Goal: Information Seeking & Learning: Understand process/instructions

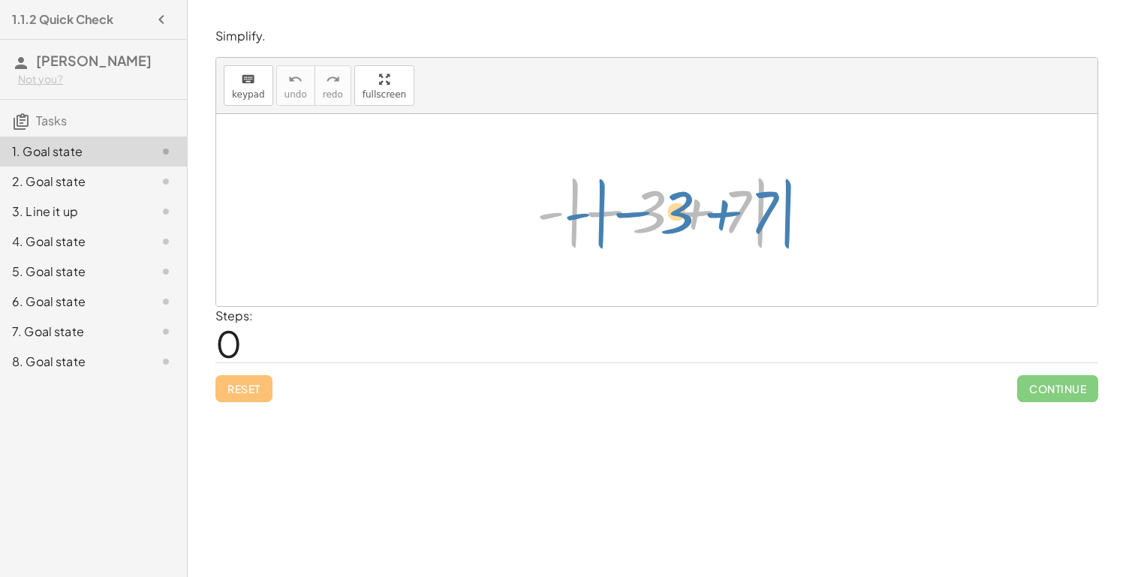
click at [552, 211] on div at bounding box center [662, 210] width 267 height 83
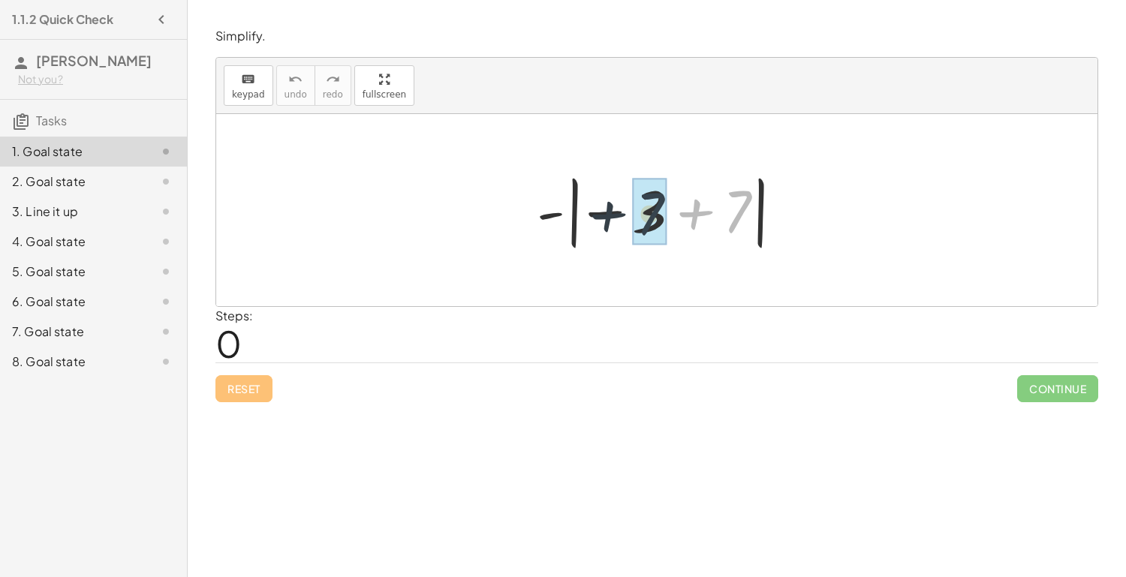
drag, startPoint x: 736, startPoint y: 221, endPoint x: 643, endPoint y: 222, distance: 93.1
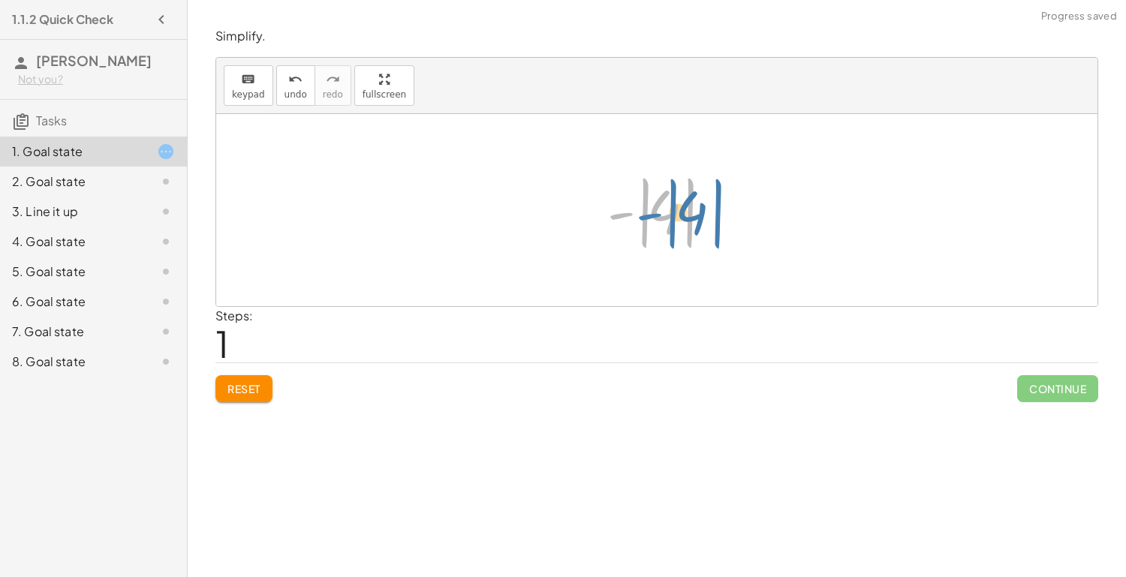
drag, startPoint x: 624, startPoint y: 215, endPoint x: 645, endPoint y: 216, distance: 21.8
click at [645, 216] on div at bounding box center [663, 210] width 126 height 83
drag, startPoint x: 658, startPoint y: 218, endPoint x: 620, endPoint y: 215, distance: 38.4
click at [620, 215] on div at bounding box center [663, 210] width 126 height 83
click at [623, 214] on div at bounding box center [663, 210] width 126 height 83
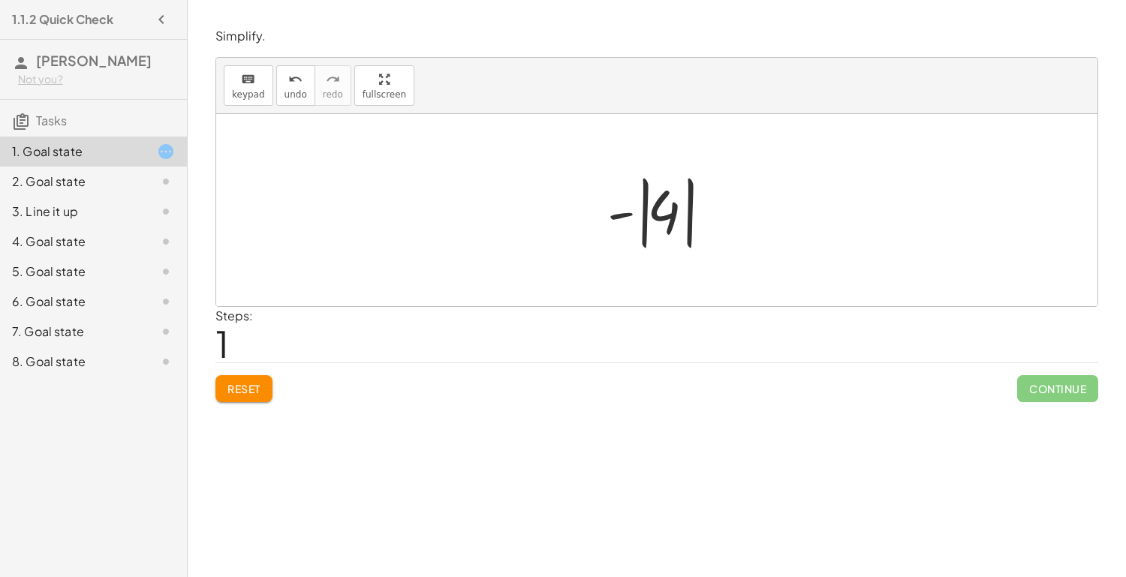
click at [641, 216] on div at bounding box center [663, 210] width 126 height 83
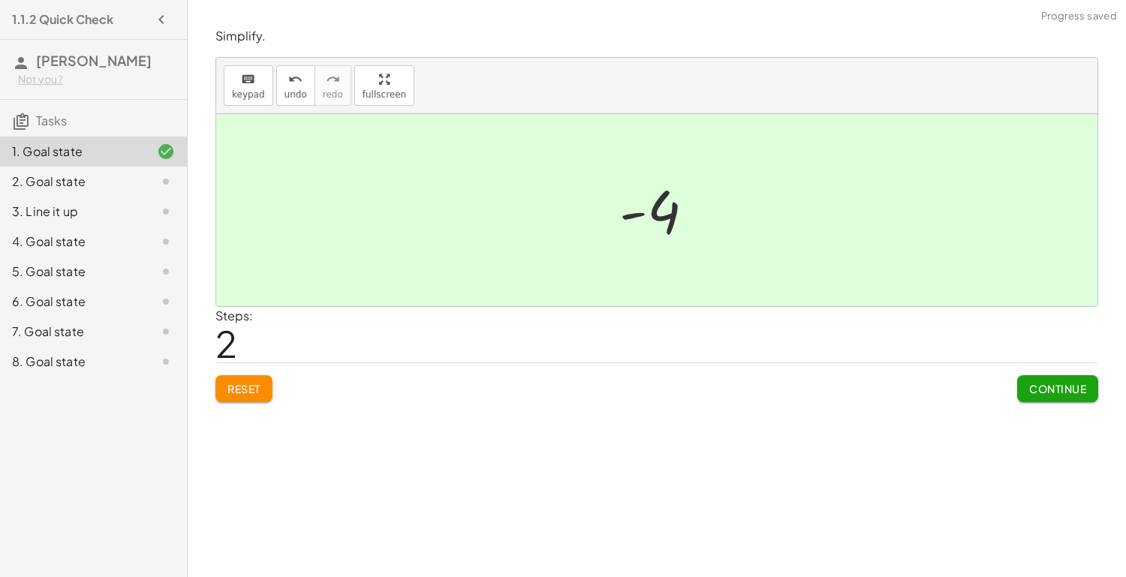
click at [1069, 390] on span "Continue" at bounding box center [1057, 389] width 57 height 14
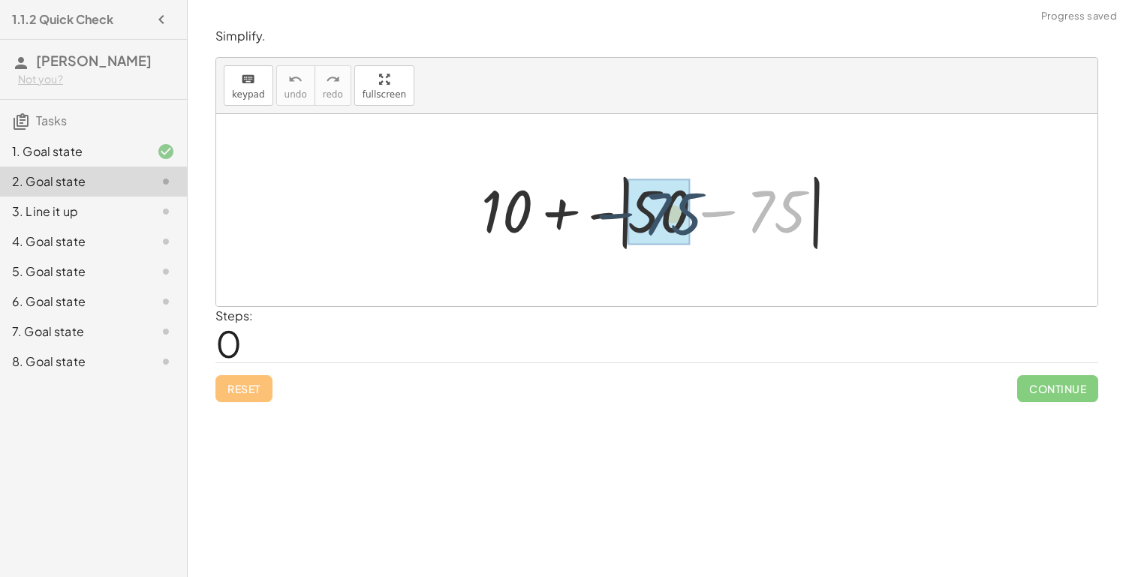
drag, startPoint x: 776, startPoint y: 216, endPoint x: 673, endPoint y: 218, distance: 103.6
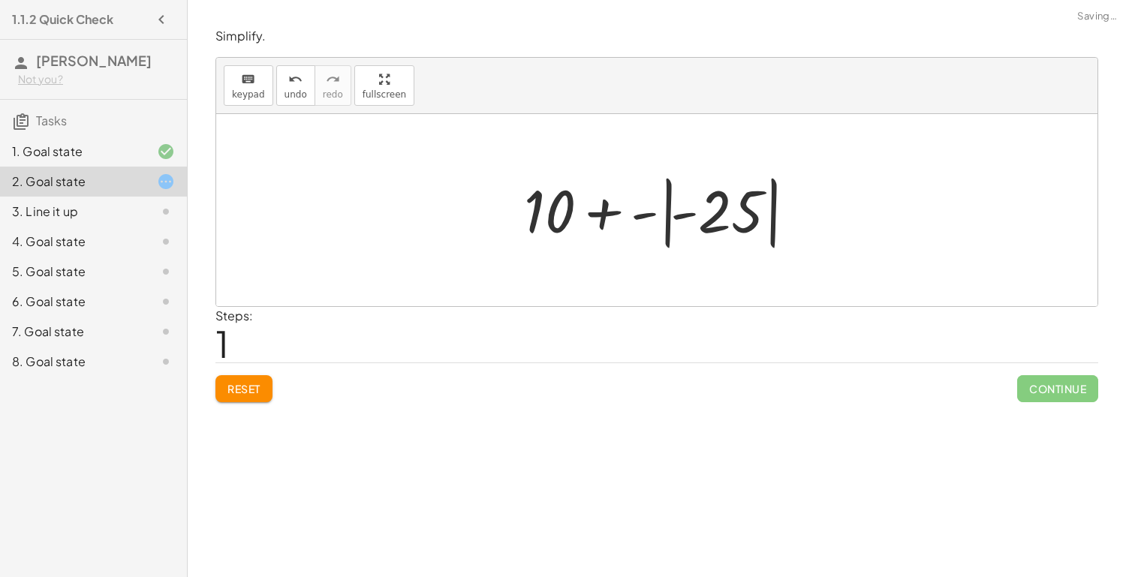
click at [669, 217] on div at bounding box center [662, 210] width 293 height 83
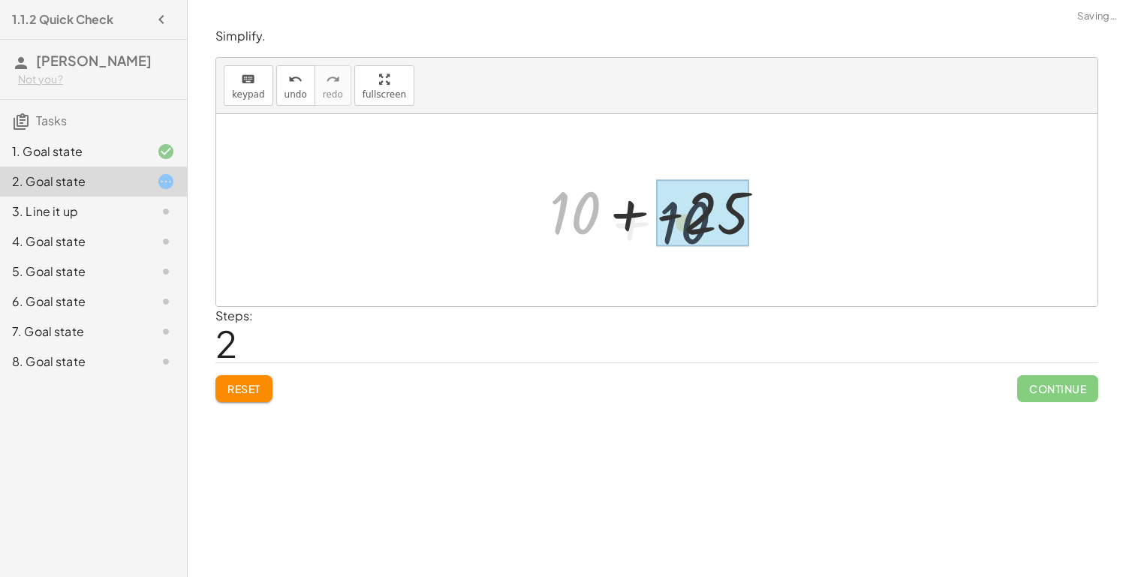
drag, startPoint x: 582, startPoint y: 215, endPoint x: 706, endPoint y: 224, distance: 124.2
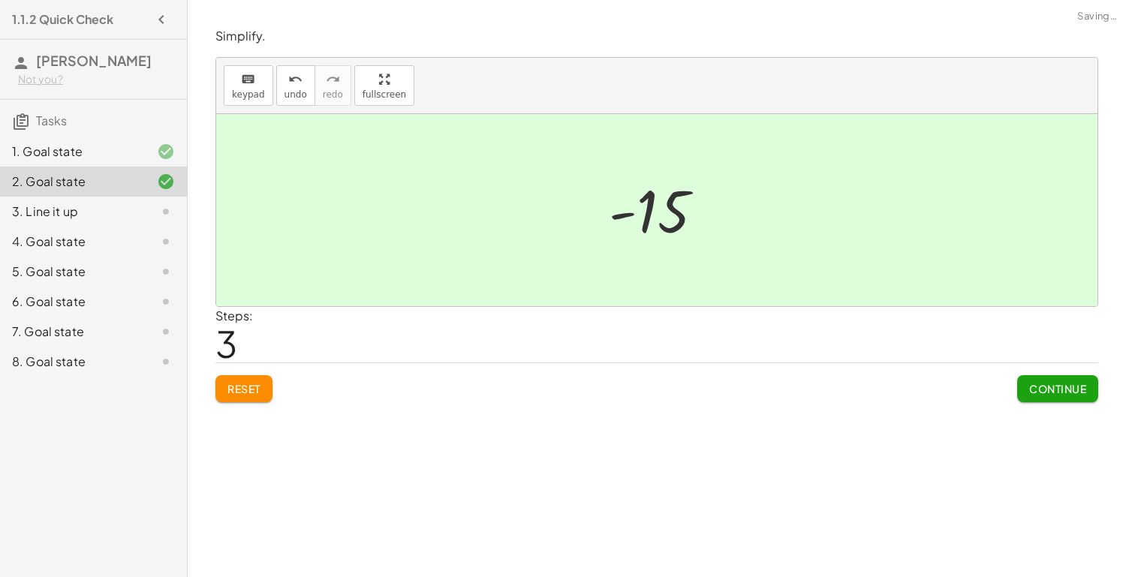
click at [1037, 392] on span "Continue" at bounding box center [1057, 389] width 57 height 14
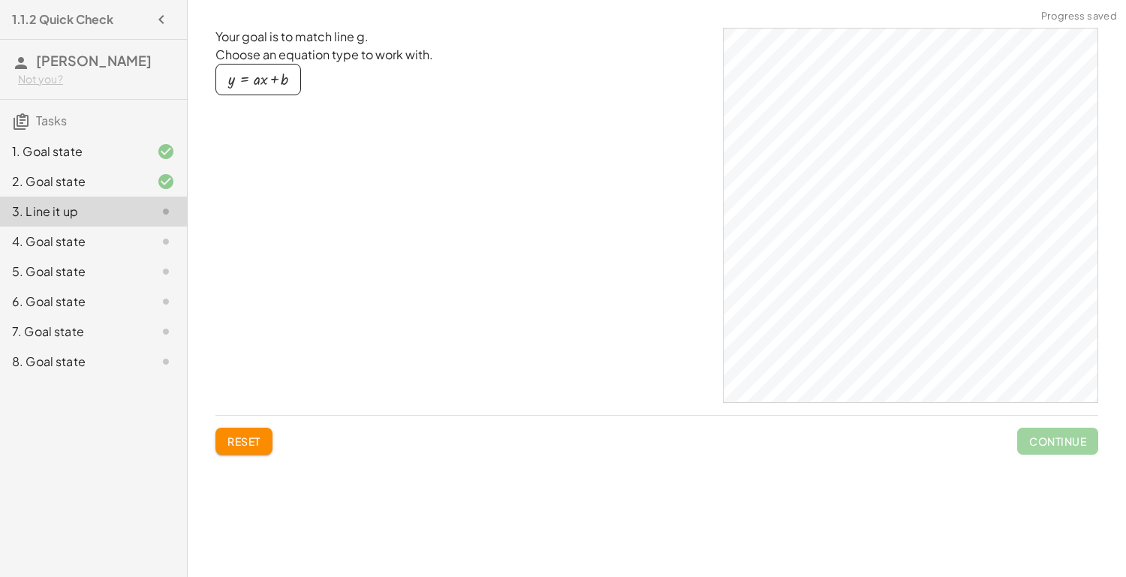
click at [124, 233] on div "4. Goal state" at bounding box center [72, 242] width 121 height 18
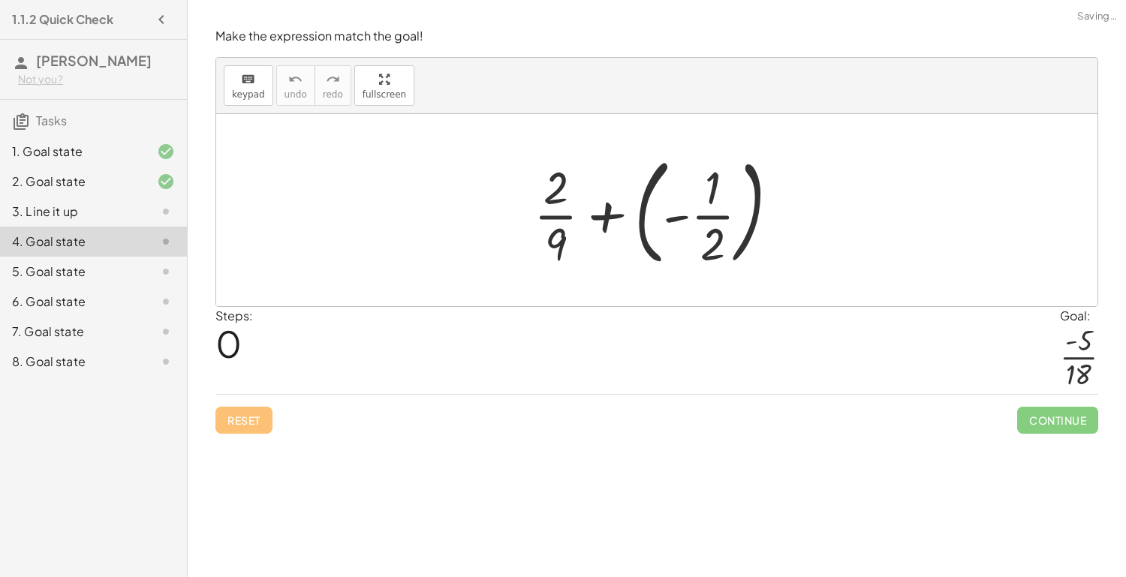
click at [709, 216] on div at bounding box center [662, 210] width 272 height 125
click at [640, 222] on div at bounding box center [662, 210] width 272 height 125
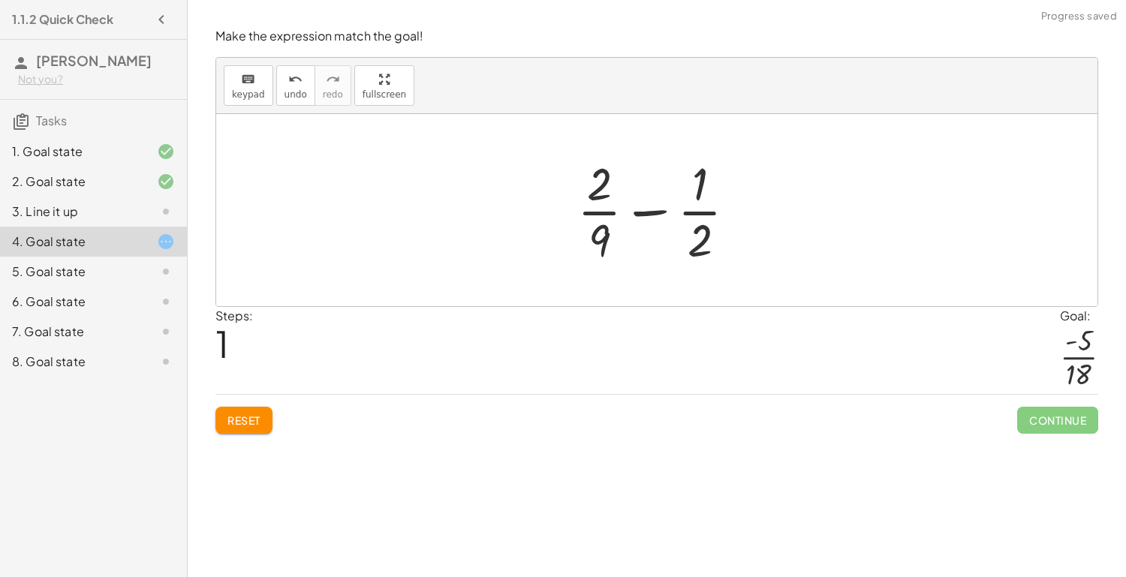
click at [607, 229] on div at bounding box center [663, 210] width 186 height 116
drag, startPoint x: 702, startPoint y: 175, endPoint x: 707, endPoint y: 186, distance: 12.4
click at [707, 186] on div at bounding box center [663, 210] width 186 height 116
click at [706, 221] on div at bounding box center [663, 210] width 186 height 116
click at [703, 229] on div at bounding box center [663, 210] width 186 height 116
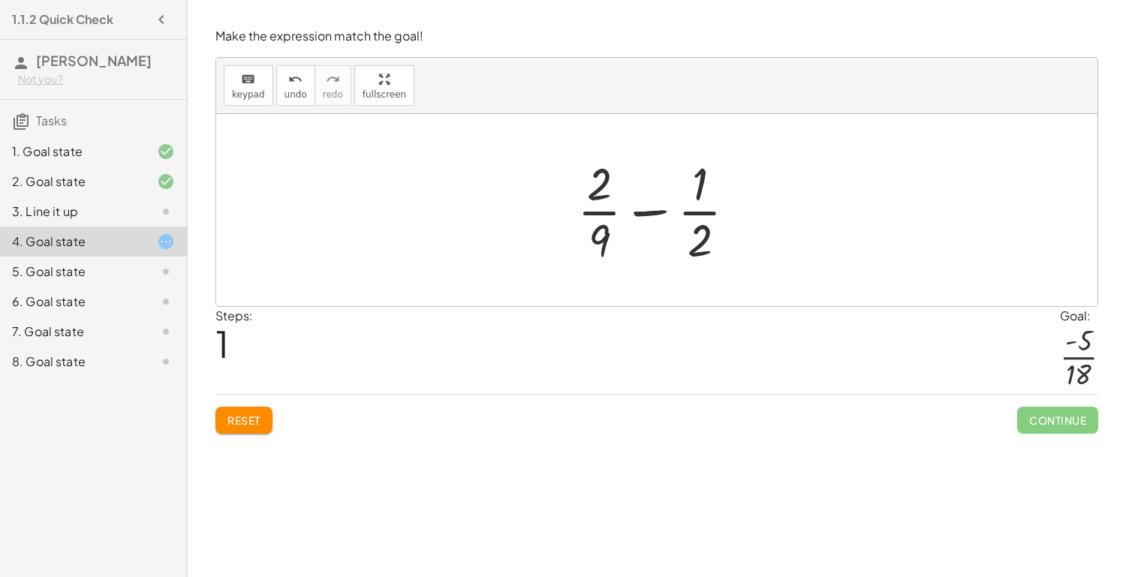
click at [696, 212] on div at bounding box center [663, 210] width 186 height 116
click at [602, 212] on div at bounding box center [663, 210] width 186 height 116
drag, startPoint x: 602, startPoint y: 212, endPoint x: 702, endPoint y: 212, distance: 99.8
click at [702, 212] on div at bounding box center [663, 210] width 186 height 116
drag, startPoint x: 702, startPoint y: 212, endPoint x: 606, endPoint y: 212, distance: 96.1
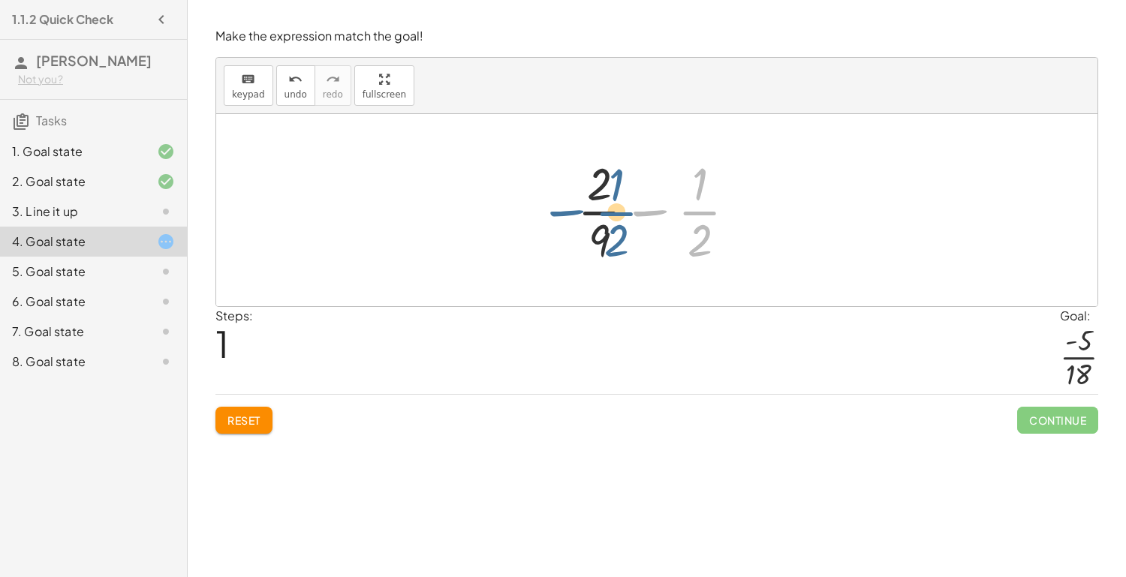
click at [606, 212] on div at bounding box center [663, 210] width 186 height 116
drag, startPoint x: 599, startPoint y: 250, endPoint x: 714, endPoint y: 181, distance: 134.0
click at [714, 181] on div at bounding box center [663, 210] width 186 height 116
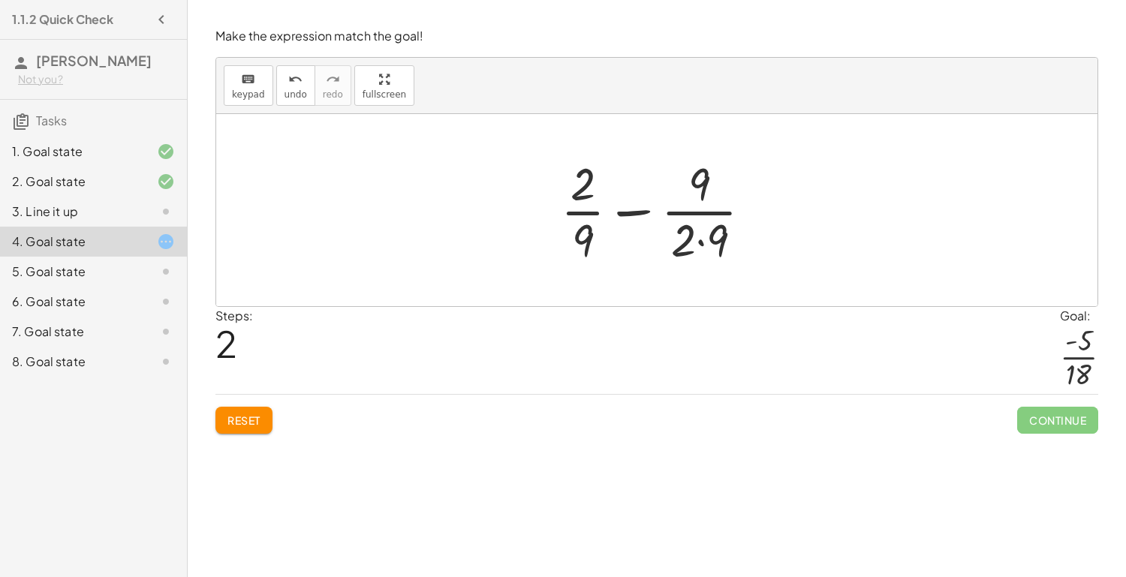
click at [706, 234] on div at bounding box center [662, 210] width 218 height 116
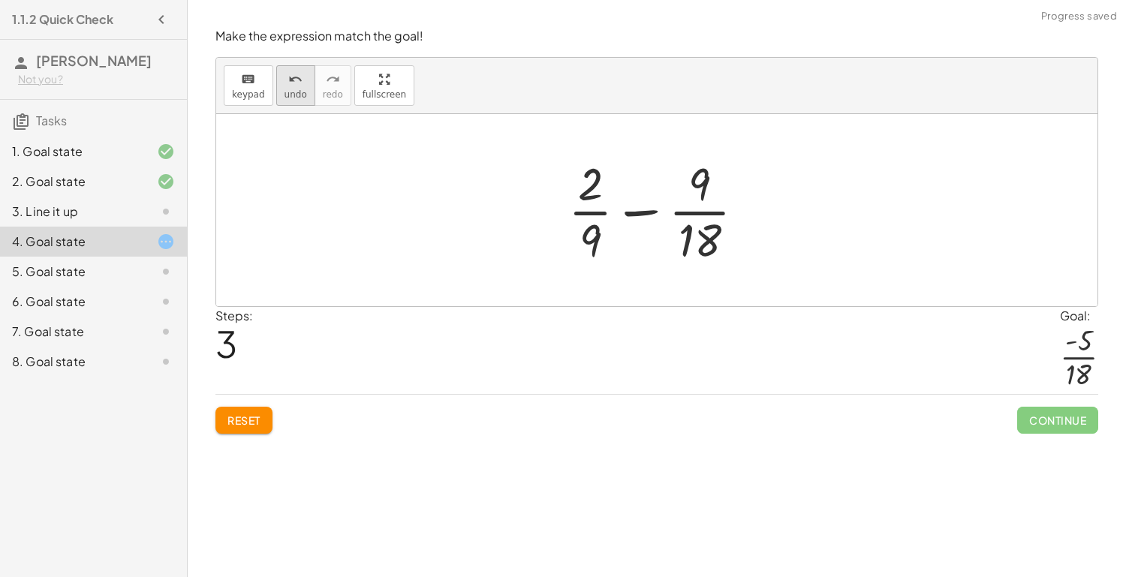
click at [297, 95] on span "undo" at bounding box center [295, 94] width 23 height 11
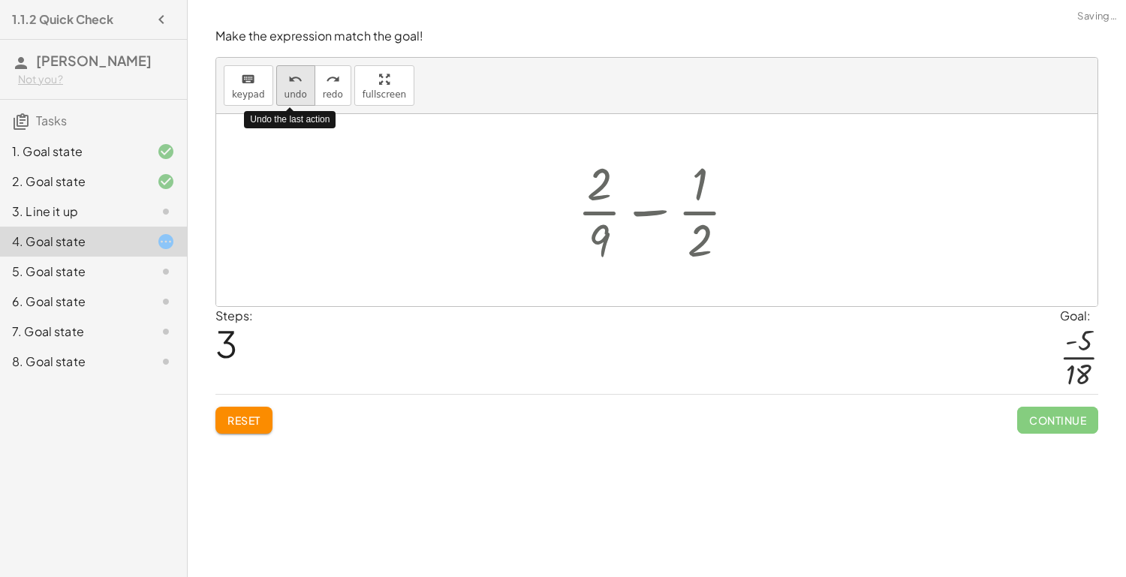
click at [297, 95] on span "undo" at bounding box center [295, 94] width 23 height 11
click at [245, 414] on span "Reset" at bounding box center [243, 421] width 33 height 14
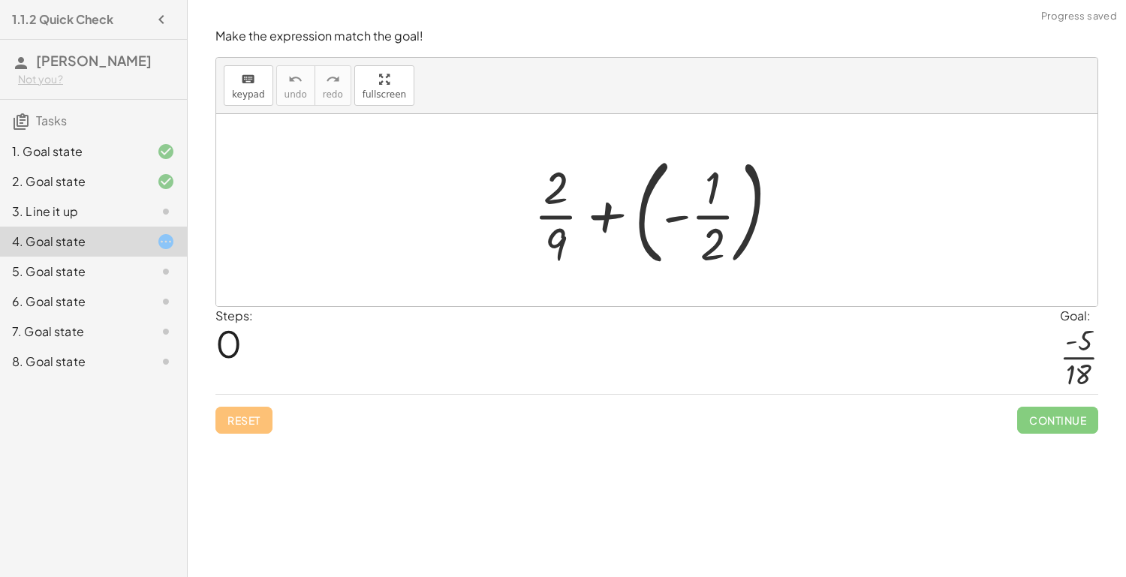
click at [704, 201] on div at bounding box center [662, 210] width 272 height 125
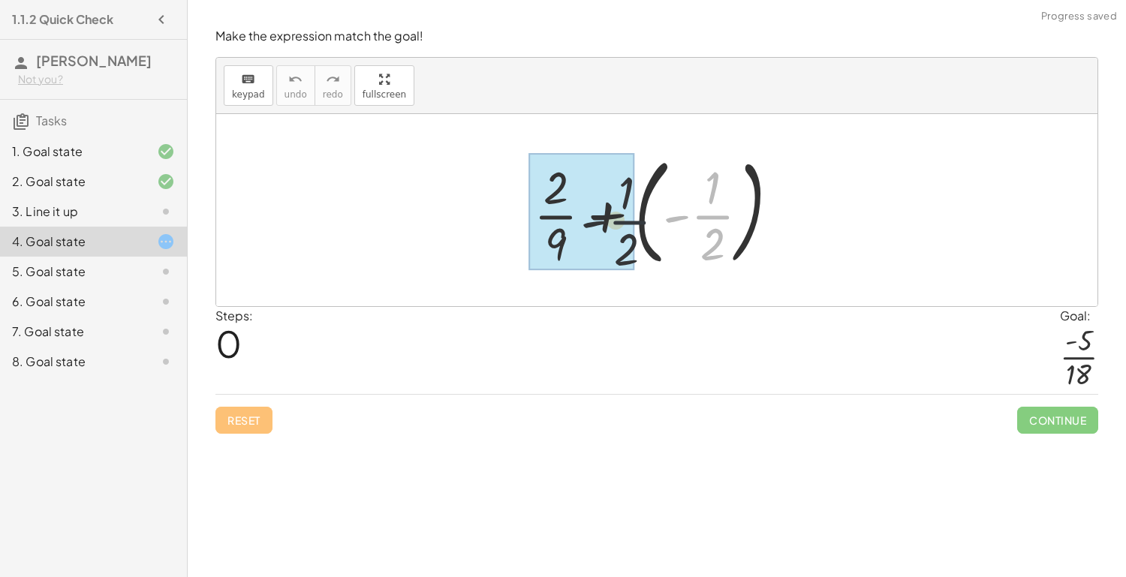
drag, startPoint x: 704, startPoint y: 201, endPoint x: 597, endPoint y: 206, distance: 107.4
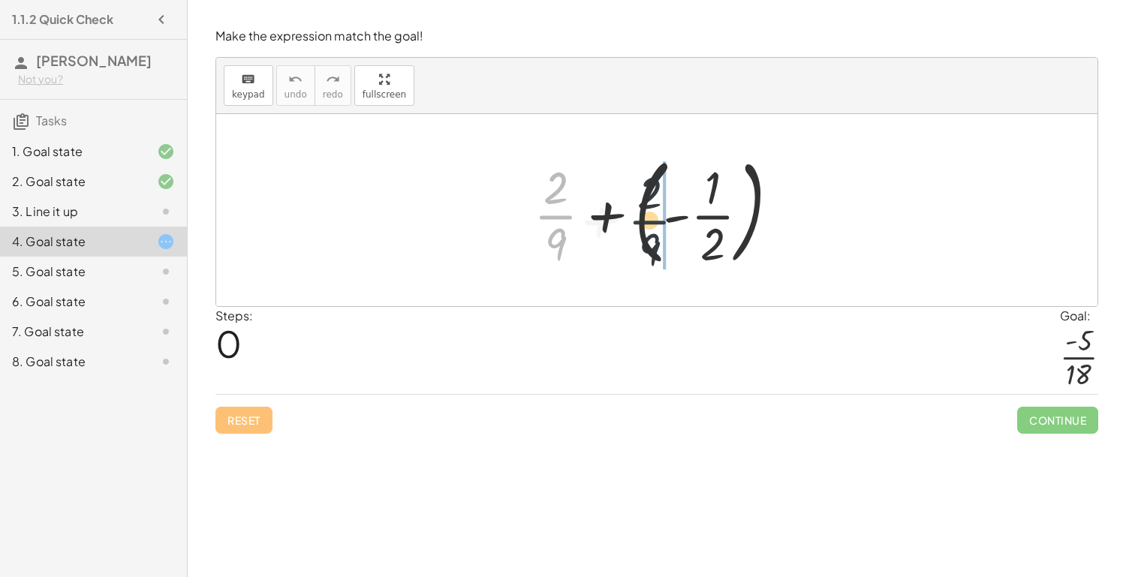
drag, startPoint x: 576, startPoint y: 212, endPoint x: 698, endPoint y: 217, distance: 121.7
click at [698, 217] on div at bounding box center [662, 210] width 272 height 125
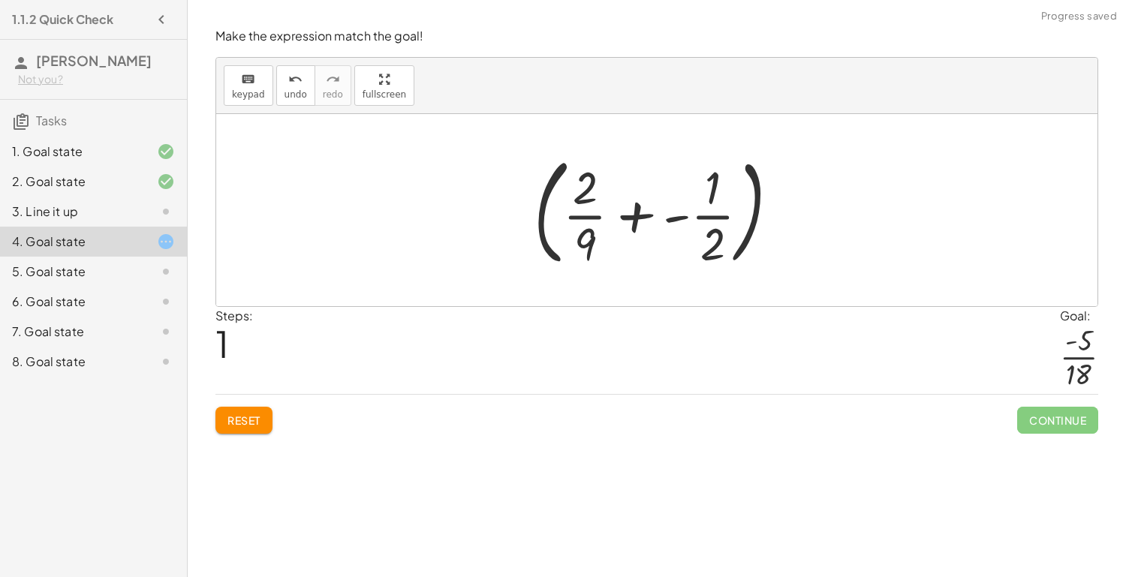
click at [703, 217] on div at bounding box center [662, 210] width 272 height 125
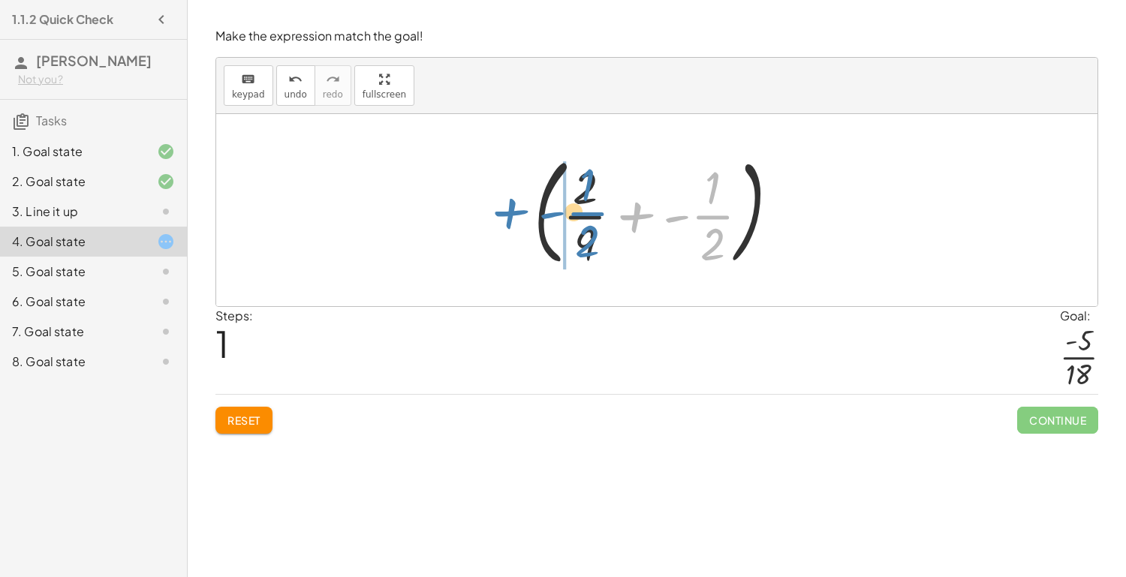
drag, startPoint x: 703, startPoint y: 217, endPoint x: 575, endPoint y: 214, distance: 127.6
click at [575, 214] on div at bounding box center [662, 210] width 272 height 125
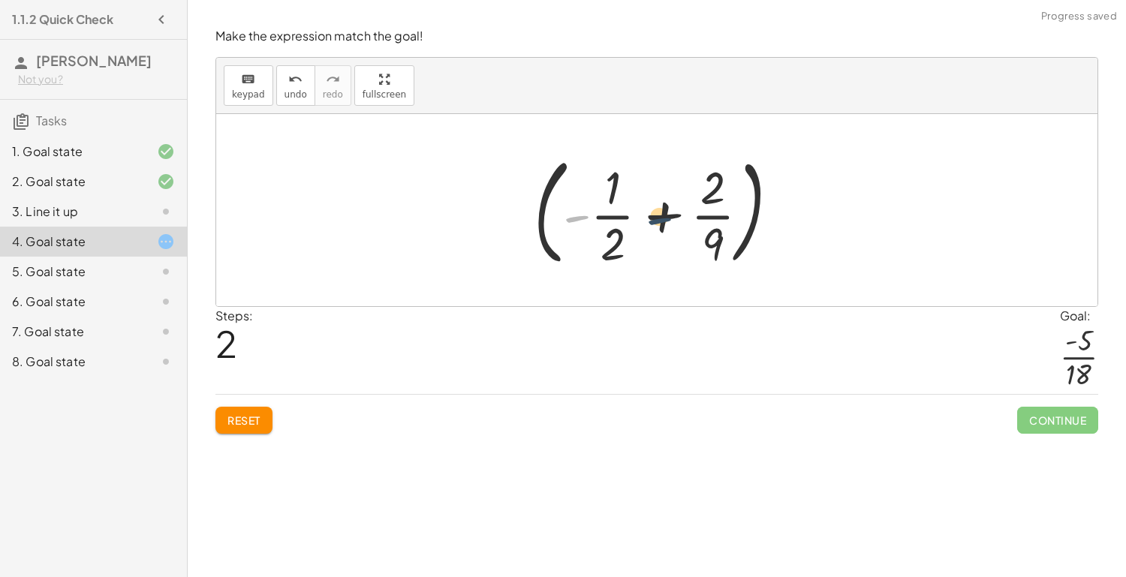
drag, startPoint x: 583, startPoint y: 214, endPoint x: 672, endPoint y: 215, distance: 88.6
click at [672, 215] on div at bounding box center [662, 210] width 272 height 125
drag, startPoint x: 609, startPoint y: 215, endPoint x: 730, endPoint y: 209, distance: 121.0
click at [730, 209] on div at bounding box center [662, 210] width 272 height 125
click at [257, 418] on span "Reset" at bounding box center [243, 421] width 33 height 14
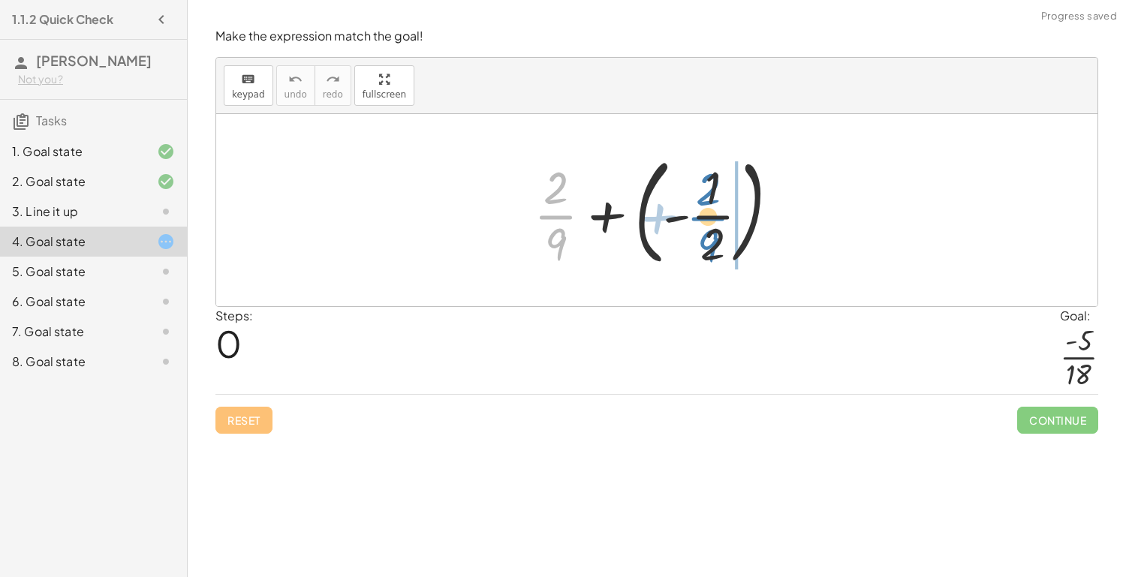
drag, startPoint x: 553, startPoint y: 215, endPoint x: 706, endPoint y: 216, distance: 152.4
click at [706, 216] on div at bounding box center [662, 210] width 272 height 125
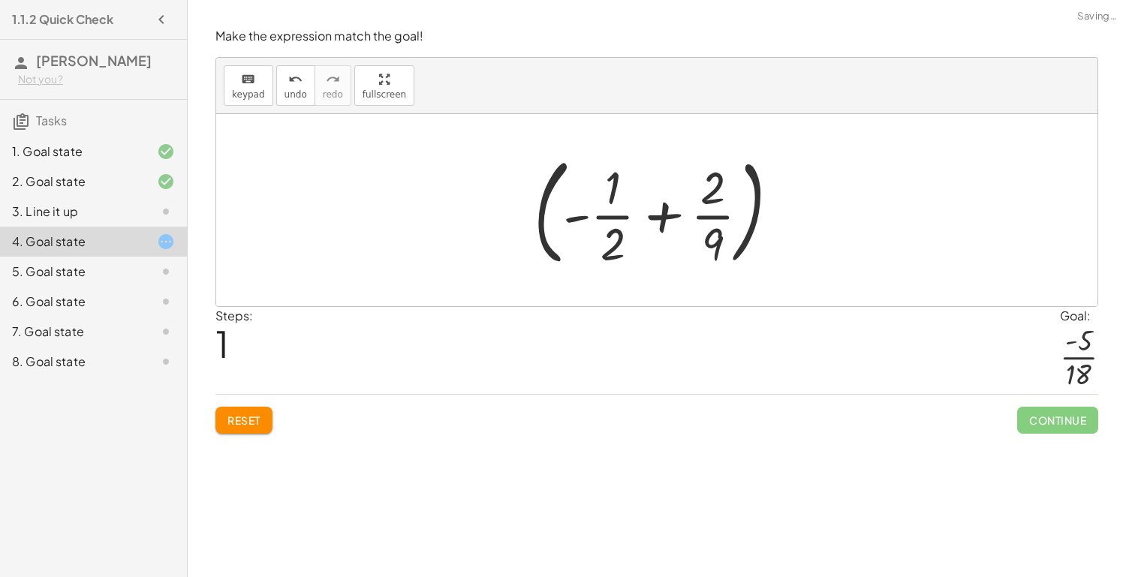
click at [263, 407] on button "Reset" at bounding box center [243, 420] width 57 height 27
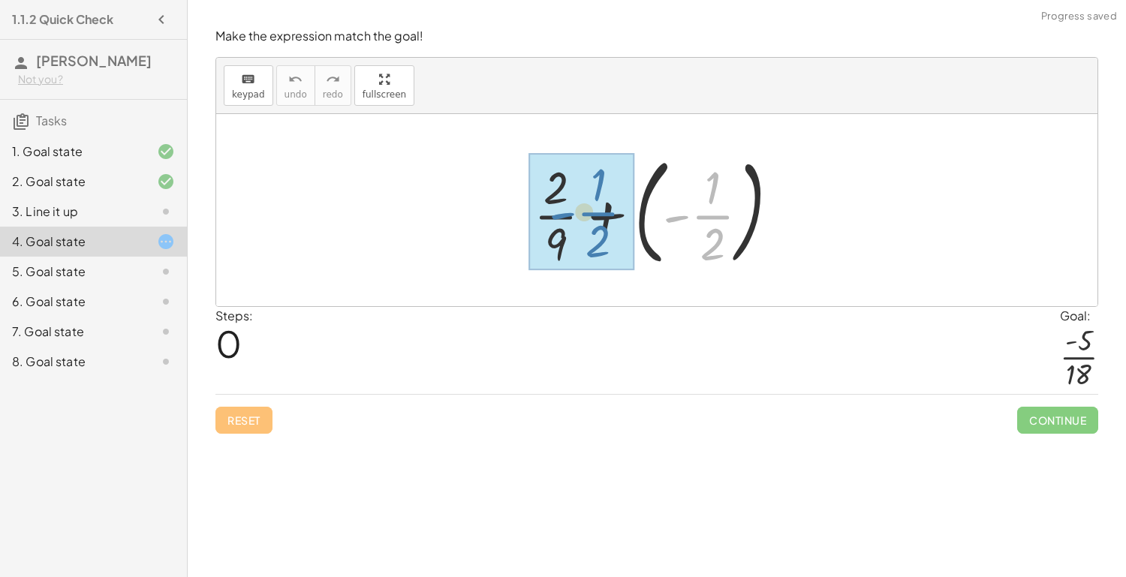
drag, startPoint x: 693, startPoint y: 221, endPoint x: 561, endPoint y: 218, distance: 131.4
drag, startPoint x: 706, startPoint y: 215, endPoint x: 609, endPoint y: 211, distance: 96.9
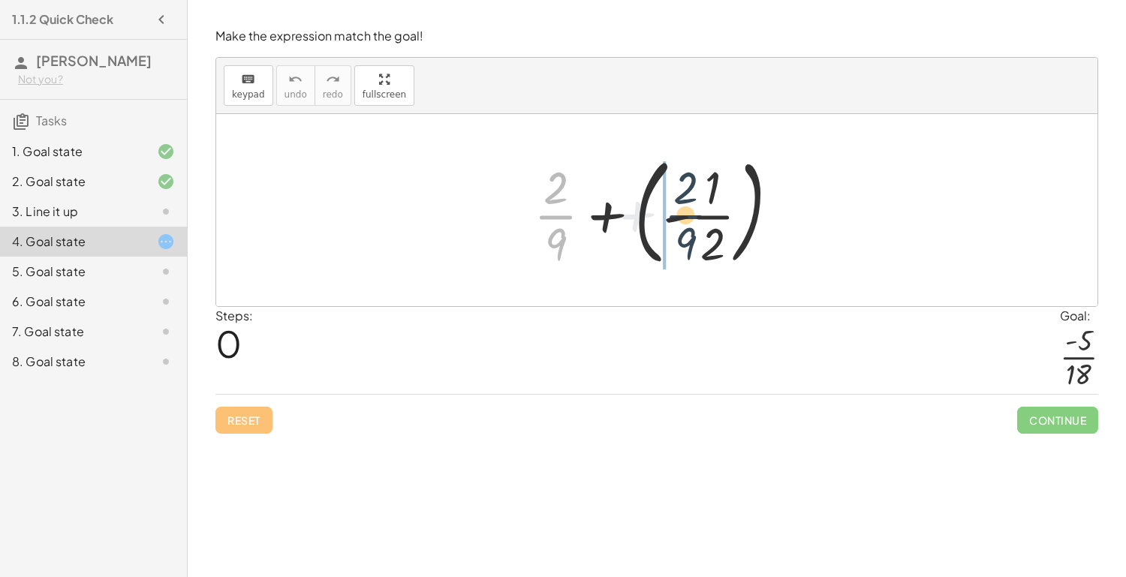
drag, startPoint x: 542, startPoint y: 221, endPoint x: 679, endPoint y: 217, distance: 136.7
click at [679, 217] on div at bounding box center [662, 210] width 272 height 125
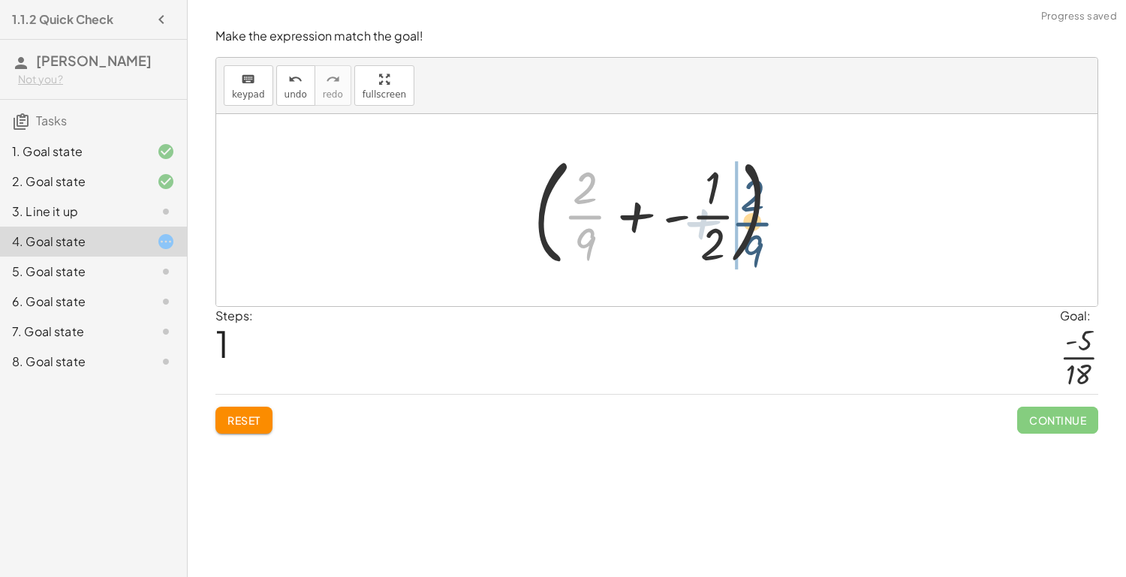
drag, startPoint x: 567, startPoint y: 218, endPoint x: 740, endPoint y: 225, distance: 172.8
click at [740, 225] on div at bounding box center [662, 210] width 272 height 125
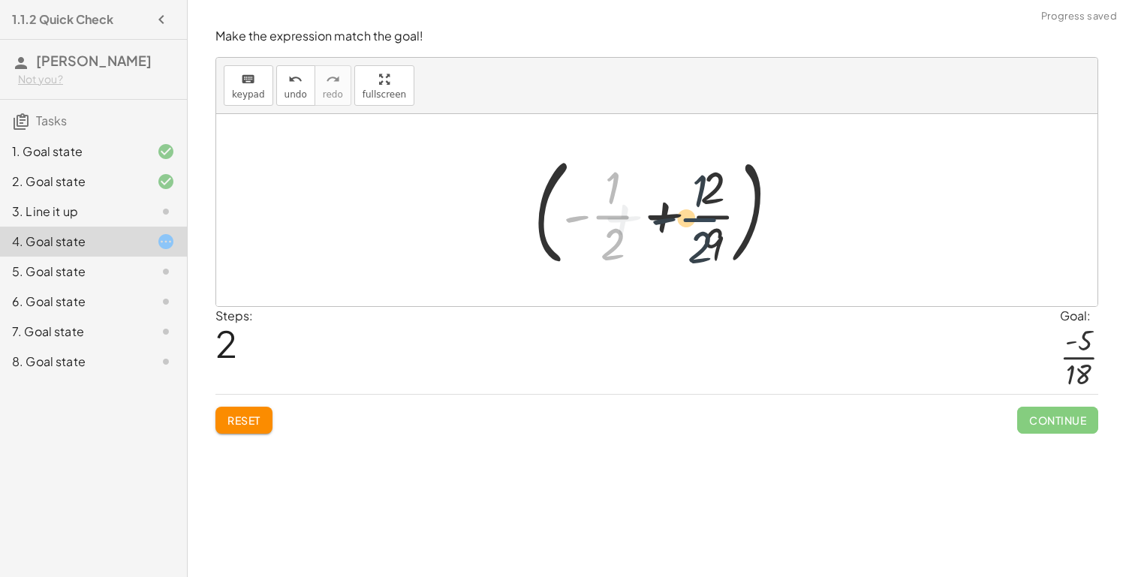
drag, startPoint x: 619, startPoint y: 216, endPoint x: 720, endPoint y: 219, distance: 100.6
click at [720, 219] on div at bounding box center [662, 210] width 272 height 125
click at [642, 361] on div "Steps: 2 Goal: · - 5 · 18" at bounding box center [656, 351] width 883 height 88
click at [247, 419] on span "Reset" at bounding box center [243, 421] width 33 height 14
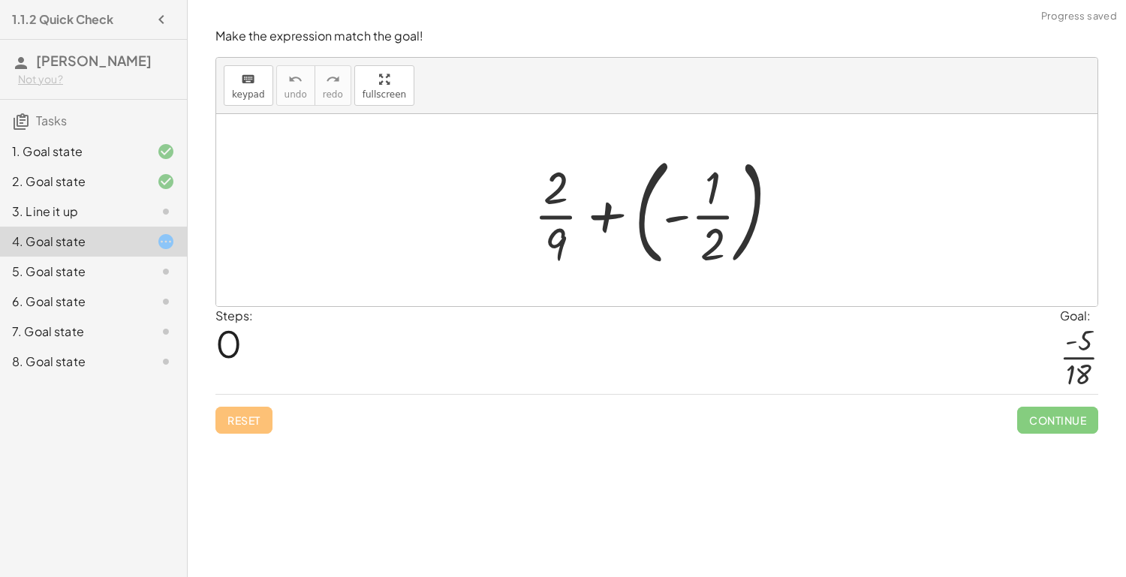
click at [641, 224] on div at bounding box center [662, 210] width 272 height 125
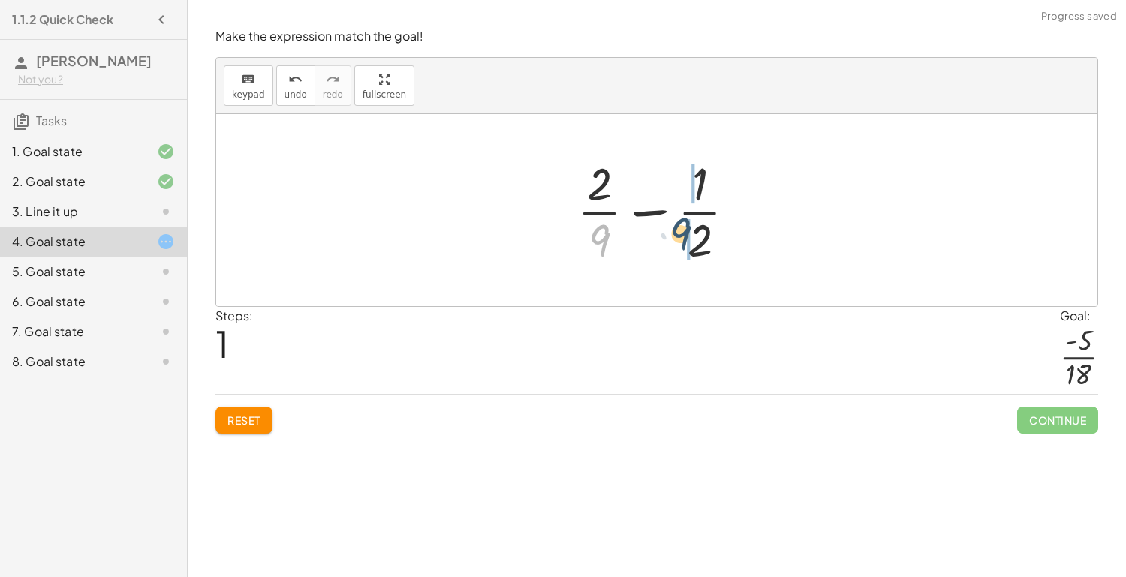
drag, startPoint x: 598, startPoint y: 248, endPoint x: 689, endPoint y: 242, distance: 91.1
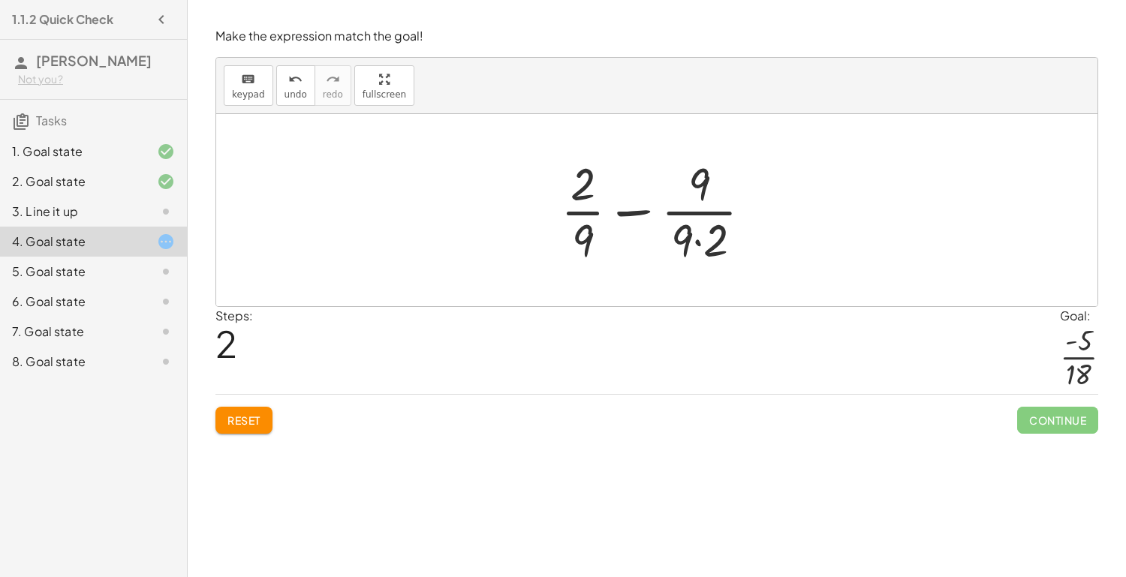
click at [694, 241] on div at bounding box center [662, 210] width 218 height 116
click at [580, 181] on div at bounding box center [663, 210] width 204 height 116
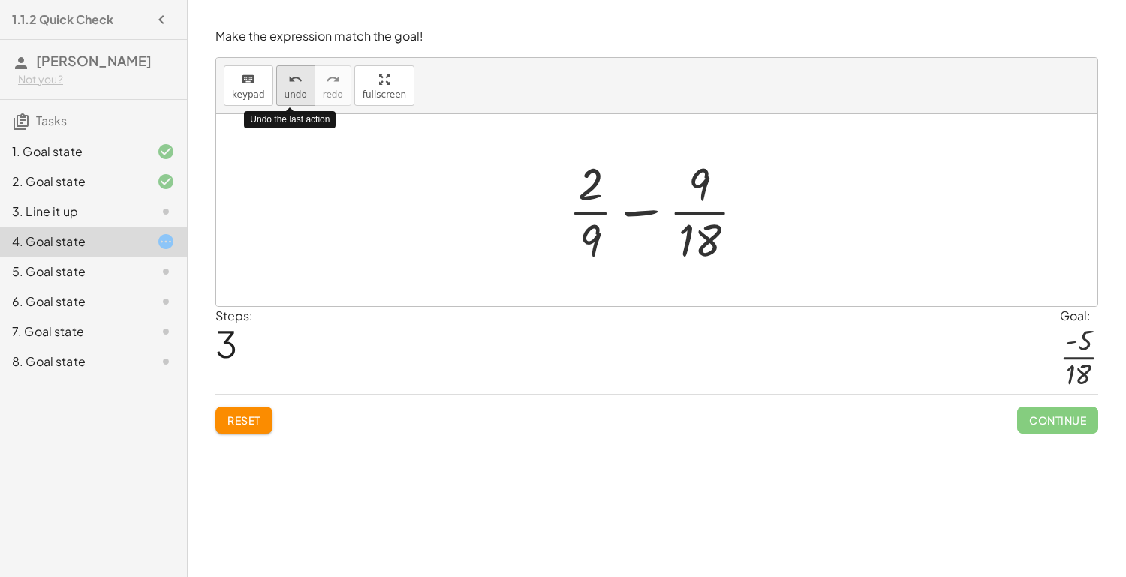
click at [299, 96] on span "undo" at bounding box center [295, 94] width 23 height 11
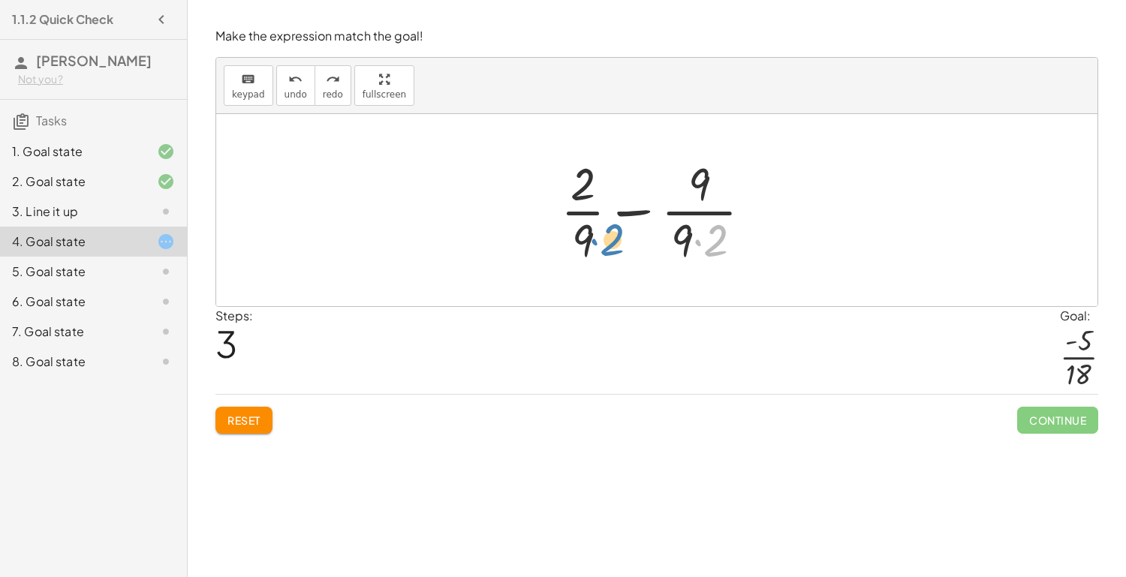
drag, startPoint x: 712, startPoint y: 257, endPoint x: 608, endPoint y: 257, distance: 103.6
click at [608, 257] on div at bounding box center [662, 210] width 218 height 116
drag, startPoint x: 713, startPoint y: 243, endPoint x: 603, endPoint y: 245, distance: 110.3
click at [603, 245] on div at bounding box center [662, 210] width 218 height 116
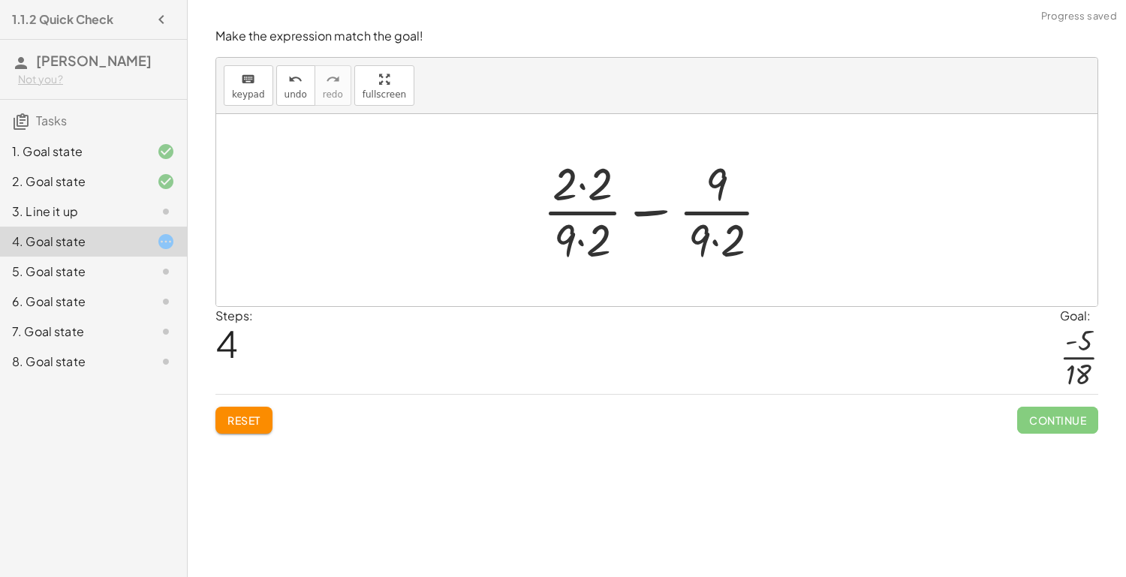
click at [582, 241] on div at bounding box center [662, 210] width 254 height 116
click at [696, 242] on div at bounding box center [662, 210] width 254 height 116
click at [702, 243] on div at bounding box center [662, 210] width 254 height 116
click at [724, 242] on div at bounding box center [662, 210] width 254 height 116
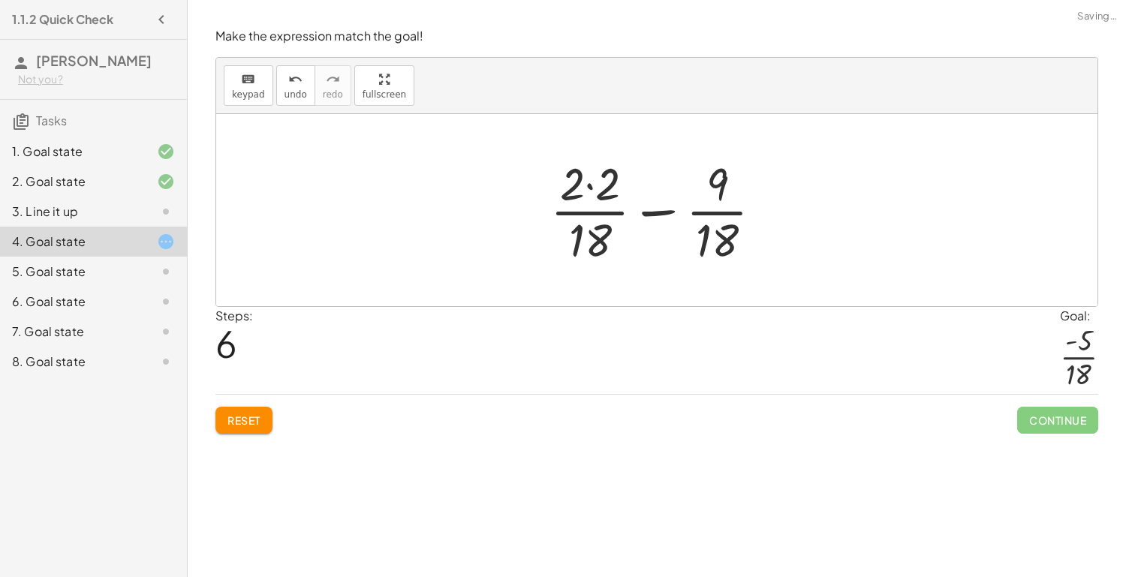
click at [587, 184] on div at bounding box center [662, 210] width 239 height 116
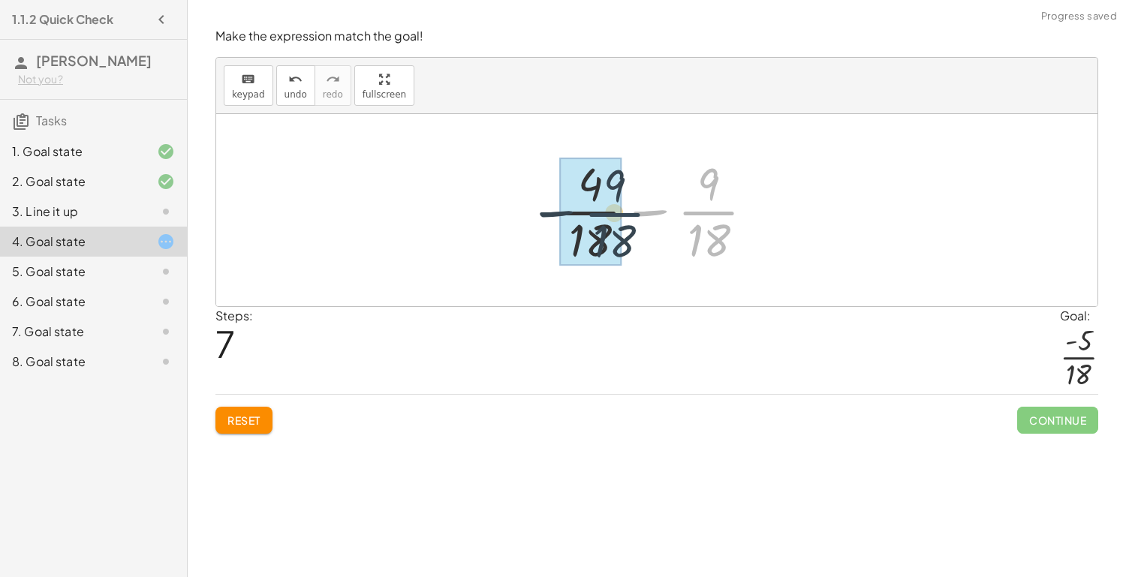
drag, startPoint x: 712, startPoint y: 216, endPoint x: 610, endPoint y: 216, distance: 102.1
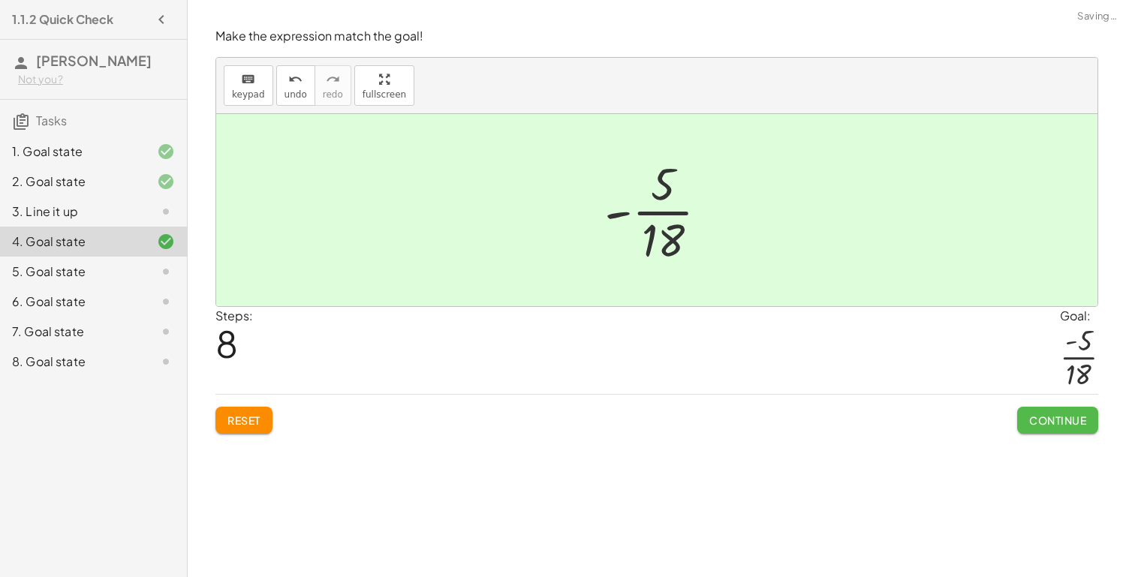
click at [1076, 422] on span "Continue" at bounding box center [1057, 421] width 57 height 14
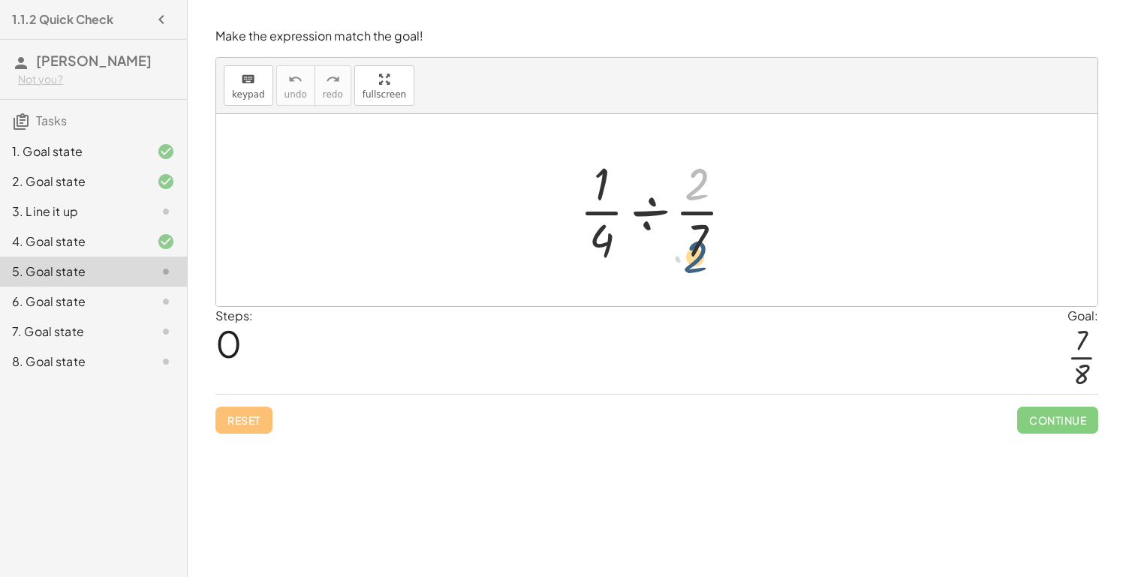
drag, startPoint x: 692, startPoint y: 185, endPoint x: 691, endPoint y: 260, distance: 75.1
click at [691, 260] on div at bounding box center [662, 210] width 181 height 116
drag, startPoint x: 694, startPoint y: 232, endPoint x: 692, endPoint y: 162, distance: 69.8
click at [692, 162] on div at bounding box center [662, 210] width 181 height 116
click at [650, 212] on div at bounding box center [662, 210] width 181 height 116
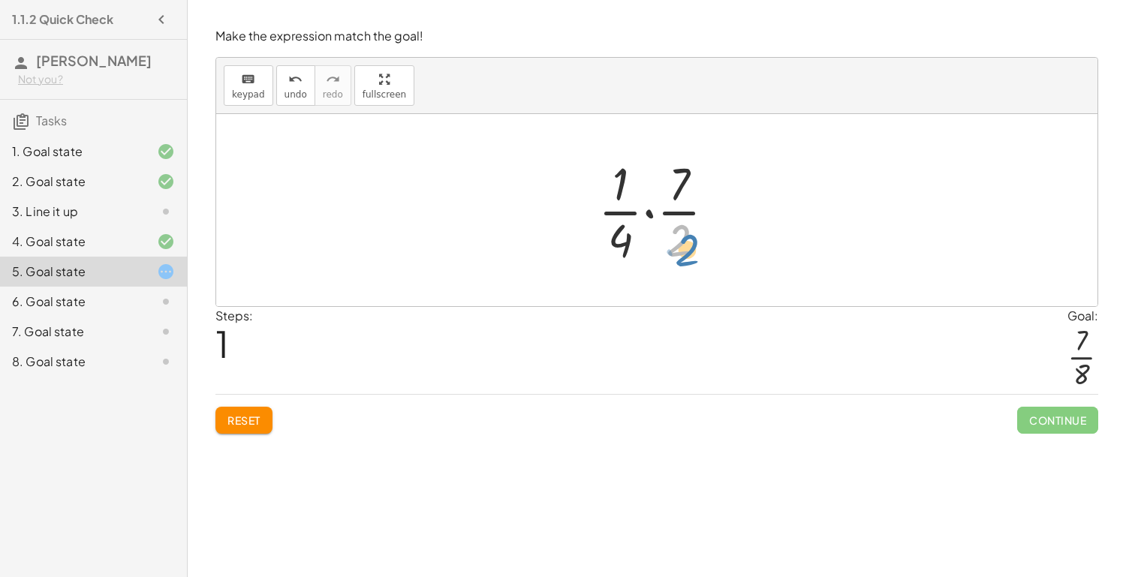
drag, startPoint x: 691, startPoint y: 228, endPoint x: 701, endPoint y: 238, distance: 14.3
click at [701, 238] on div at bounding box center [663, 210] width 144 height 116
drag, startPoint x: 616, startPoint y: 233, endPoint x: 668, endPoint y: 236, distance: 51.9
click at [646, 232] on div at bounding box center [662, 210] width 121 height 116
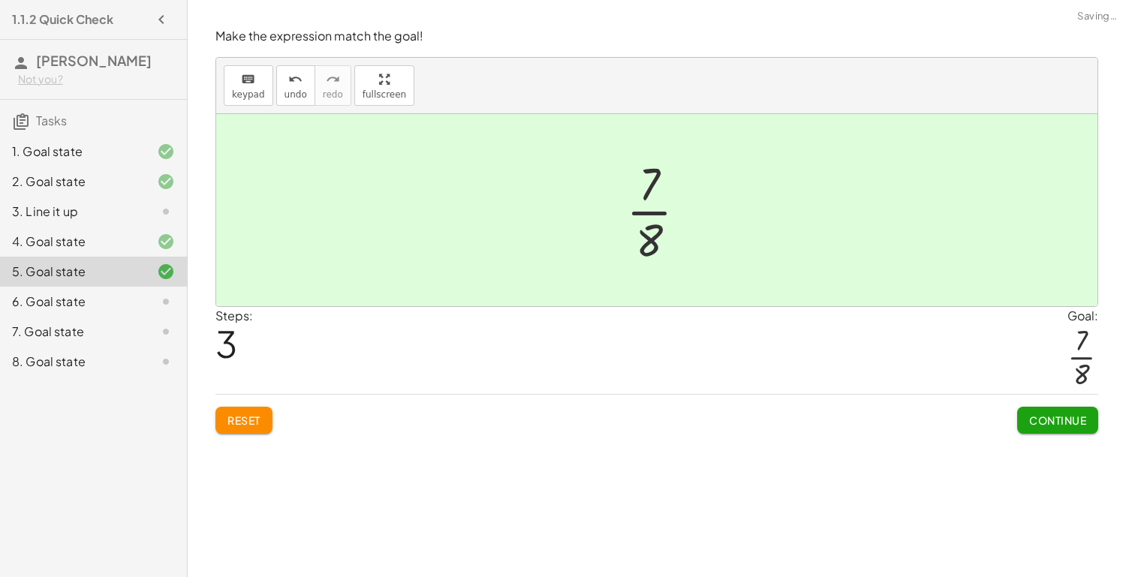
click at [1046, 417] on span "Continue" at bounding box center [1057, 421] width 57 height 14
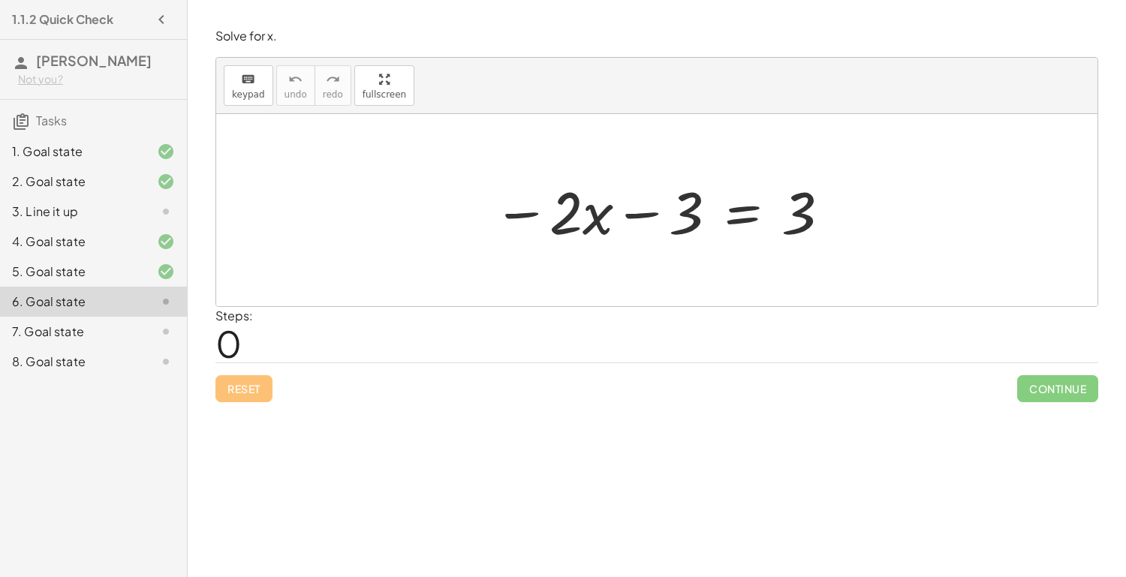
click at [737, 215] on div at bounding box center [663, 210] width 354 height 77
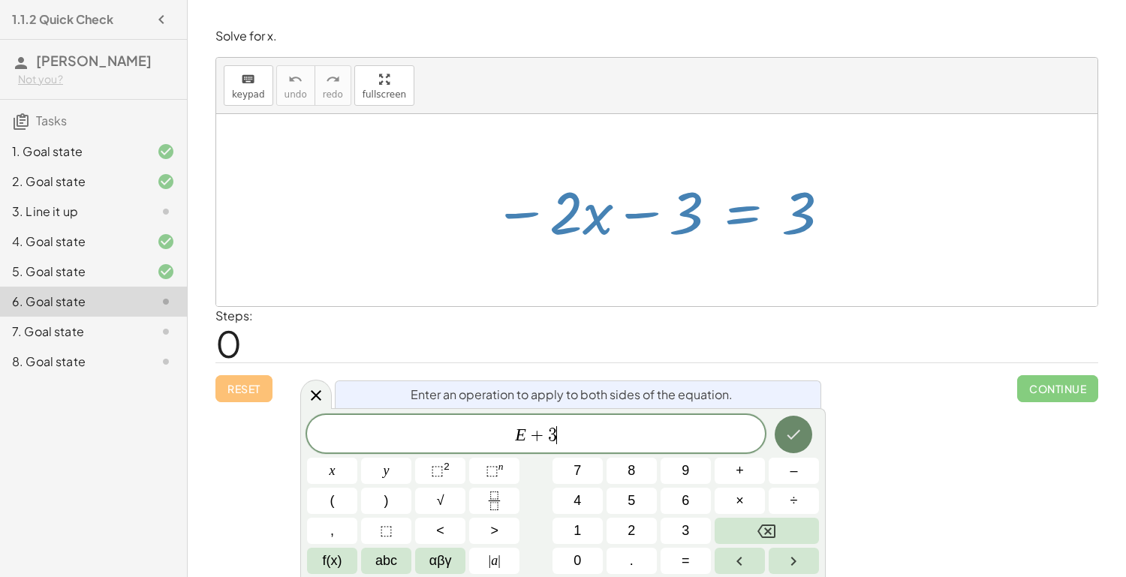
click at [787, 429] on icon "Done" at bounding box center [793, 435] width 18 height 18
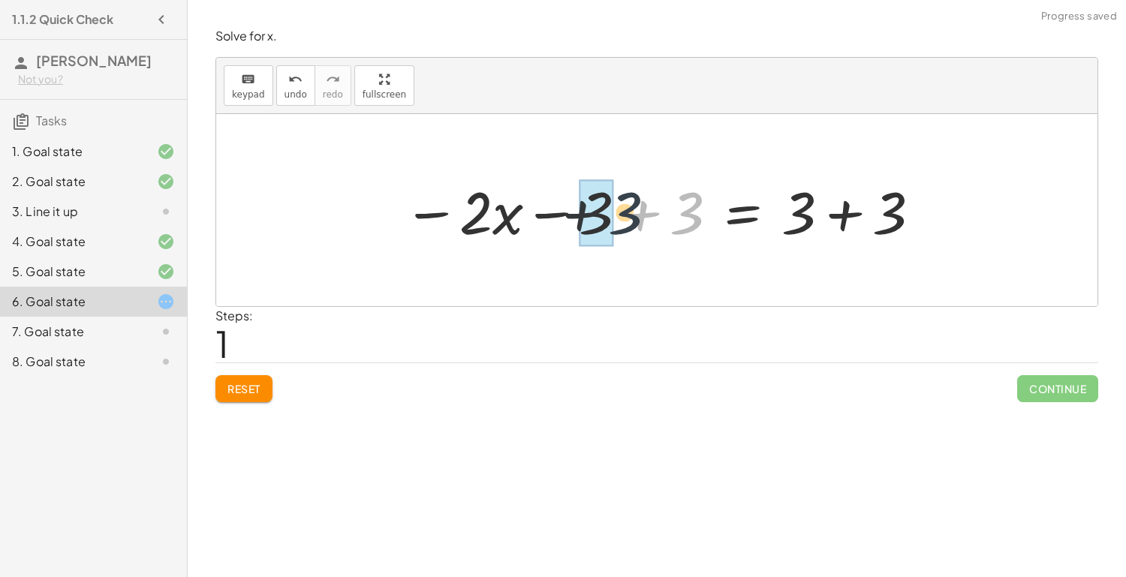
drag, startPoint x: 670, startPoint y: 224, endPoint x: 592, endPoint y: 225, distance: 78.1
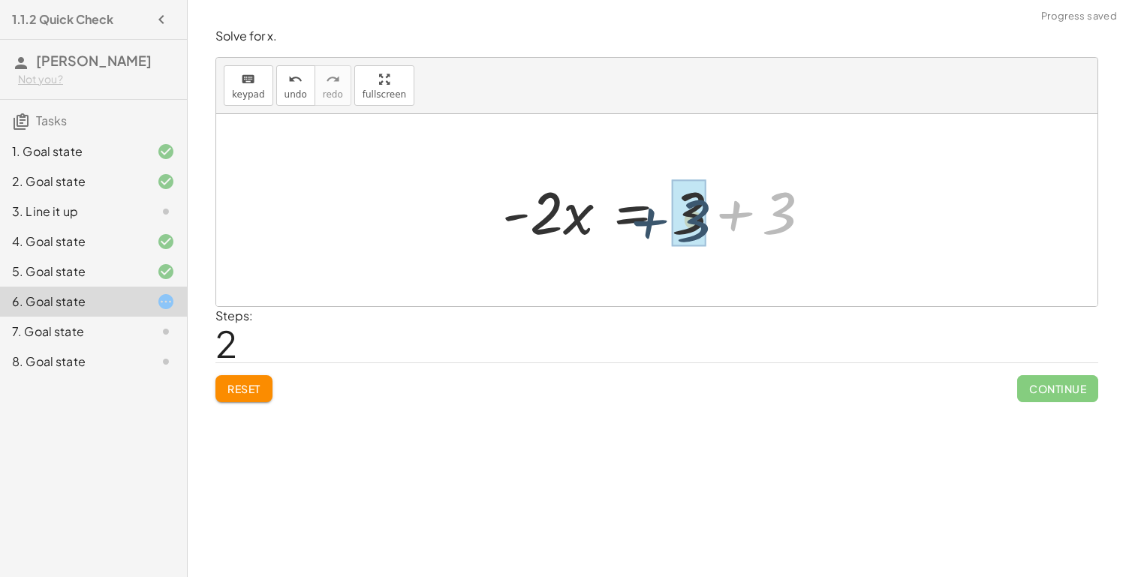
drag, startPoint x: 786, startPoint y: 217, endPoint x: 700, endPoint y: 224, distance: 85.8
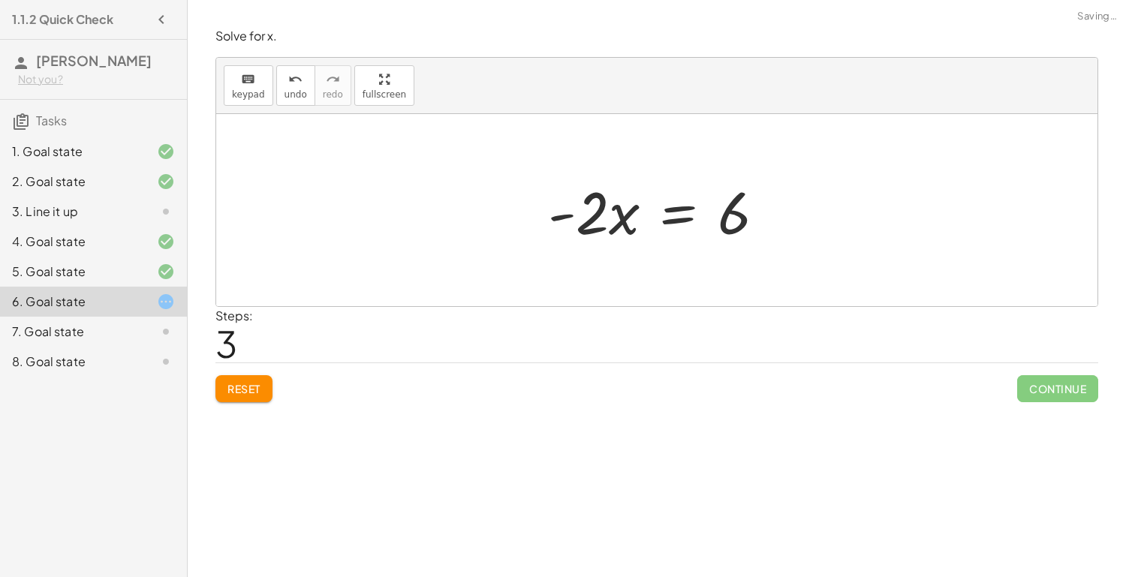
click at [673, 214] on div at bounding box center [662, 210] width 244 height 77
click at [674, 215] on div at bounding box center [662, 210] width 244 height 77
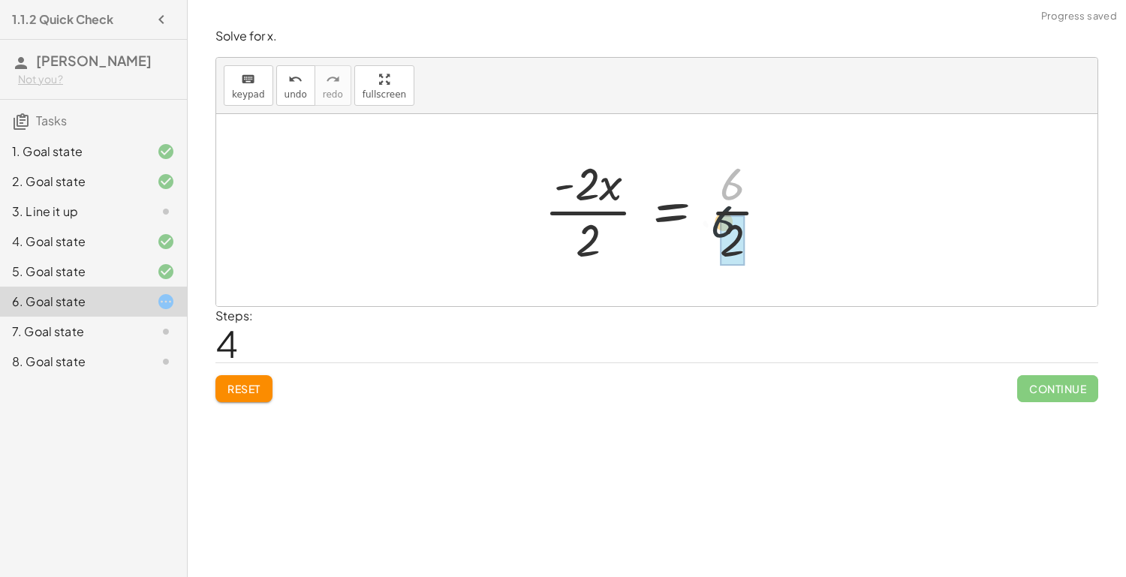
drag, startPoint x: 738, startPoint y: 178, endPoint x: 729, endPoint y: 230, distance: 53.3
drag, startPoint x: 607, startPoint y: 188, endPoint x: 617, endPoint y: 180, distance: 12.3
click at [617, 180] on div at bounding box center [663, 210] width 242 height 116
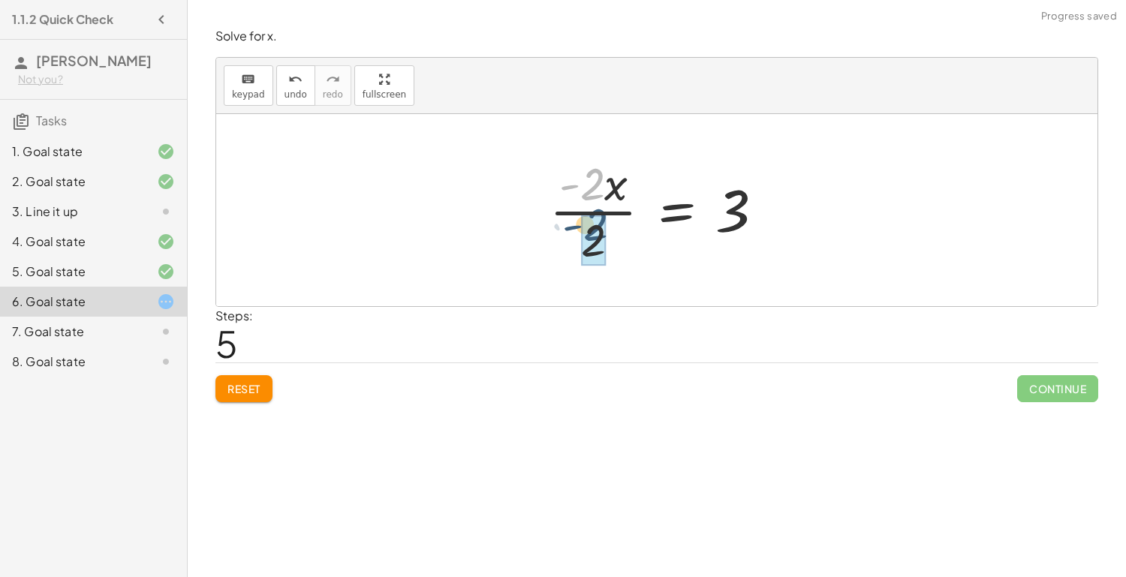
drag, startPoint x: 596, startPoint y: 183, endPoint x: 600, endPoint y: 224, distance: 40.7
drag, startPoint x: 588, startPoint y: 194, endPoint x: 609, endPoint y: 232, distance: 43.3
click at [648, 216] on div at bounding box center [662, 210] width 212 height 74
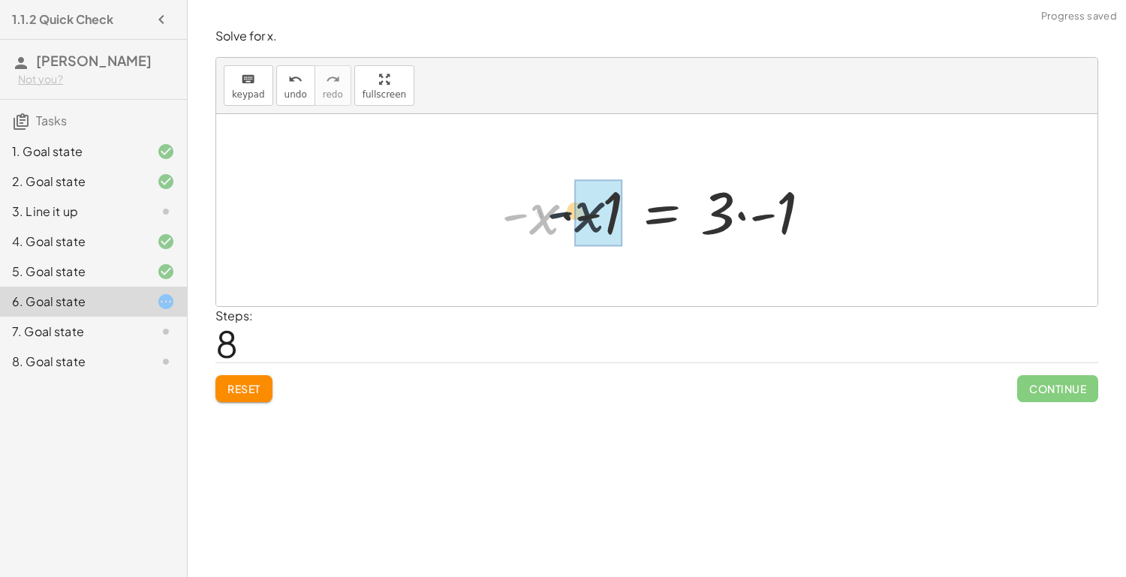
drag, startPoint x: 535, startPoint y: 219, endPoint x: 588, endPoint y: 217, distance: 52.6
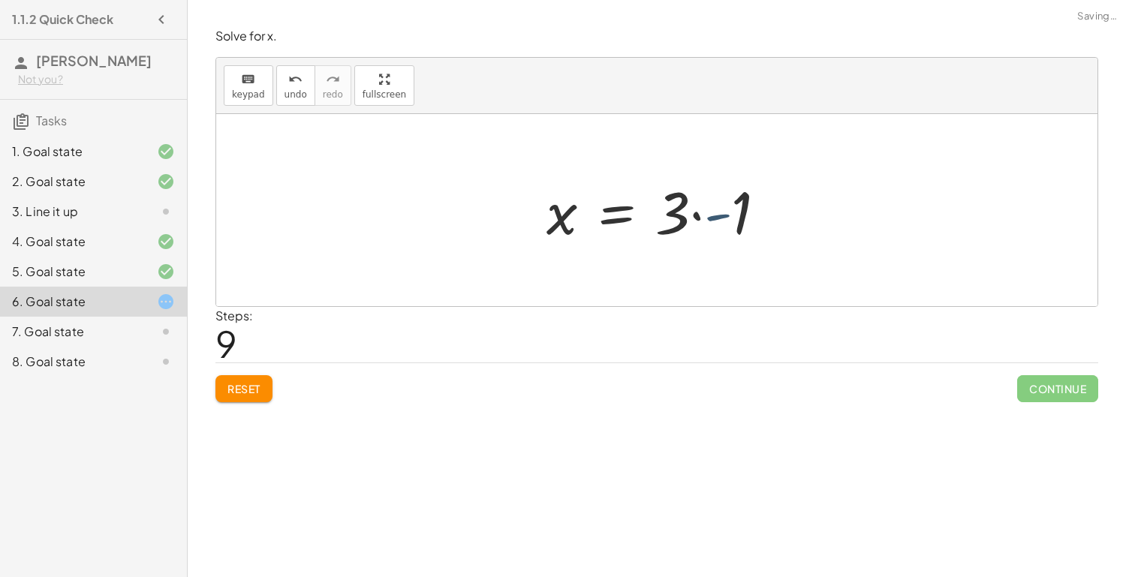
drag, startPoint x: 712, startPoint y: 207, endPoint x: 721, endPoint y: 208, distance: 8.3
click at [721, 208] on div at bounding box center [662, 210] width 247 height 77
click at [730, 215] on div at bounding box center [662, 210] width 247 height 77
drag, startPoint x: 684, startPoint y: 218, endPoint x: 741, endPoint y: 218, distance: 57.0
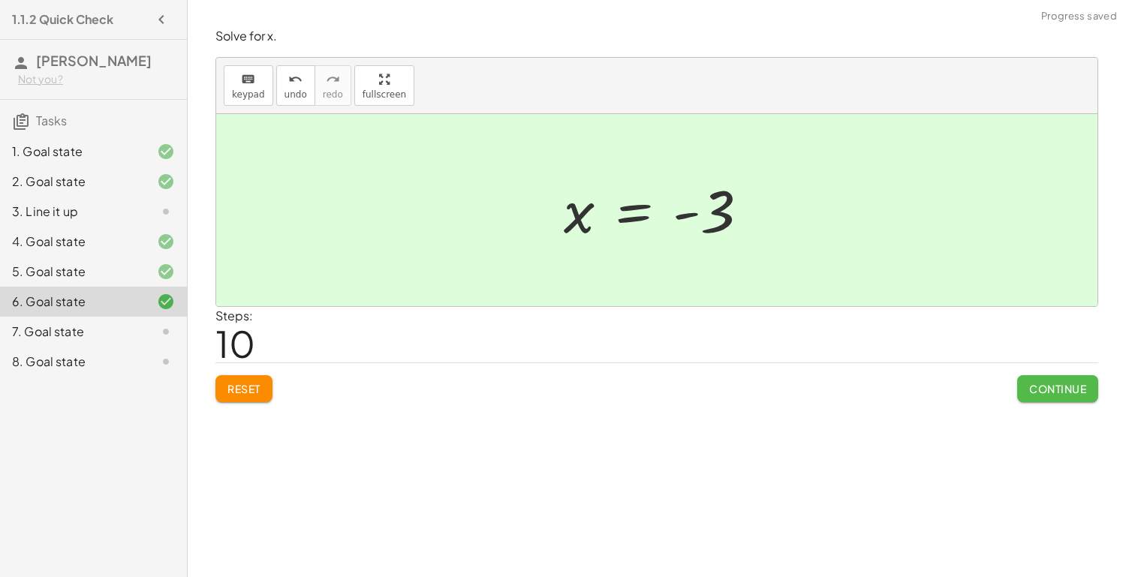
click at [1072, 390] on span "Continue" at bounding box center [1057, 389] width 57 height 14
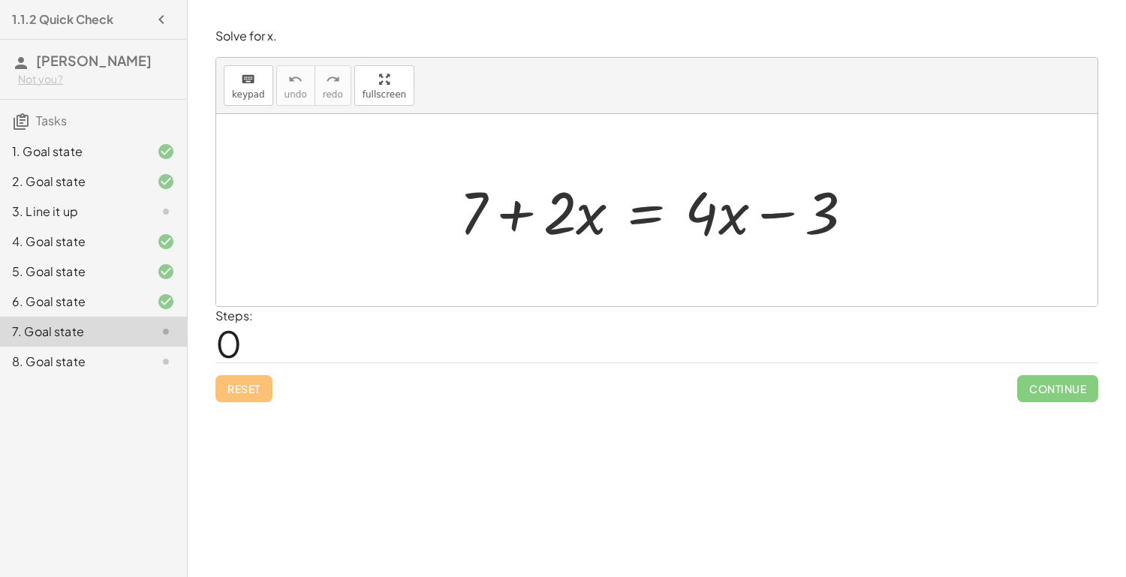
click at [635, 219] on div at bounding box center [662, 210] width 421 height 77
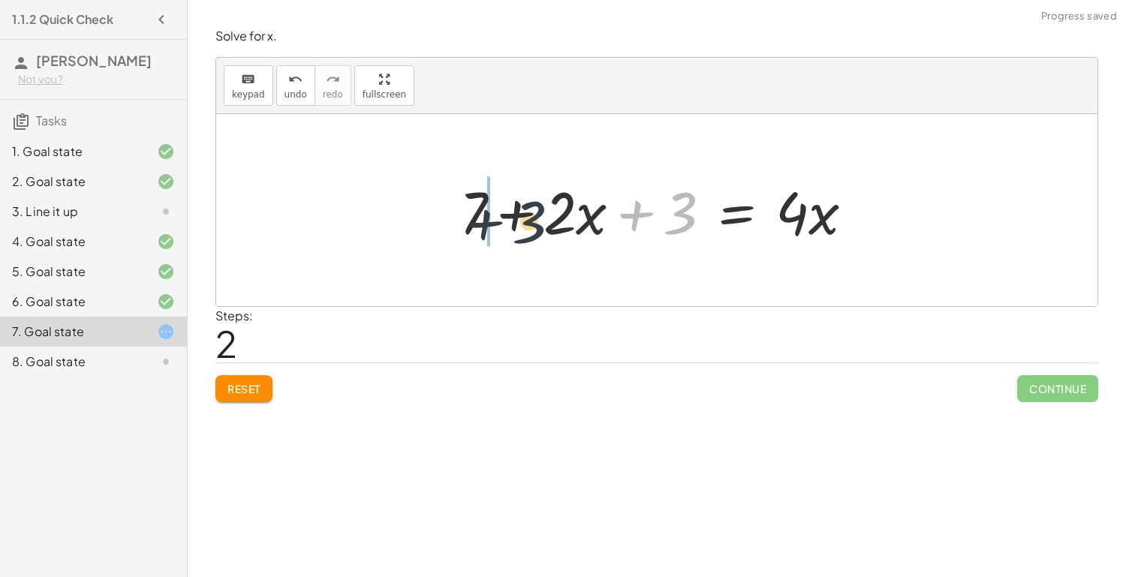
drag, startPoint x: 685, startPoint y: 212, endPoint x: 489, endPoint y: 221, distance: 196.1
click at [735, 212] on div at bounding box center [662, 210] width 421 height 77
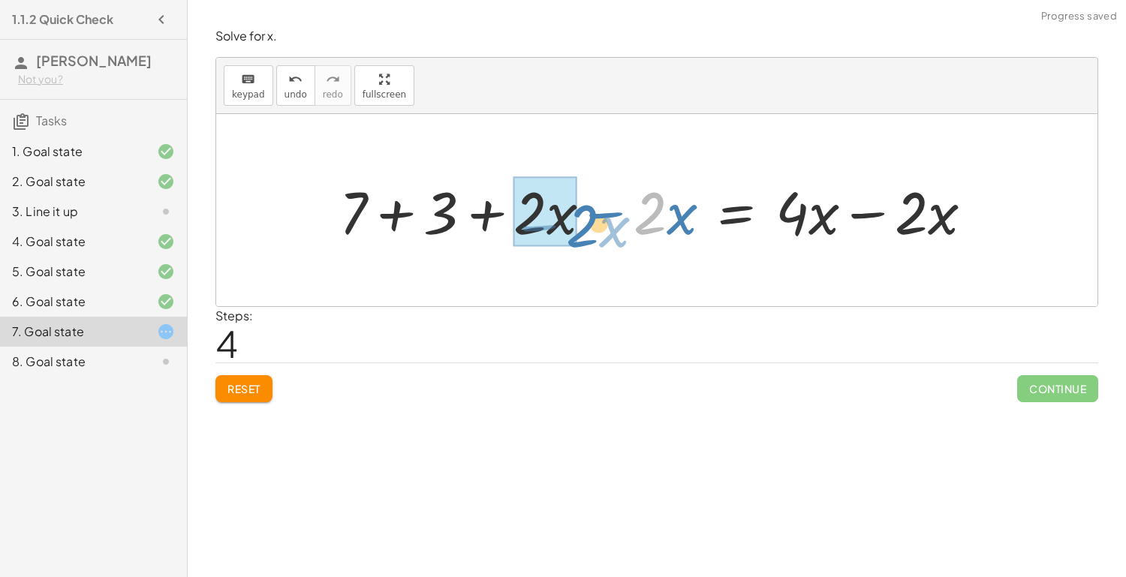
drag, startPoint x: 660, startPoint y: 211, endPoint x: 544, endPoint y: 224, distance: 116.3
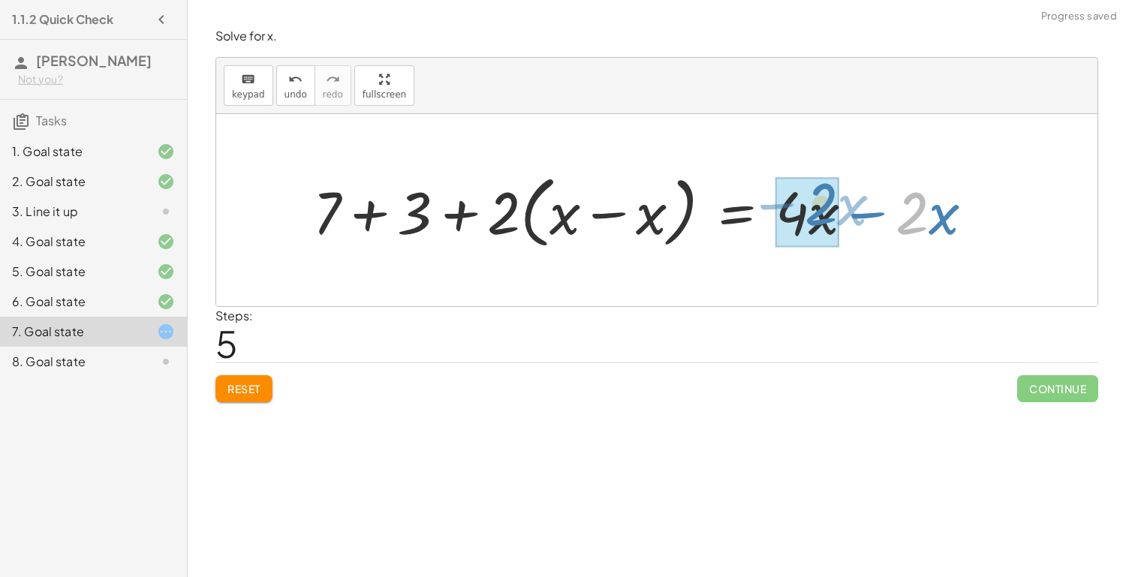
drag, startPoint x: 916, startPoint y: 221, endPoint x: 822, endPoint y: 214, distance: 94.9
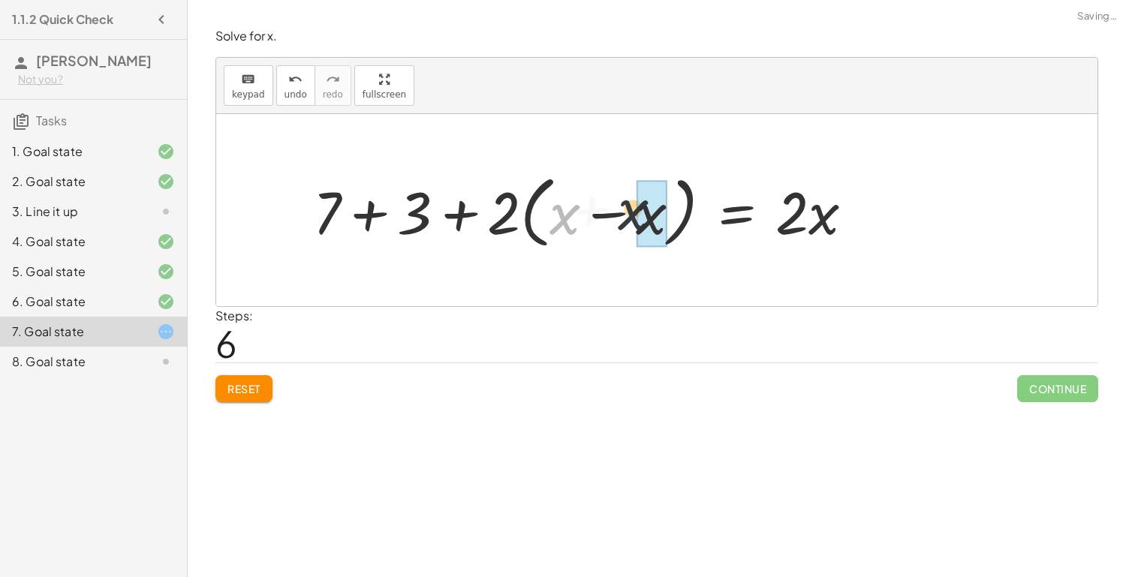
drag, startPoint x: 550, startPoint y: 228, endPoint x: 646, endPoint y: 222, distance: 96.3
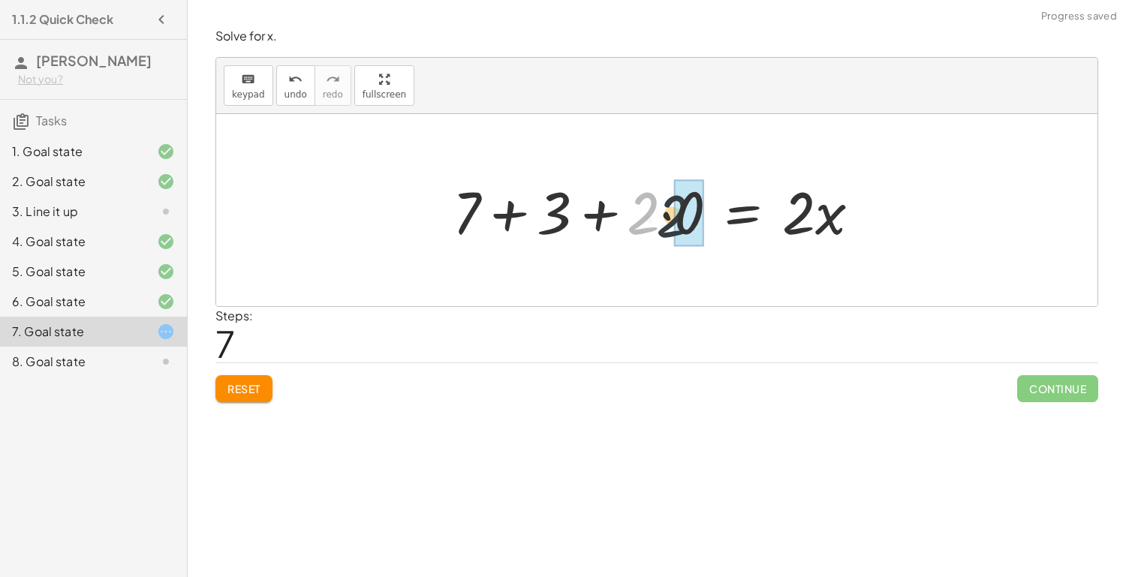
drag, startPoint x: 644, startPoint y: 221, endPoint x: 676, endPoint y: 224, distance: 31.7
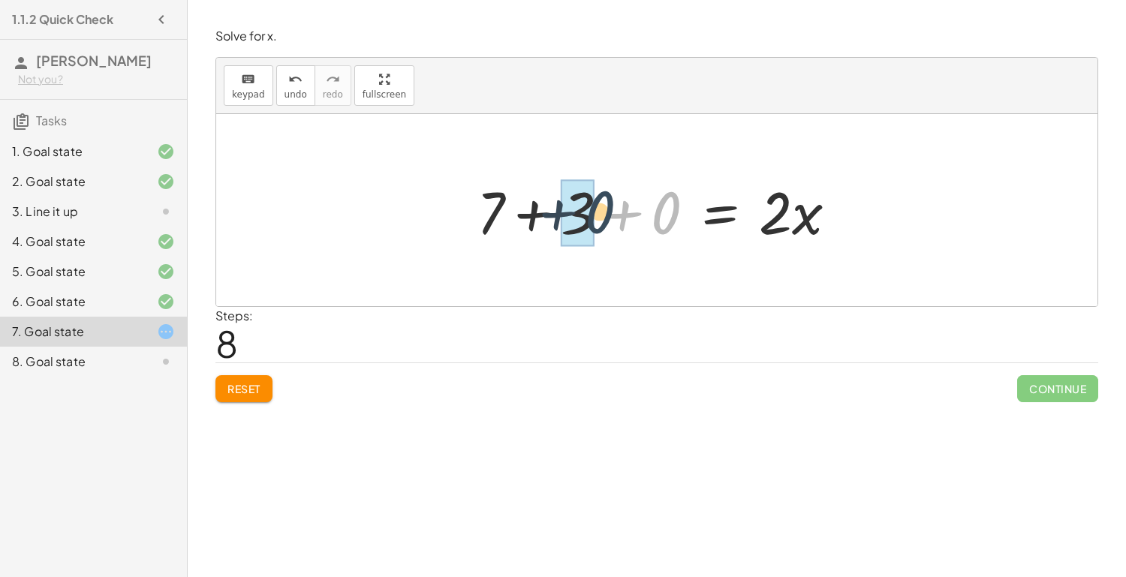
drag, startPoint x: 661, startPoint y: 214, endPoint x: 595, endPoint y: 213, distance: 66.1
click at [595, 213] on div at bounding box center [662, 210] width 387 height 77
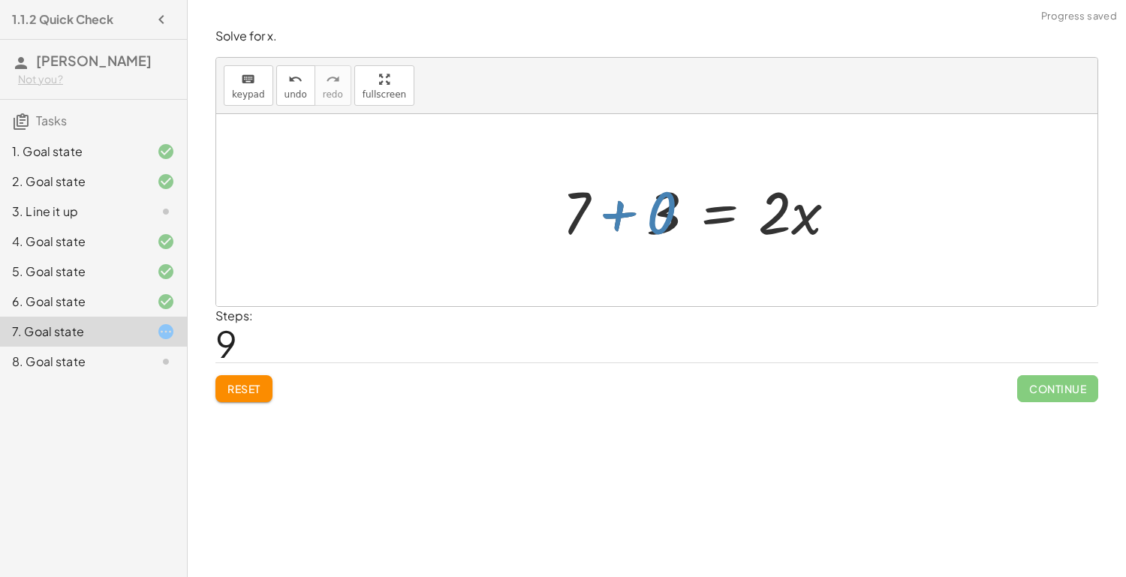
click at [595, 212] on div at bounding box center [705, 210] width 301 height 77
click at [588, 213] on div at bounding box center [656, 210] width 881 height 192
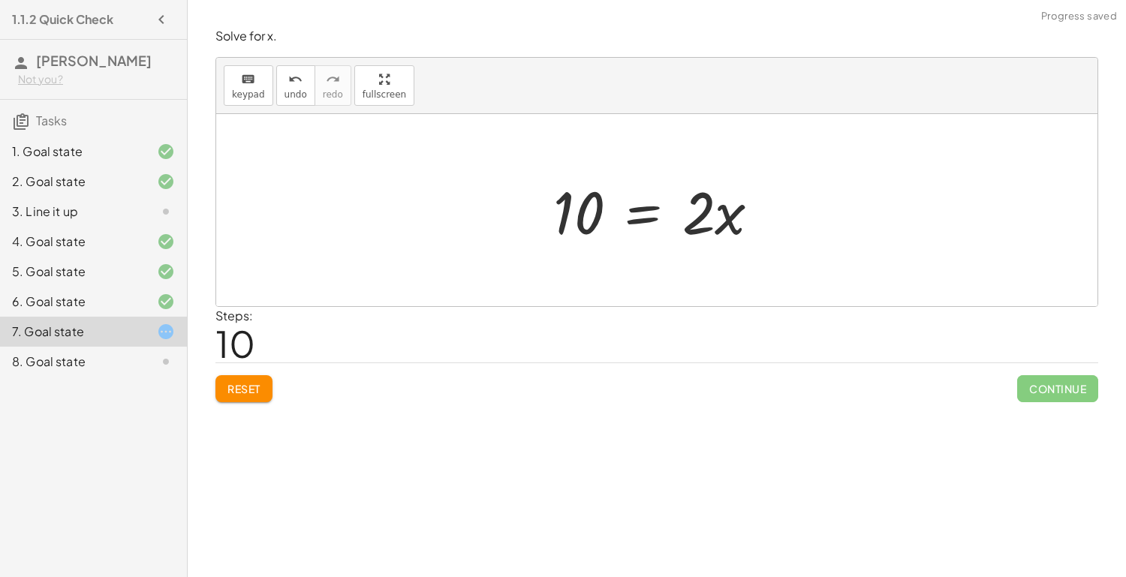
click at [658, 217] on div at bounding box center [663, 210] width 234 height 77
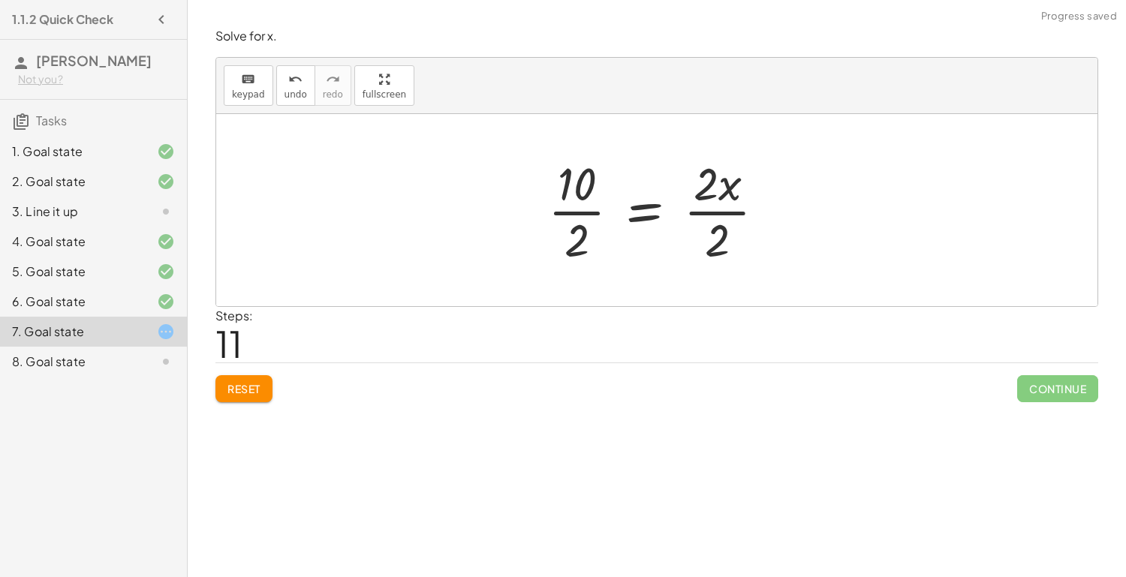
click at [579, 194] on div at bounding box center [662, 210] width 244 height 116
drag, startPoint x: 579, startPoint y: 194, endPoint x: 576, endPoint y: 234, distance: 40.0
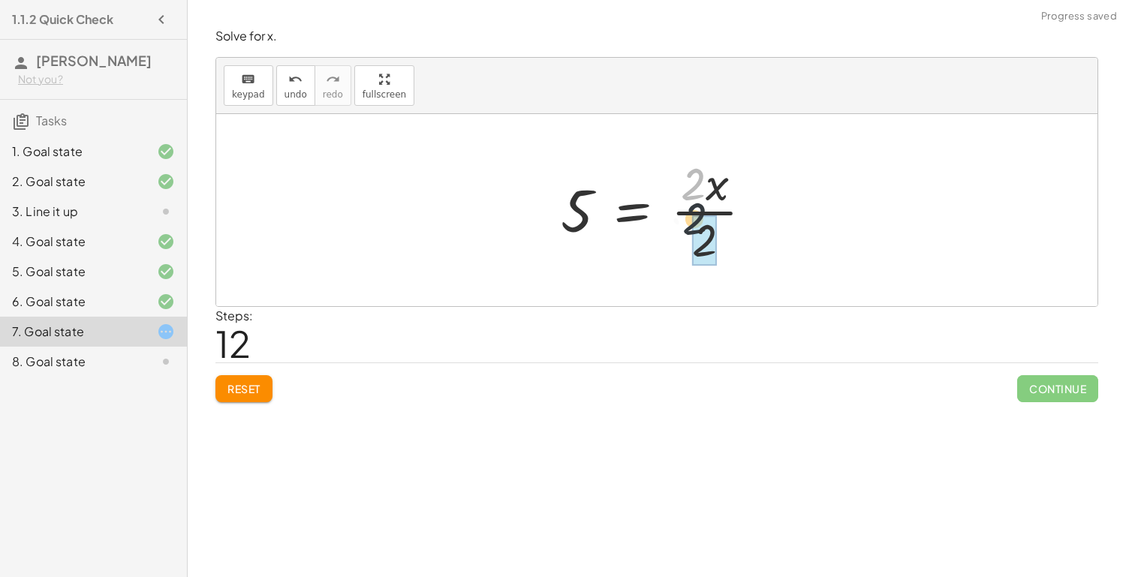
drag, startPoint x: 711, startPoint y: 182, endPoint x: 709, endPoint y: 240, distance: 57.8
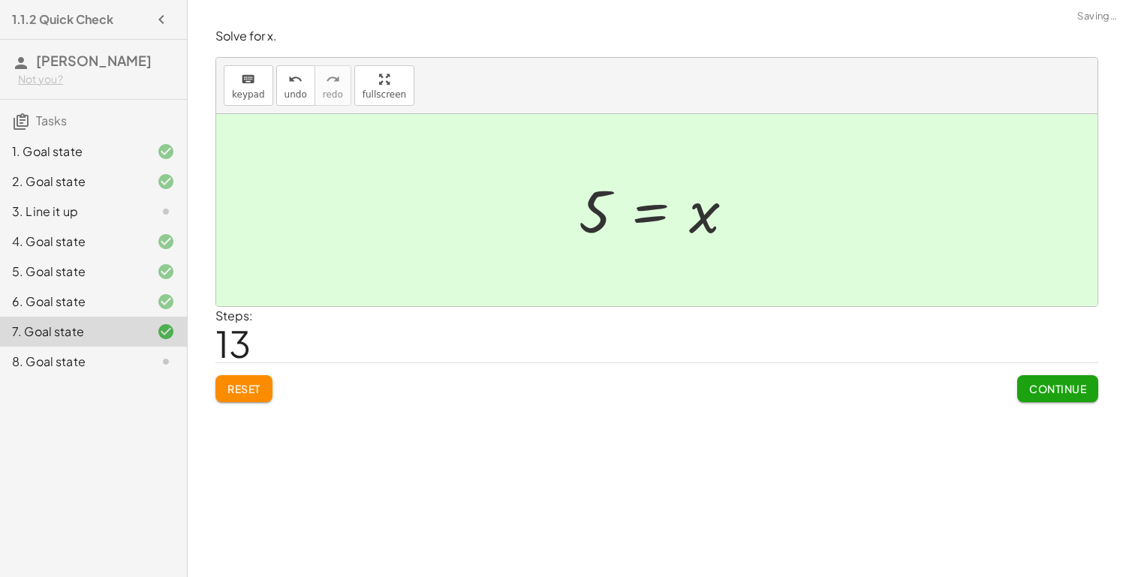
click at [1040, 382] on span "Continue" at bounding box center [1057, 389] width 57 height 14
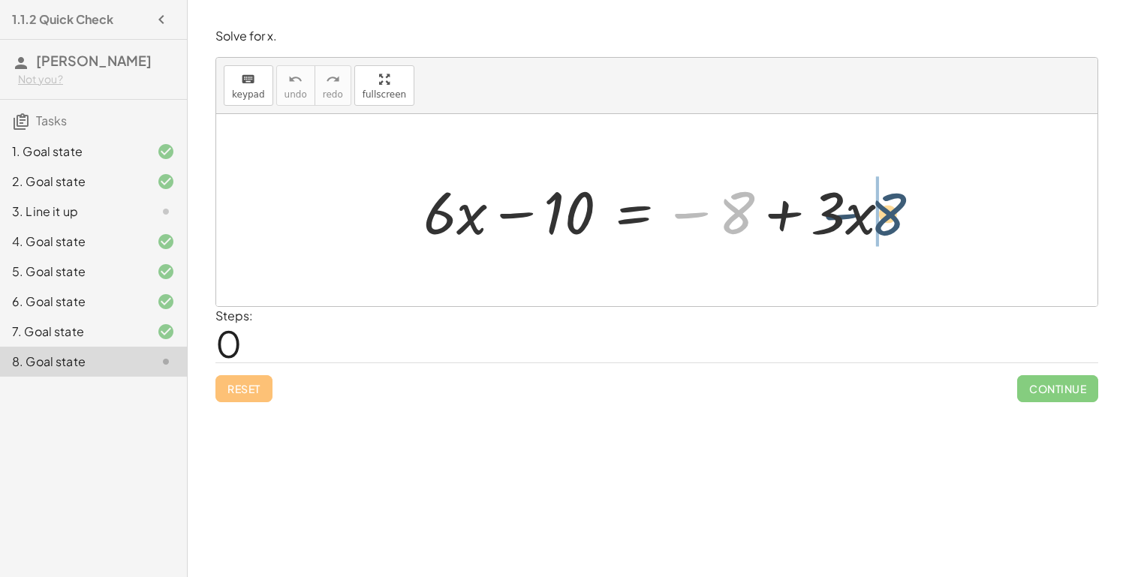
drag, startPoint x: 725, startPoint y: 221, endPoint x: 903, endPoint y: 227, distance: 178.0
click at [903, 227] on div at bounding box center [663, 210] width 494 height 77
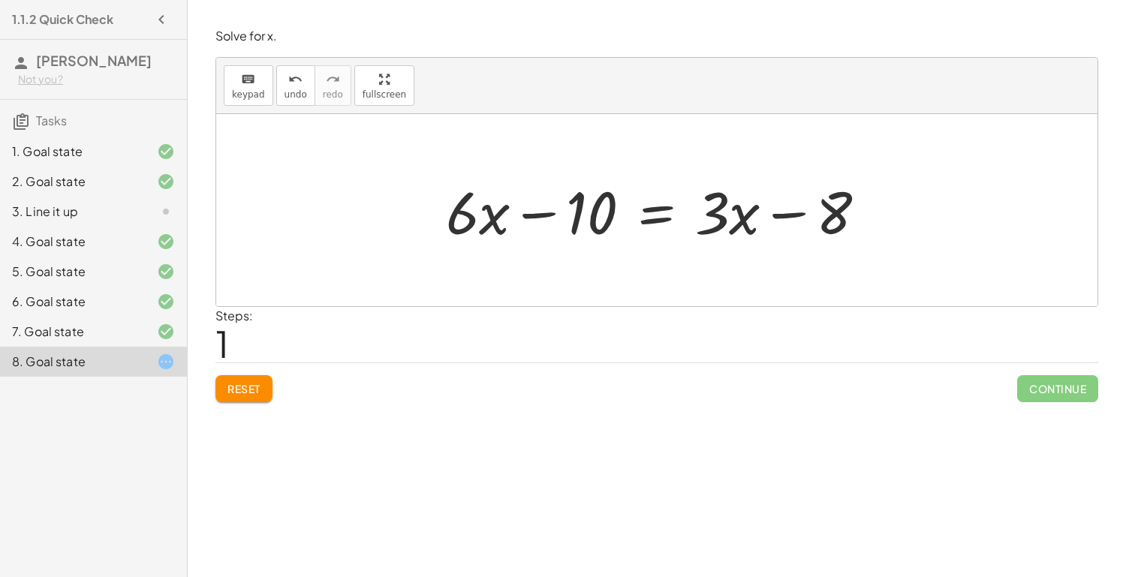
click at [654, 211] on div at bounding box center [661, 210] width 447 height 77
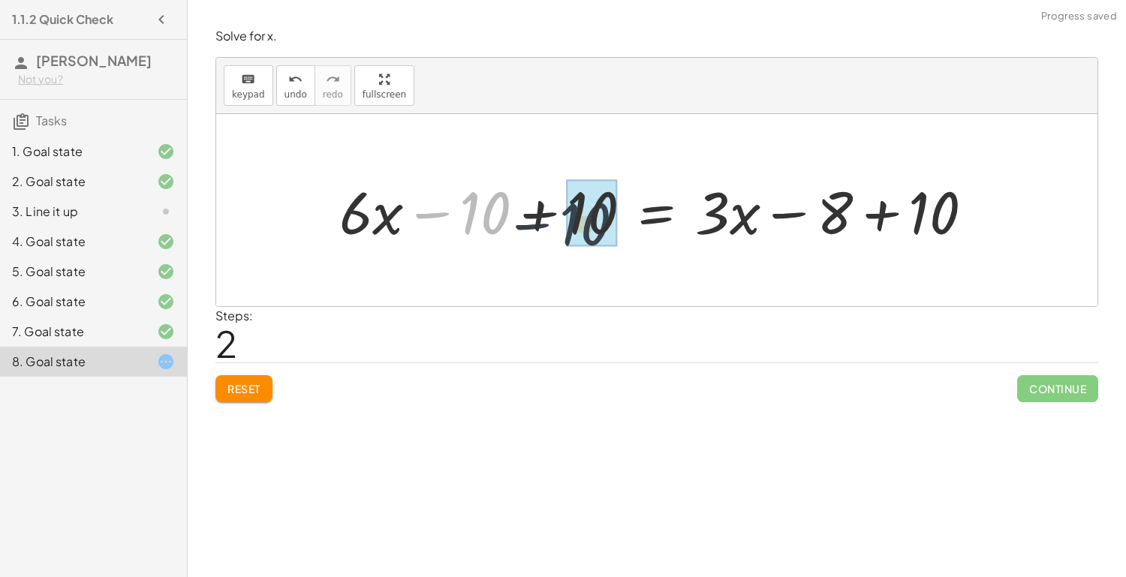
drag, startPoint x: 481, startPoint y: 203, endPoint x: 598, endPoint y: 213, distance: 117.6
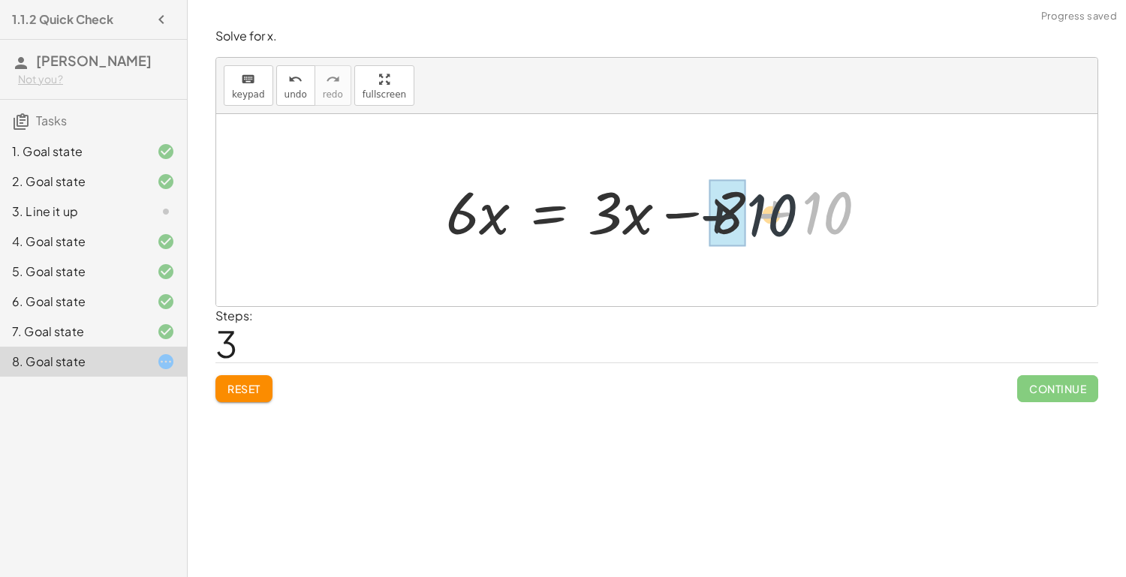
drag, startPoint x: 837, startPoint y: 212, endPoint x: 749, endPoint y: 221, distance: 88.4
click at [749, 221] on div at bounding box center [661, 210] width 447 height 77
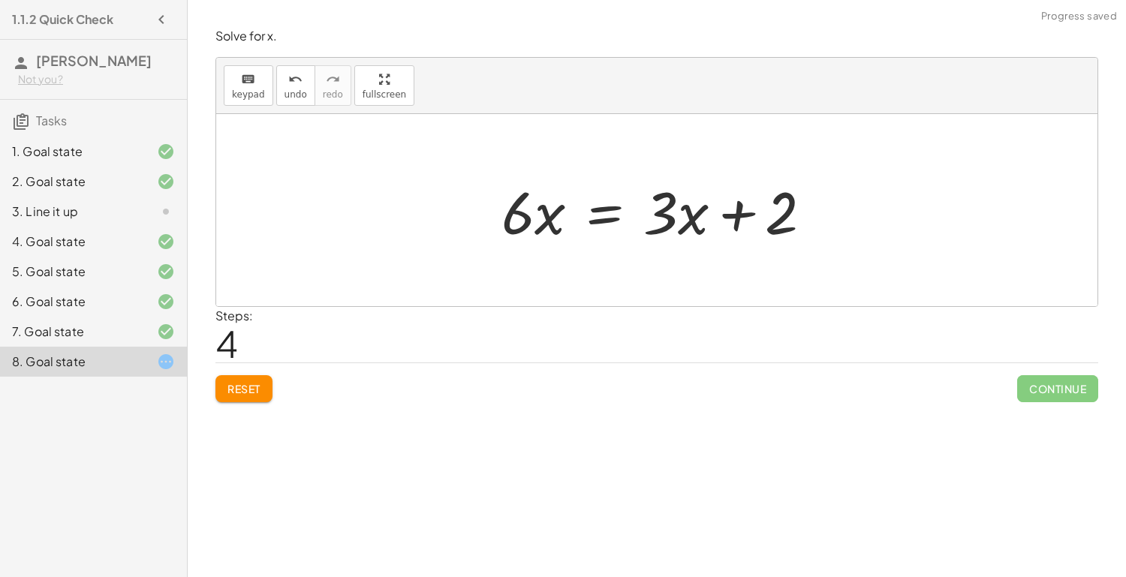
click at [609, 216] on div at bounding box center [663, 210] width 338 height 77
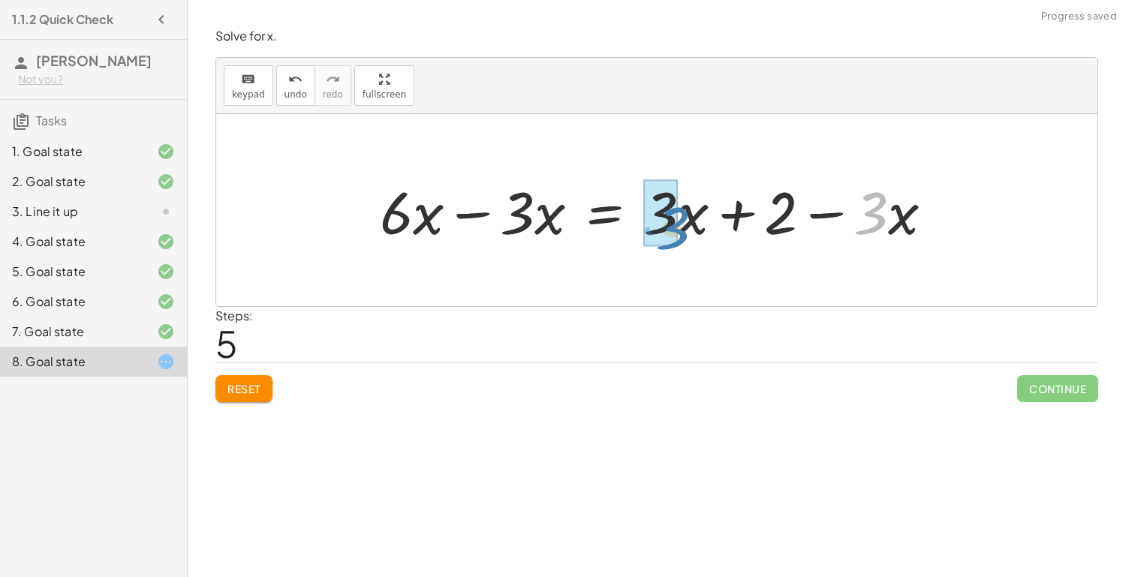
drag, startPoint x: 867, startPoint y: 221, endPoint x: 670, endPoint y: 237, distance: 198.0
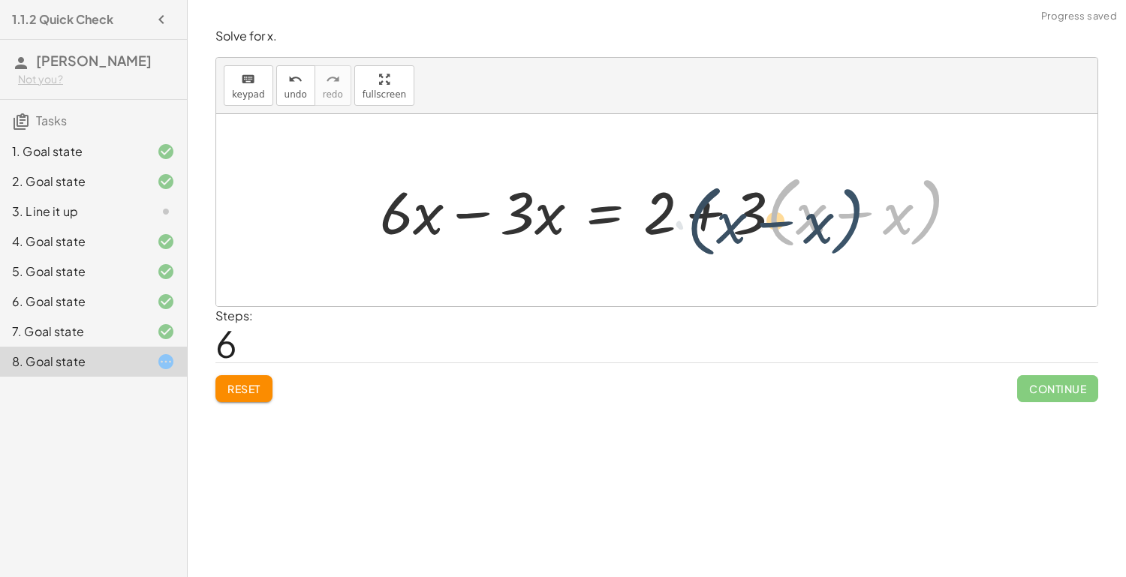
drag, startPoint x: 915, startPoint y: 225, endPoint x: 833, endPoint y: 233, distance: 82.2
click at [833, 233] on div at bounding box center [674, 210] width 605 height 86
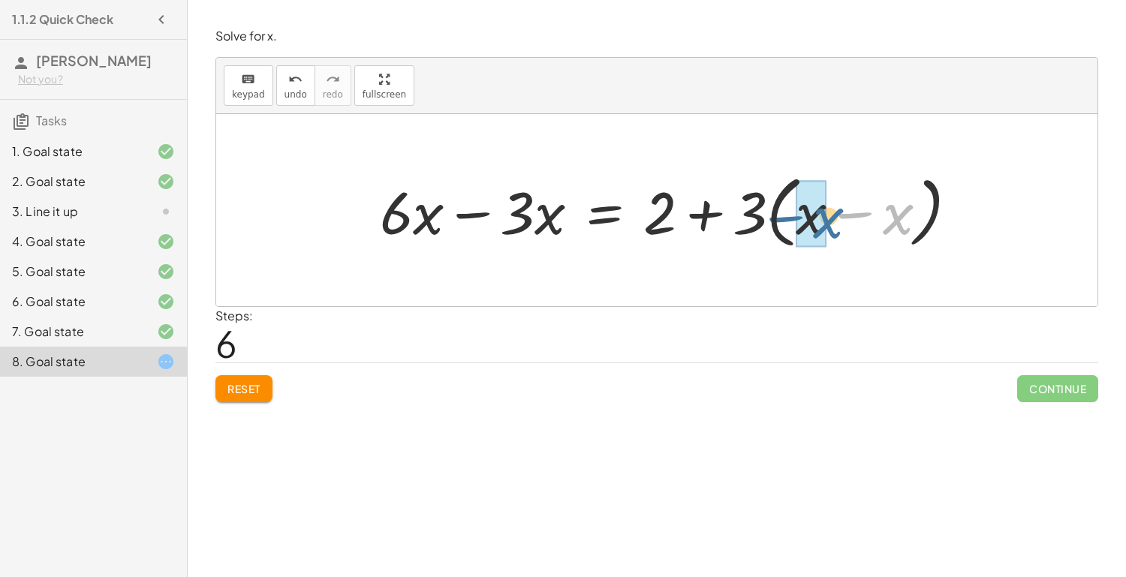
drag, startPoint x: 886, startPoint y: 219, endPoint x: 817, endPoint y: 222, distance: 69.9
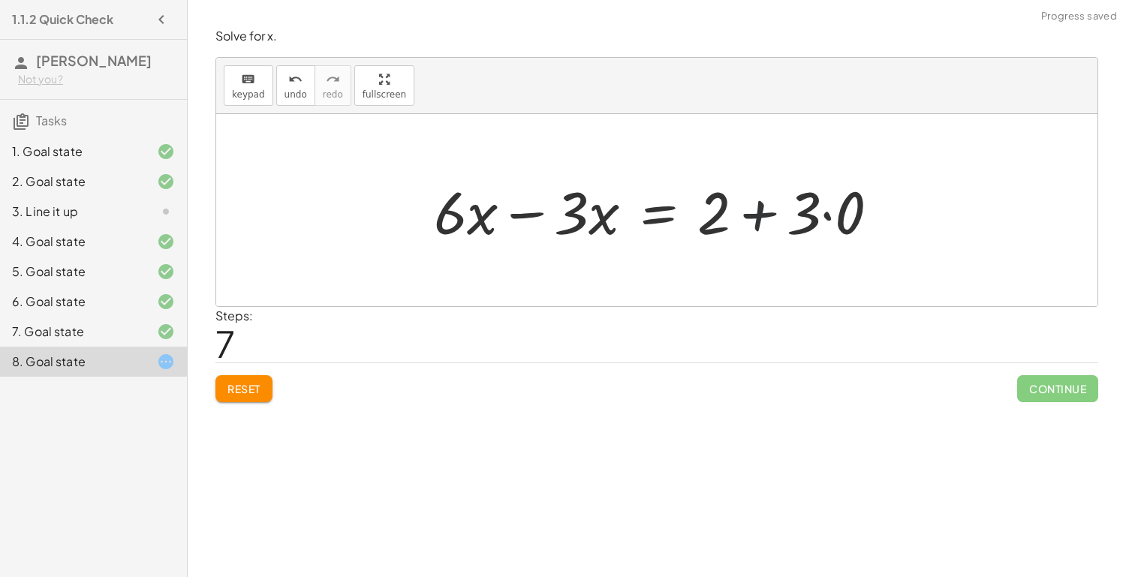
click at [747, 215] on div at bounding box center [662, 210] width 472 height 77
click at [798, 215] on div at bounding box center [662, 210] width 472 height 77
drag, startPoint x: 798, startPoint y: 215, endPoint x: 832, endPoint y: 213, distance: 33.9
click at [832, 213] on div at bounding box center [662, 210] width 472 height 77
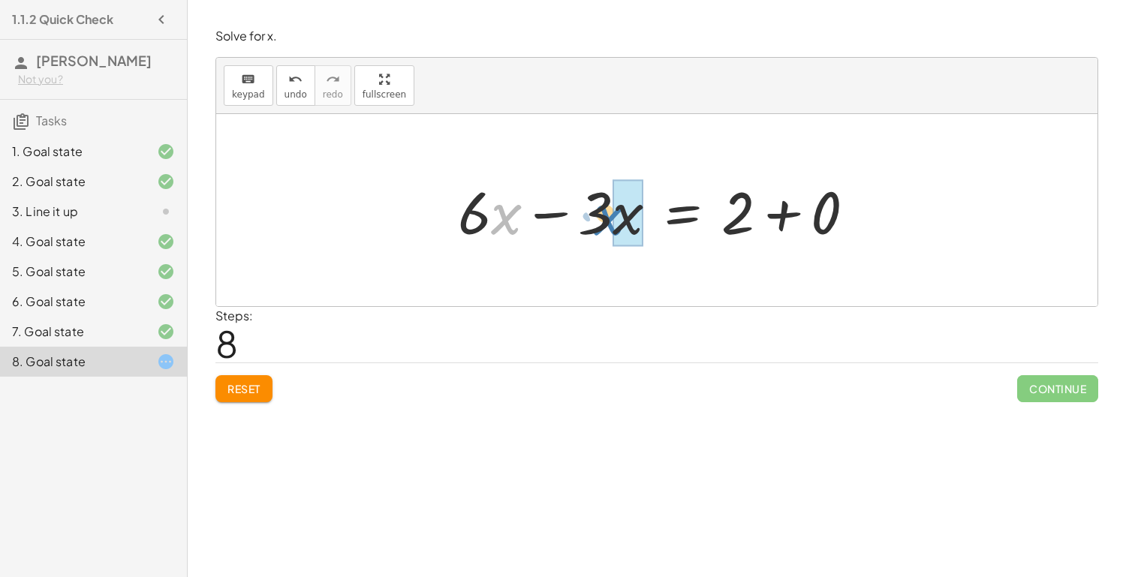
drag, startPoint x: 495, startPoint y: 217, endPoint x: 612, endPoint y: 220, distance: 117.1
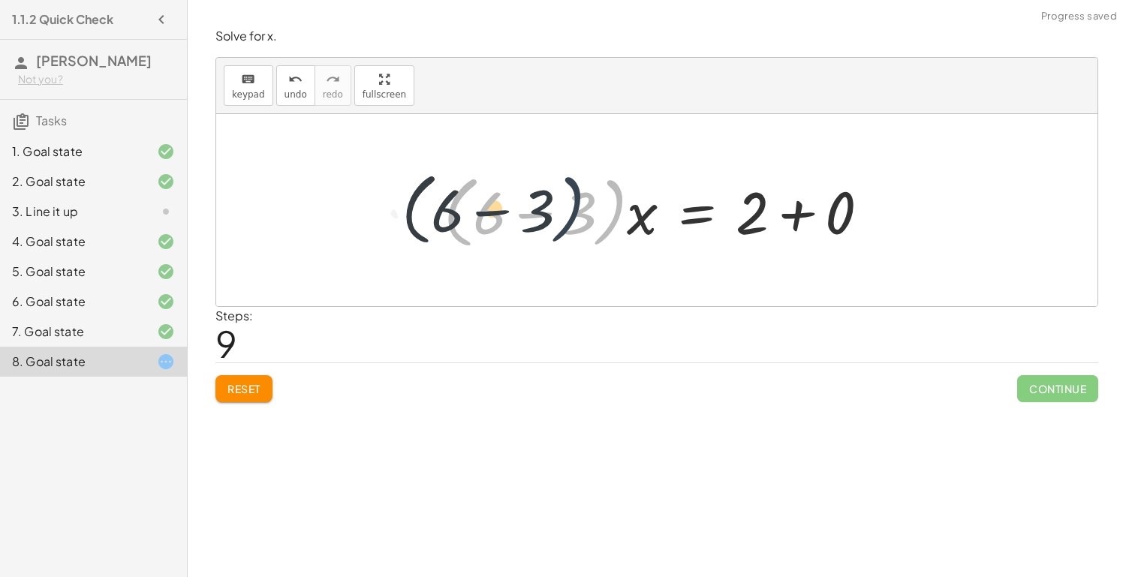
drag, startPoint x: 618, startPoint y: 218, endPoint x: 577, endPoint y: 215, distance: 41.3
click at [577, 215] on div at bounding box center [662, 210] width 453 height 86
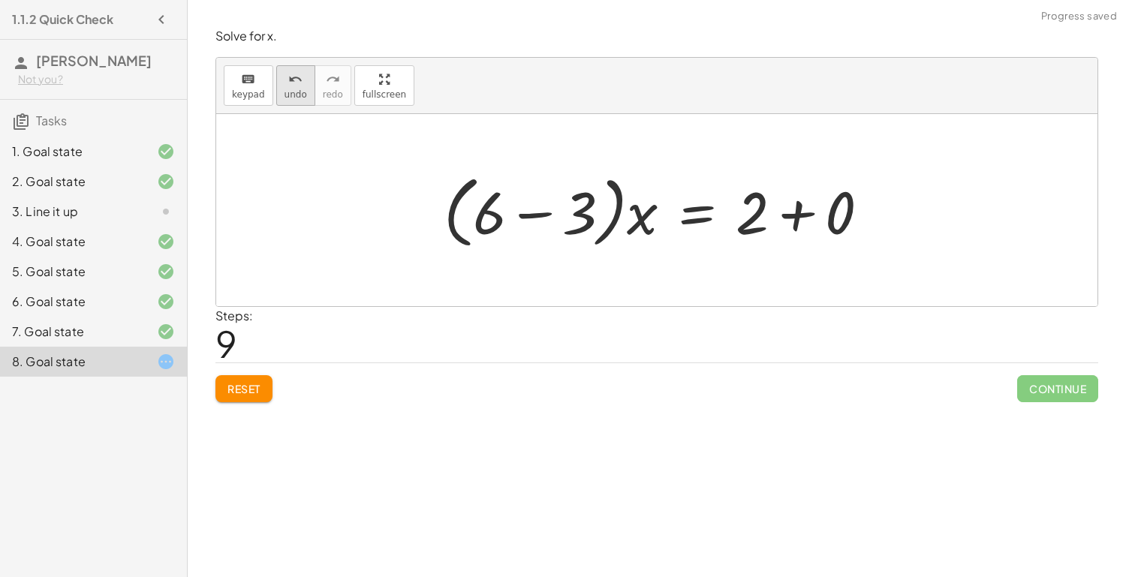
click at [294, 99] on button "undo undo" at bounding box center [295, 85] width 39 height 41
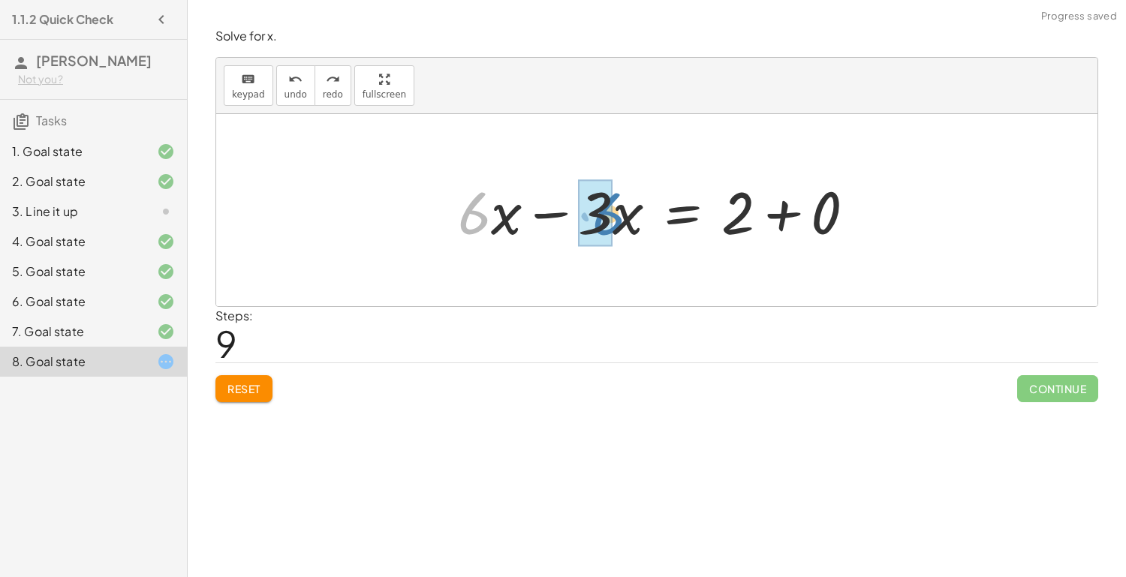
drag, startPoint x: 481, startPoint y: 218, endPoint x: 613, endPoint y: 218, distance: 132.1
click at [613, 218] on div at bounding box center [662, 210] width 424 height 77
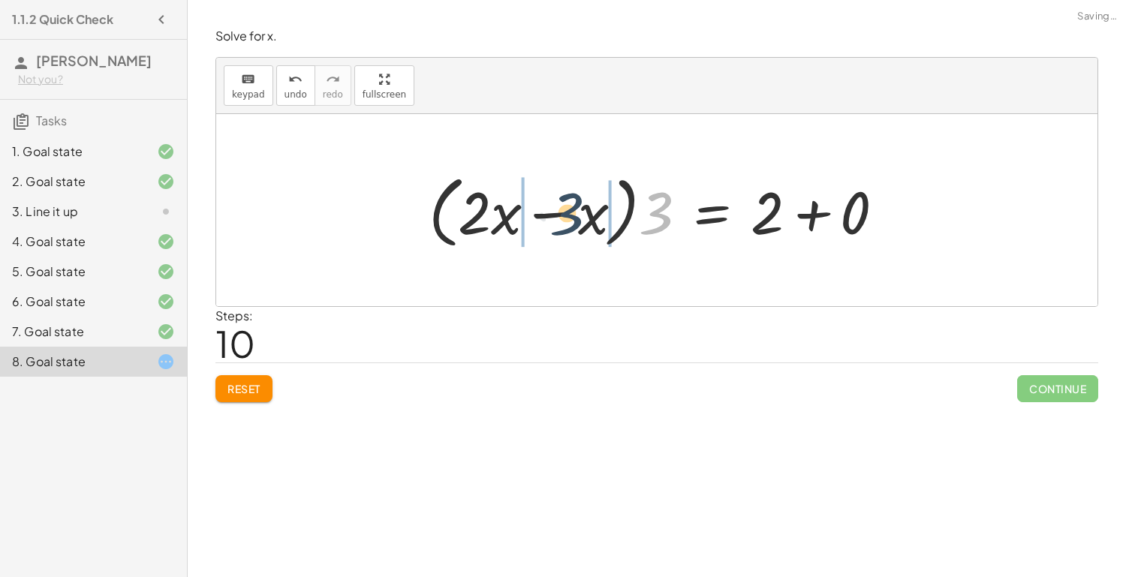
drag, startPoint x: 656, startPoint y: 218, endPoint x: 552, endPoint y: 215, distance: 103.6
click at [552, 215] on div at bounding box center [662, 210] width 483 height 86
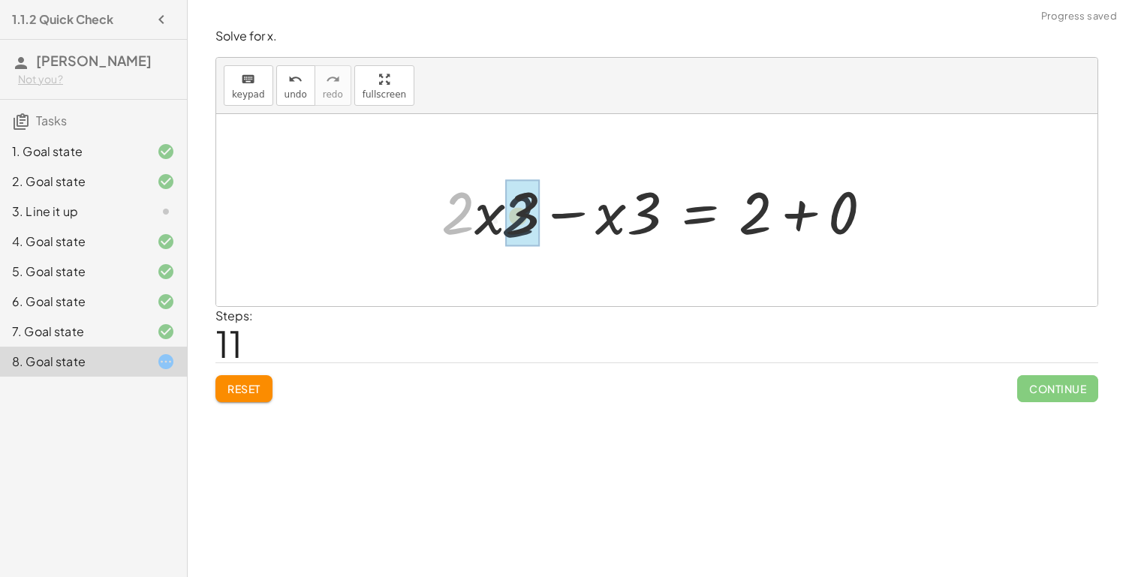
drag, startPoint x: 468, startPoint y: 211, endPoint x: 533, endPoint y: 213, distance: 64.6
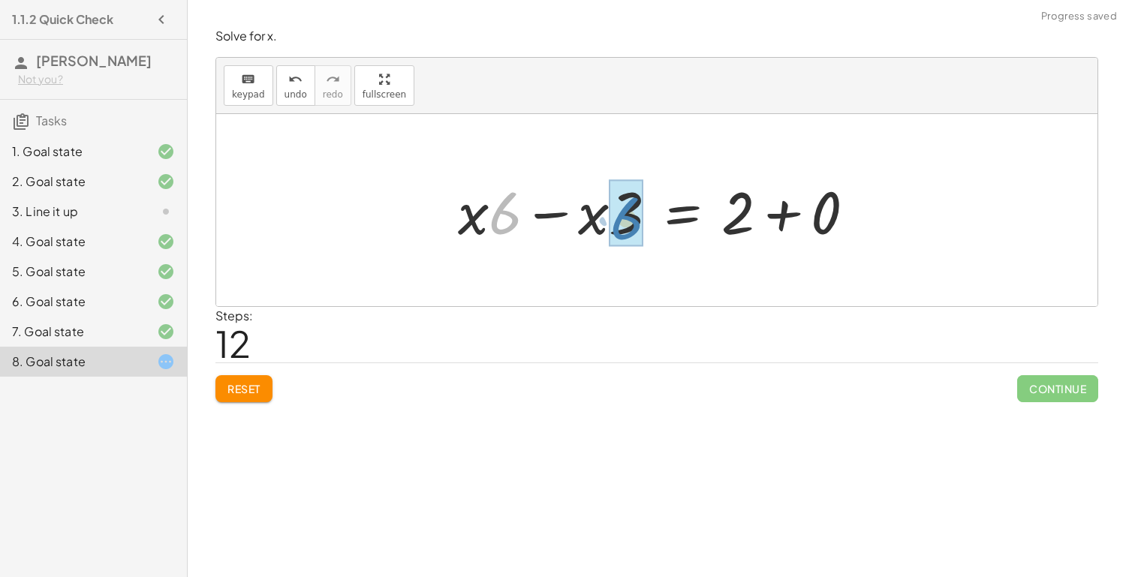
drag, startPoint x: 511, startPoint y: 214, endPoint x: 630, endPoint y: 218, distance: 118.7
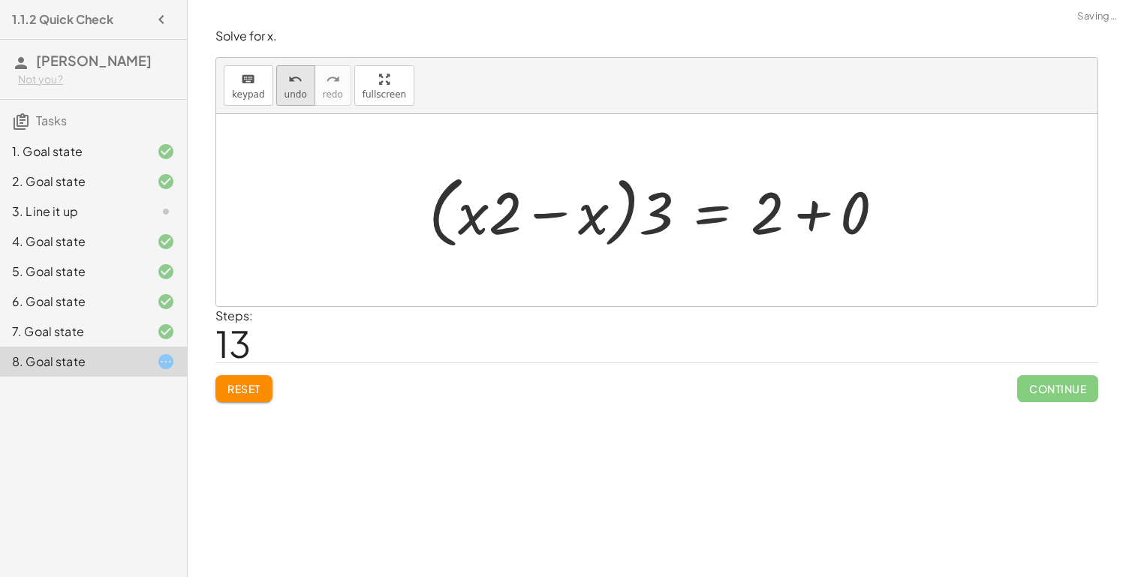
click at [296, 98] on span "undo" at bounding box center [295, 94] width 23 height 11
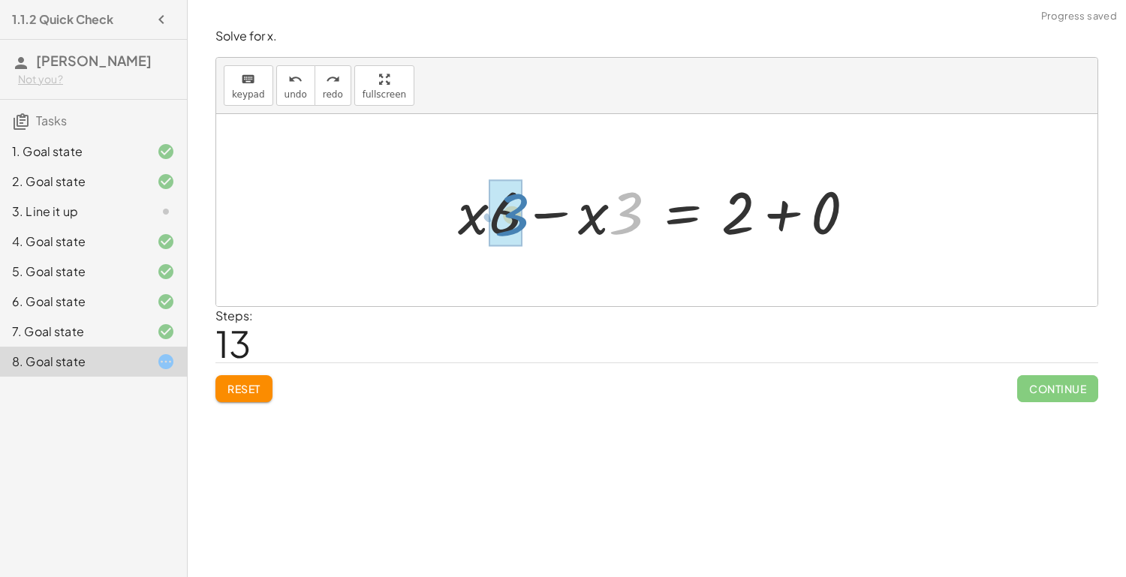
drag, startPoint x: 633, startPoint y: 209, endPoint x: 518, endPoint y: 211, distance: 114.9
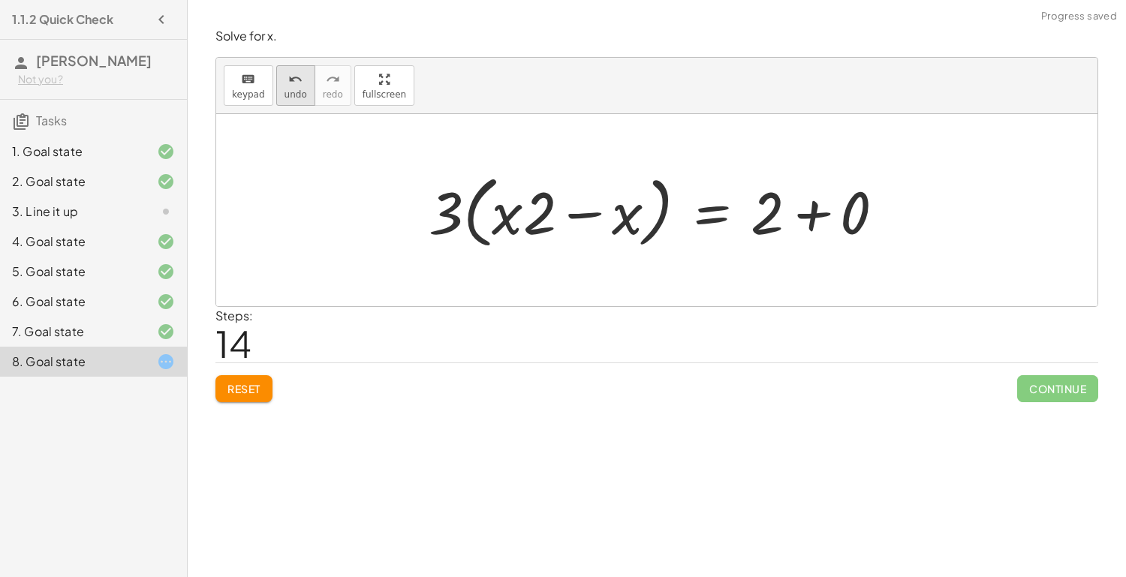
click at [297, 96] on span "undo" at bounding box center [295, 94] width 23 height 11
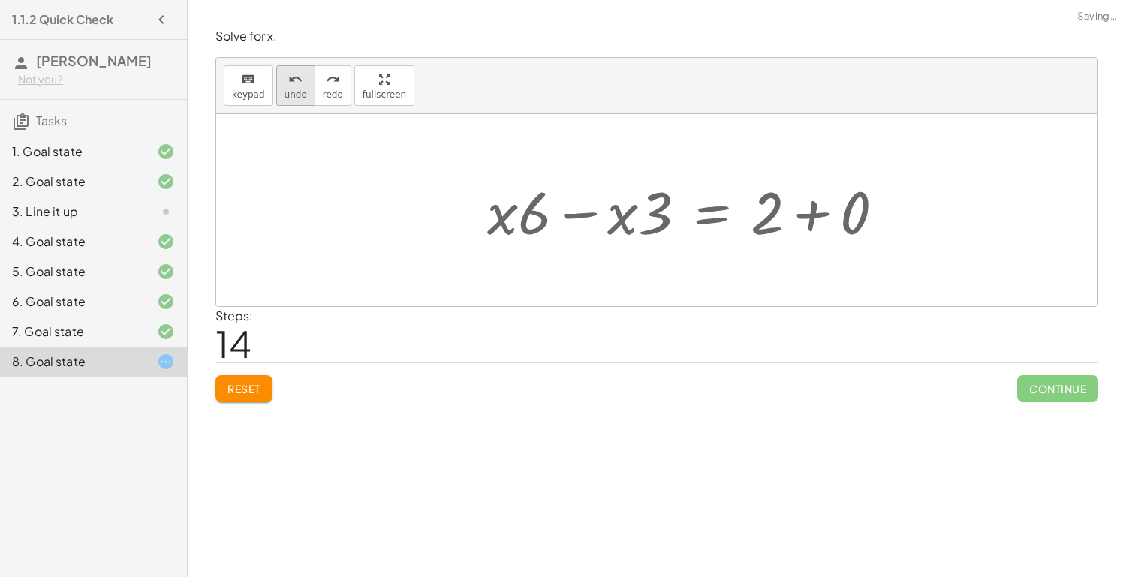
click at [297, 96] on span "undo" at bounding box center [295, 94] width 23 height 11
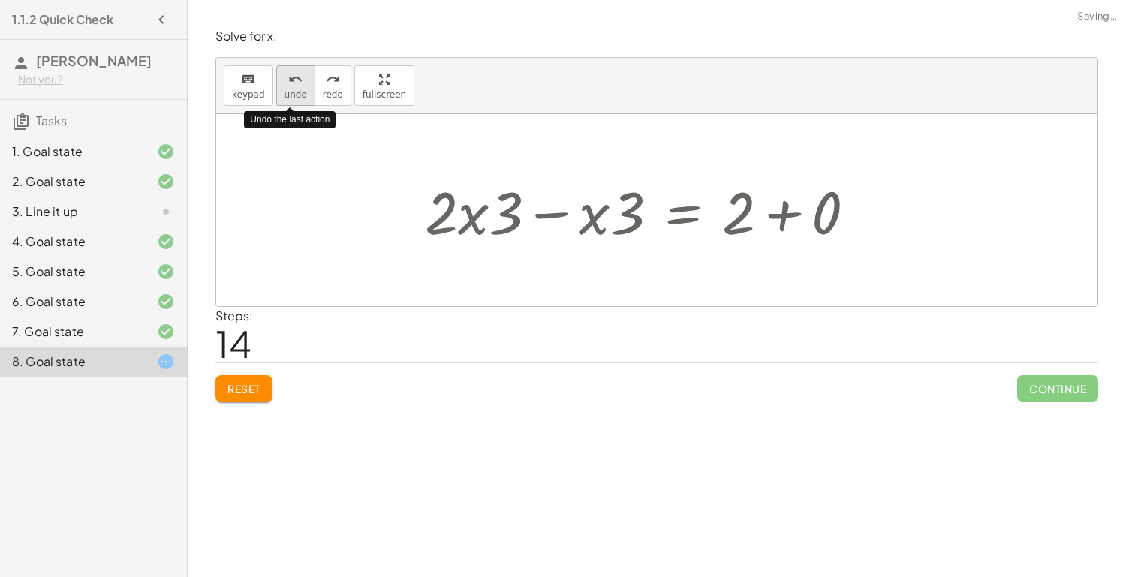
click at [297, 96] on span "undo" at bounding box center [295, 94] width 23 height 11
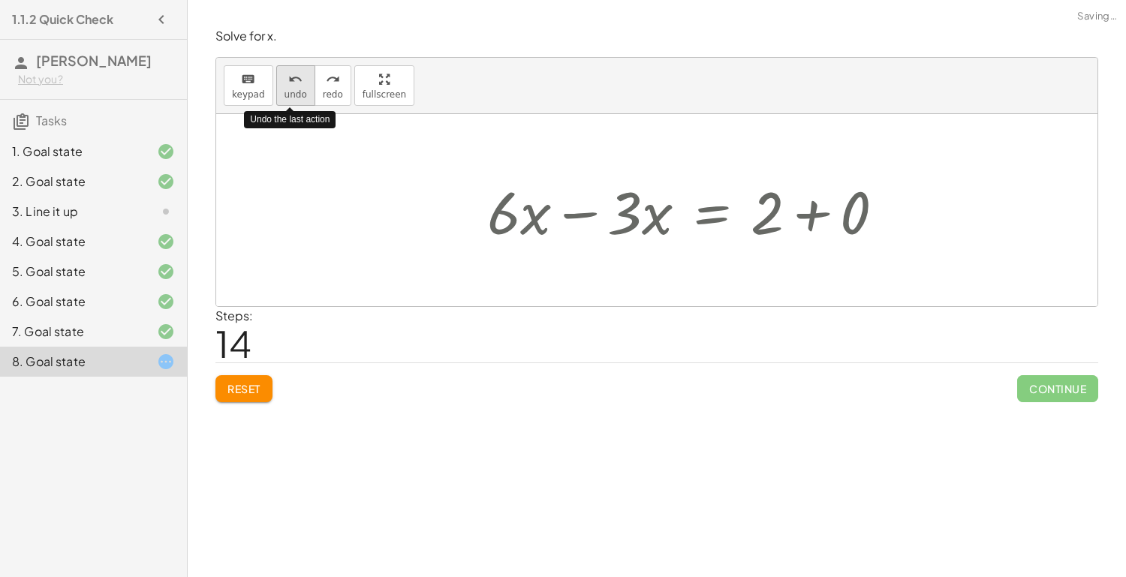
click at [297, 96] on span "undo" at bounding box center [295, 94] width 23 height 11
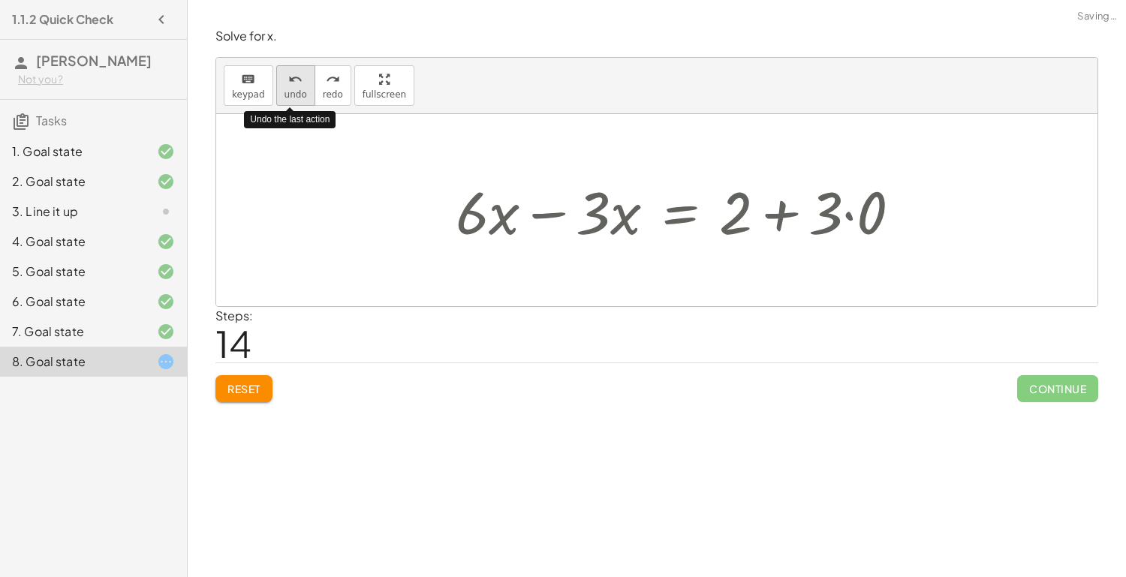
click at [297, 96] on span "undo" at bounding box center [295, 94] width 23 height 11
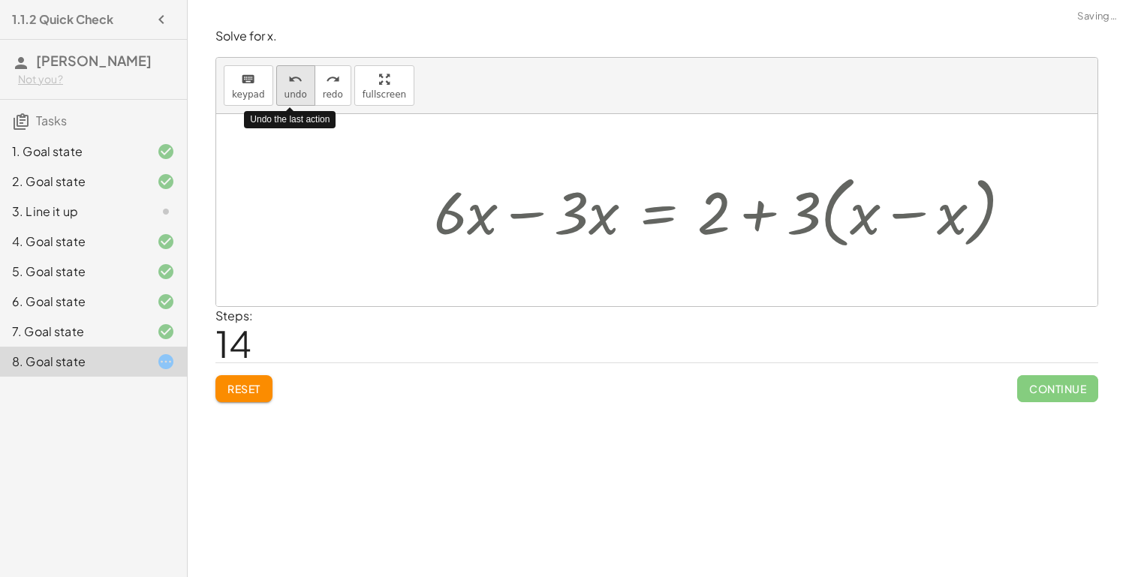
click at [297, 96] on span "undo" at bounding box center [295, 94] width 23 height 11
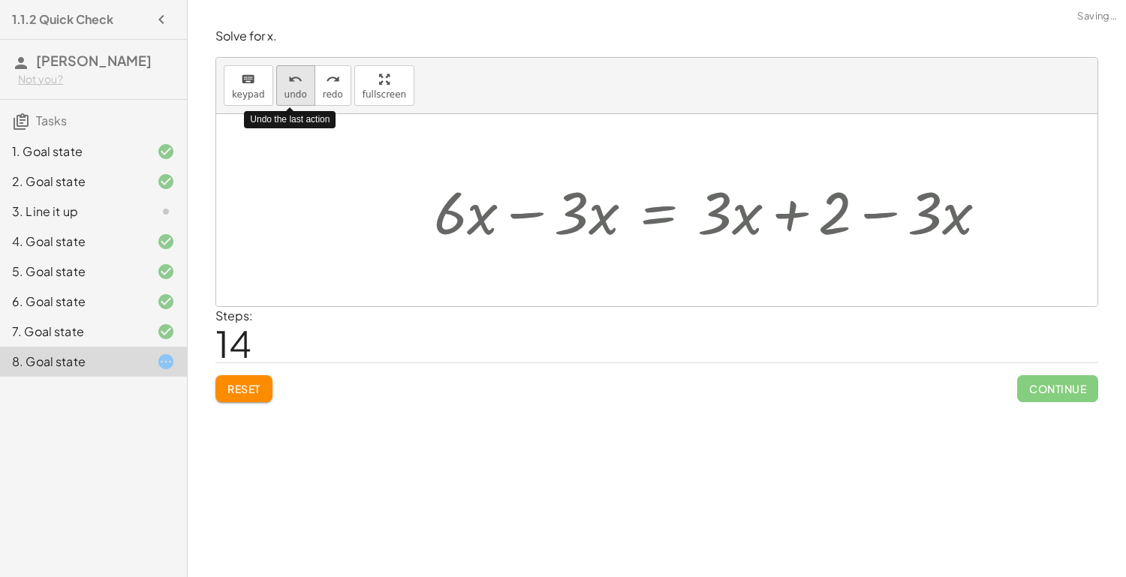
click at [297, 96] on span "undo" at bounding box center [295, 94] width 23 height 11
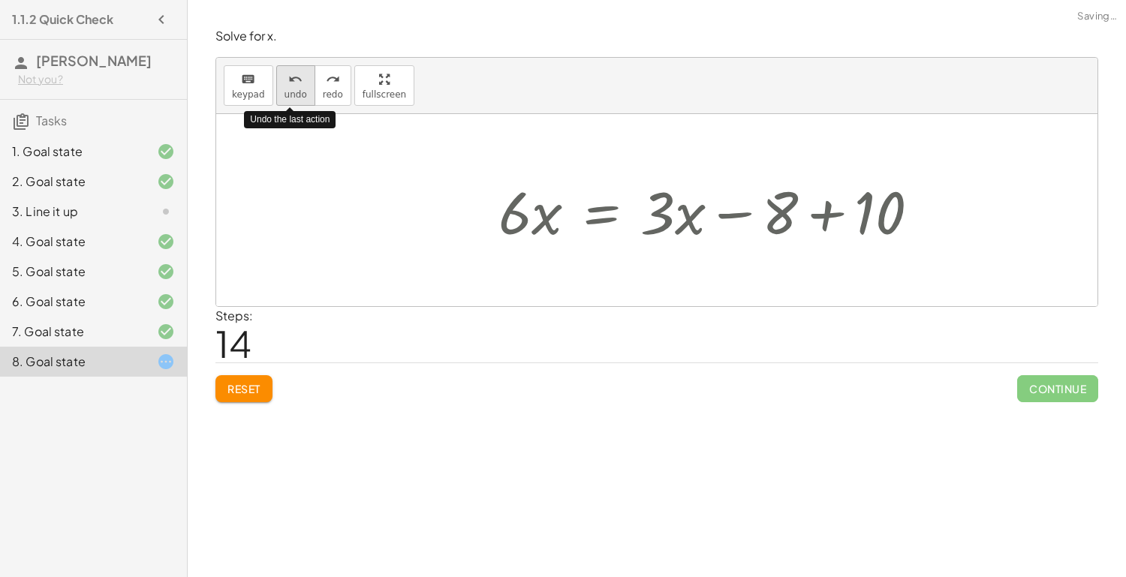
click at [297, 96] on span "undo" at bounding box center [295, 94] width 23 height 11
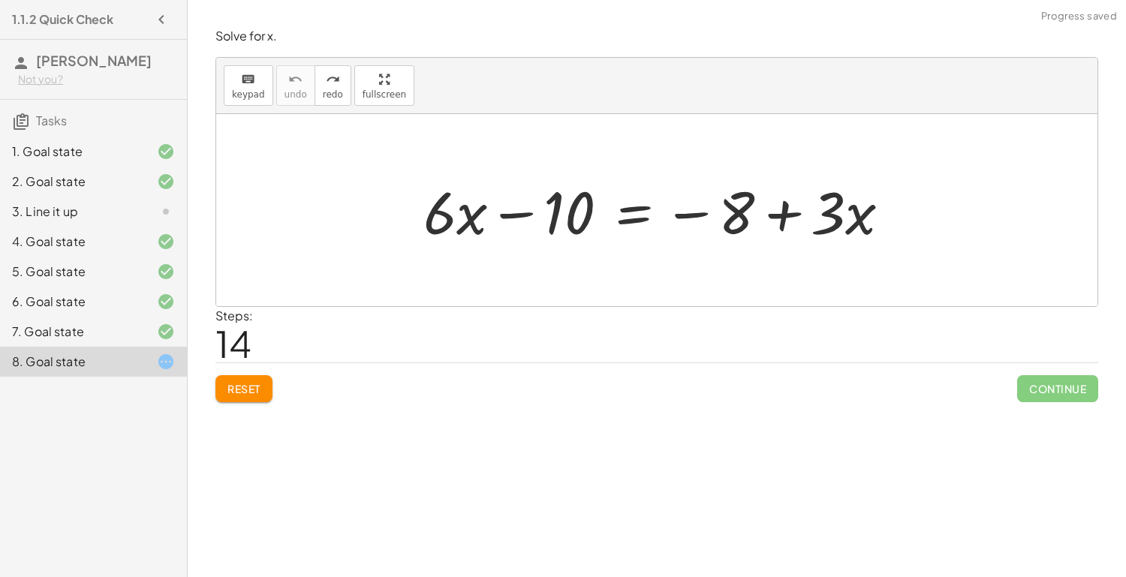
click at [247, 385] on span "Reset" at bounding box center [243, 389] width 33 height 14
click at [627, 217] on div at bounding box center [663, 210] width 494 height 77
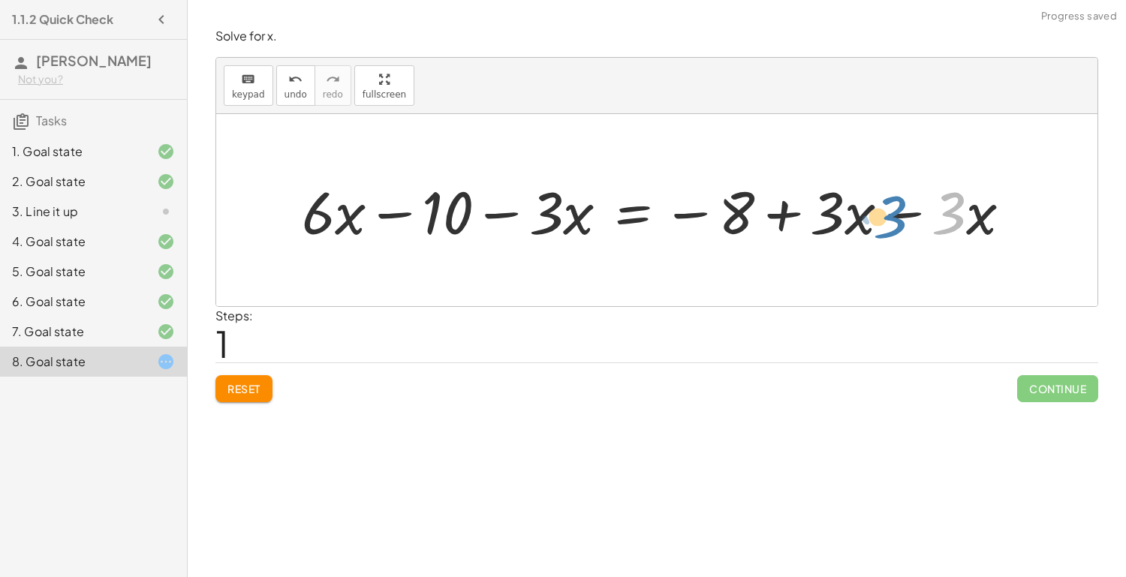
drag, startPoint x: 953, startPoint y: 219, endPoint x: 919, endPoint y: 221, distance: 34.6
click at [919, 221] on div at bounding box center [662, 210] width 736 height 77
drag, startPoint x: 913, startPoint y: 218, endPoint x: 898, endPoint y: 218, distance: 15.8
click at [898, 218] on div at bounding box center [662, 210] width 736 height 77
drag, startPoint x: 831, startPoint y: 221, endPoint x: 947, endPoint y: 217, distance: 116.4
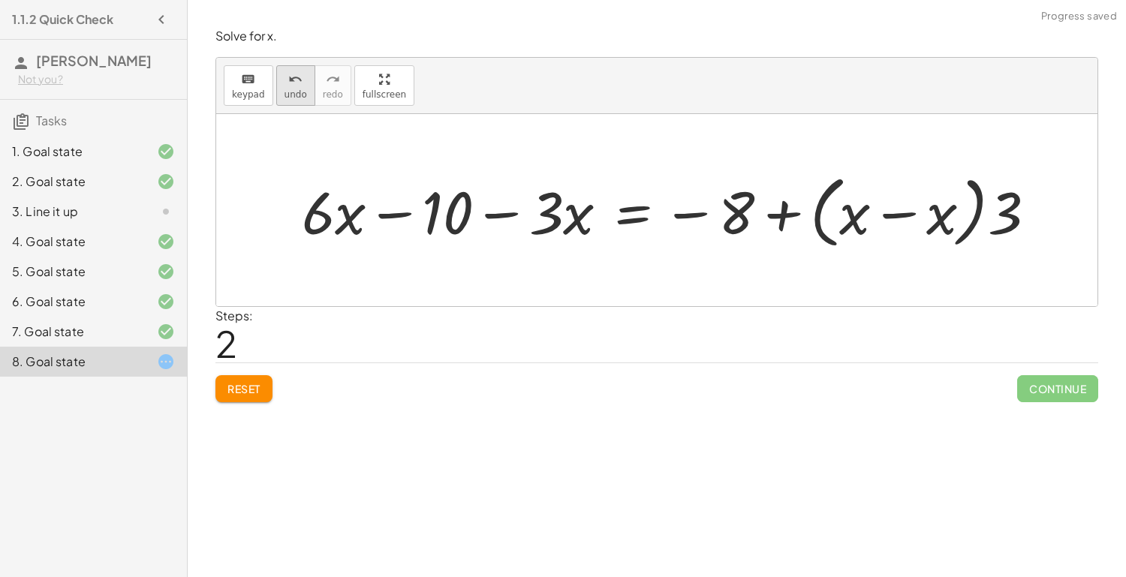
click at [288, 86] on icon "undo" at bounding box center [295, 80] width 14 height 18
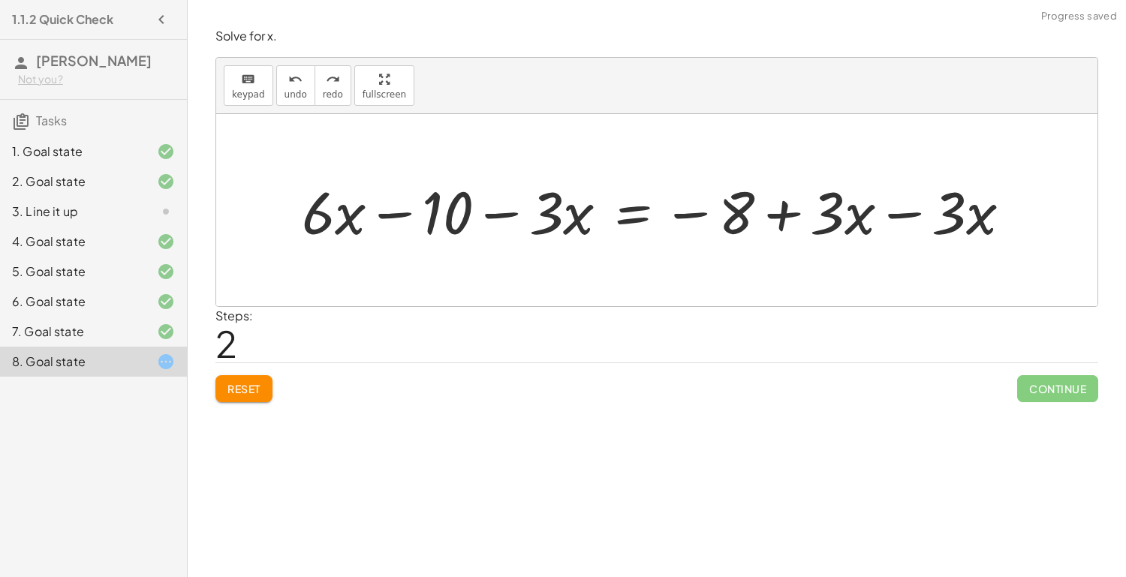
click at [255, 377] on button "Reset" at bounding box center [243, 388] width 57 height 27
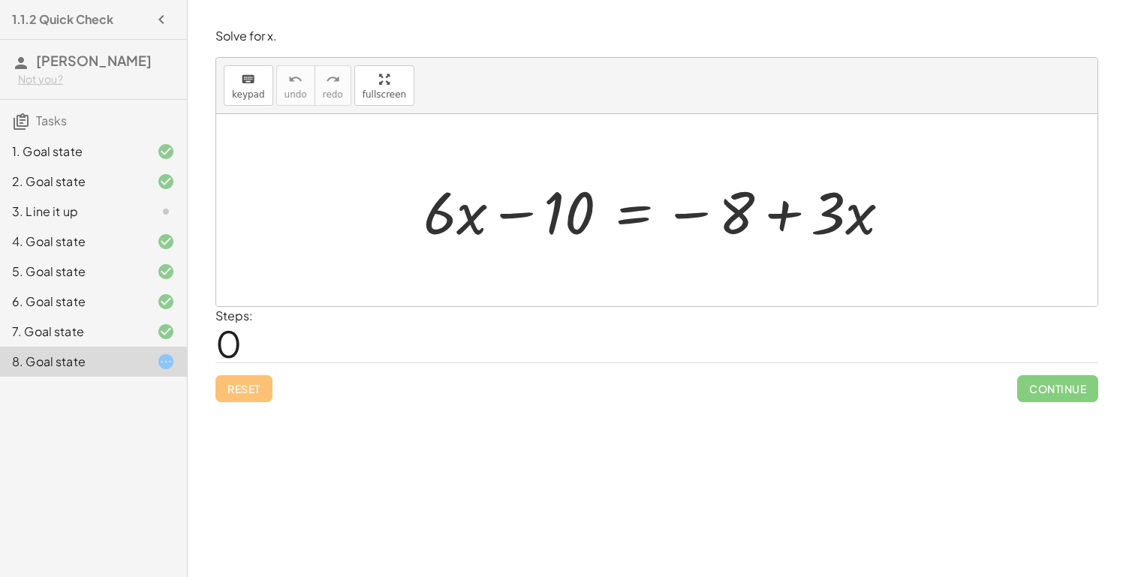
click at [638, 210] on div at bounding box center [663, 210] width 494 height 77
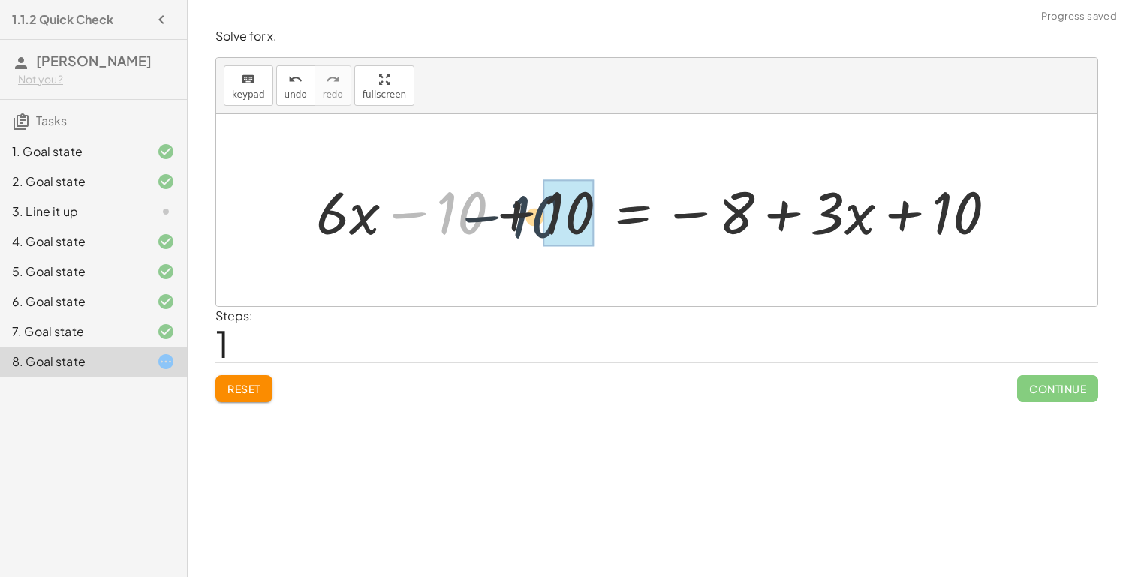
drag, startPoint x: 465, startPoint y: 210, endPoint x: 564, endPoint y: 215, distance: 98.5
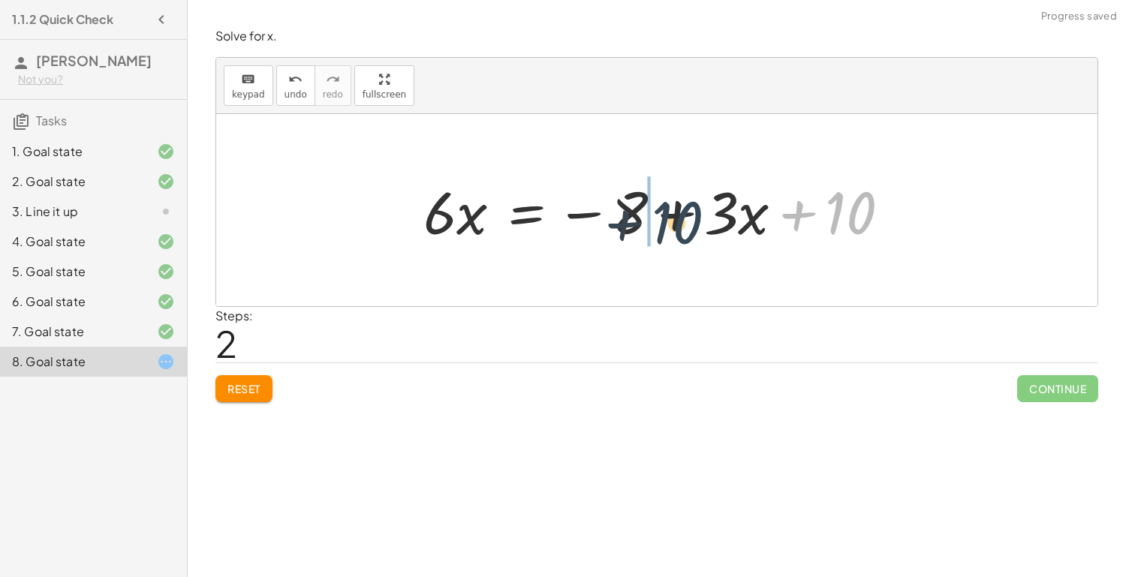
drag, startPoint x: 839, startPoint y: 223, endPoint x: 632, endPoint y: 233, distance: 207.4
click at [632, 233] on div at bounding box center [663, 210] width 494 height 77
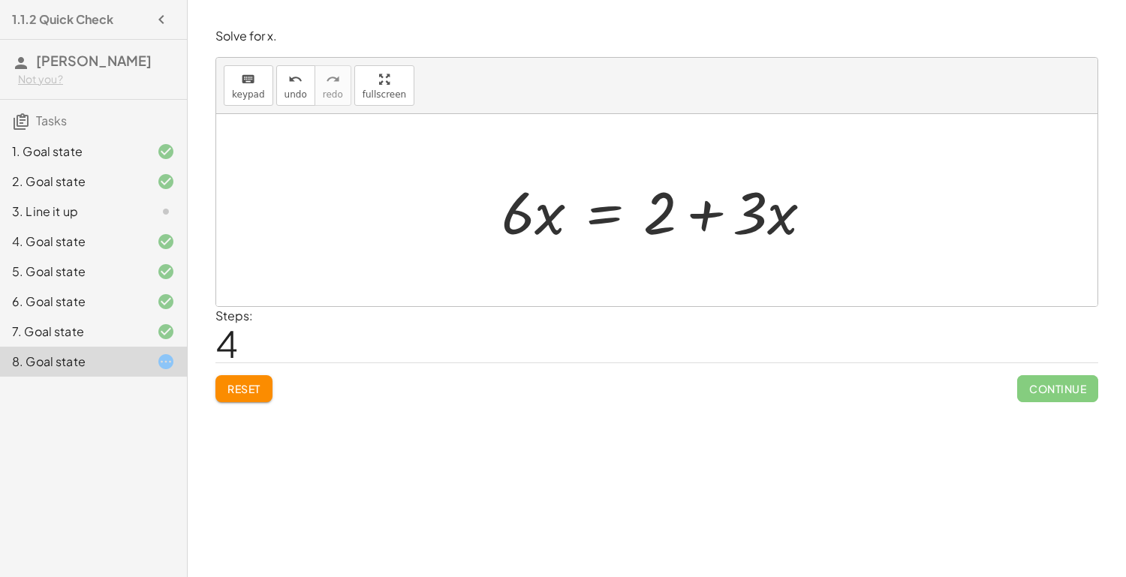
click at [612, 218] on div at bounding box center [663, 210] width 338 height 77
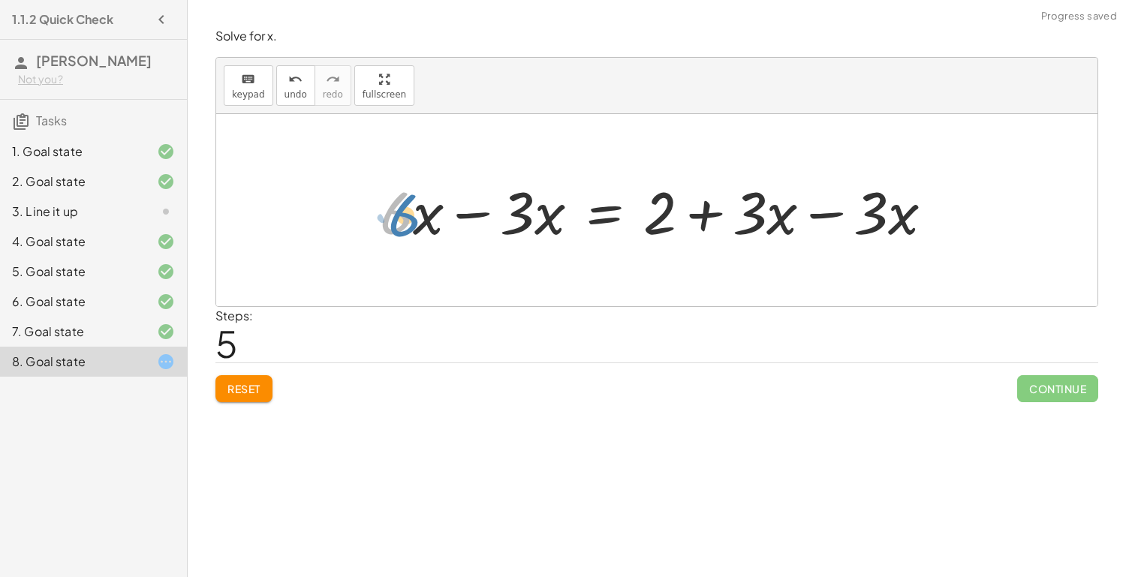
drag, startPoint x: 411, startPoint y: 212, endPoint x: 421, endPoint y: 215, distance: 10.9
click at [421, 215] on div at bounding box center [662, 210] width 580 height 77
drag, startPoint x: 513, startPoint y: 213, endPoint x: 397, endPoint y: 218, distance: 116.5
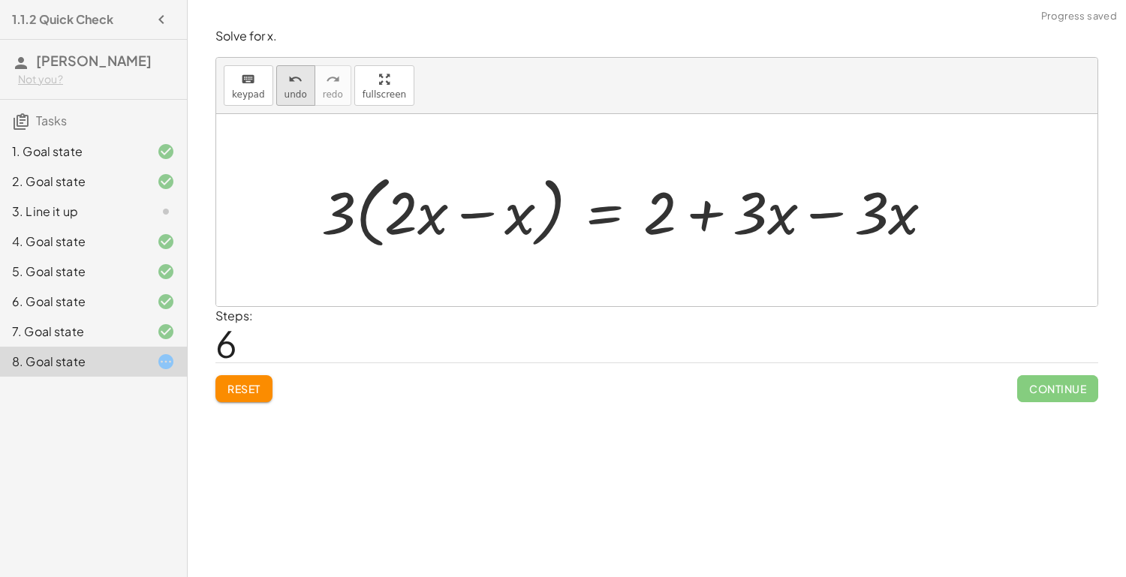
click at [290, 95] on span "undo" at bounding box center [295, 94] width 23 height 11
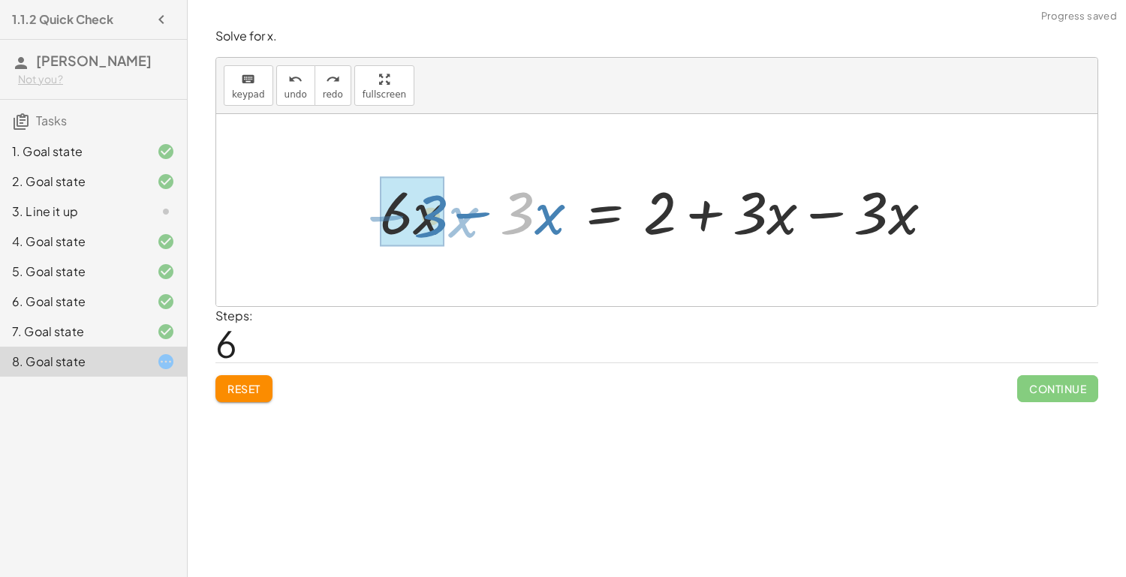
drag, startPoint x: 511, startPoint y: 218, endPoint x: 426, endPoint y: 221, distance: 85.6
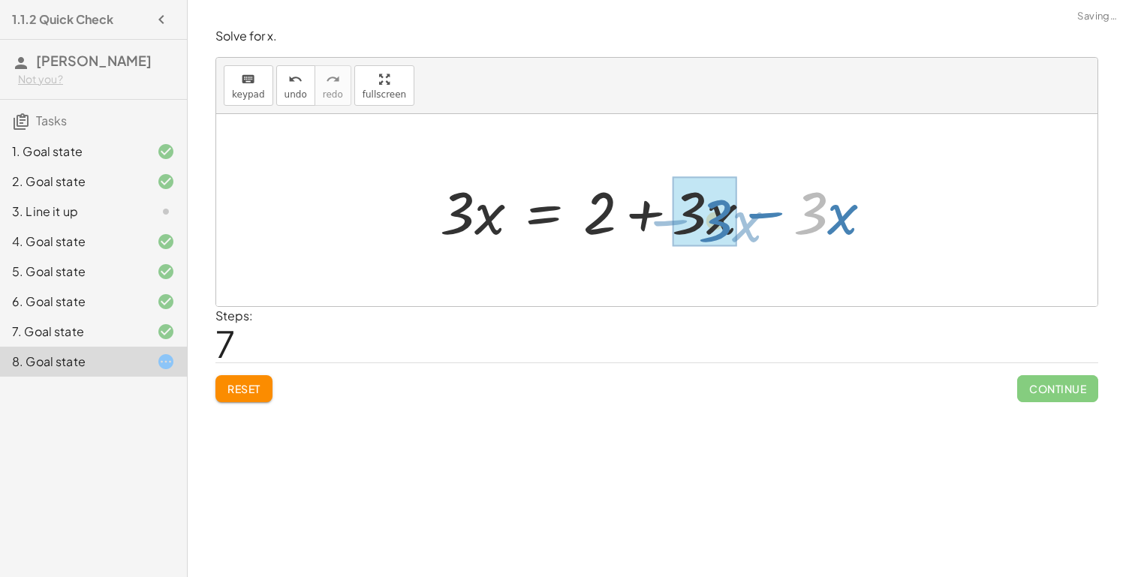
drag, startPoint x: 814, startPoint y: 210, endPoint x: 720, endPoint y: 218, distance: 94.2
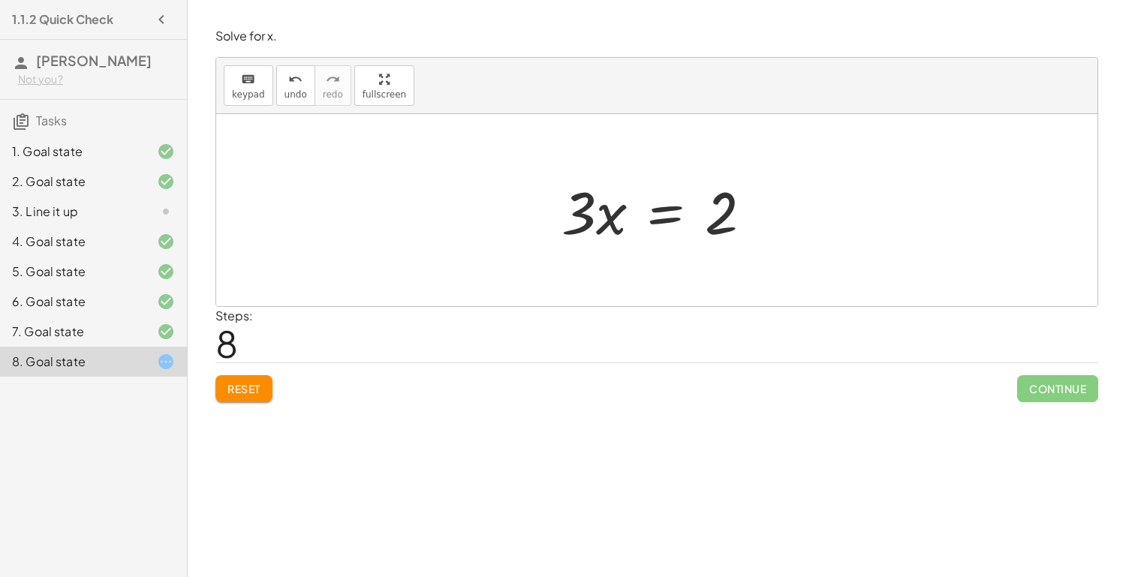
click at [660, 215] on div at bounding box center [663, 210] width 218 height 77
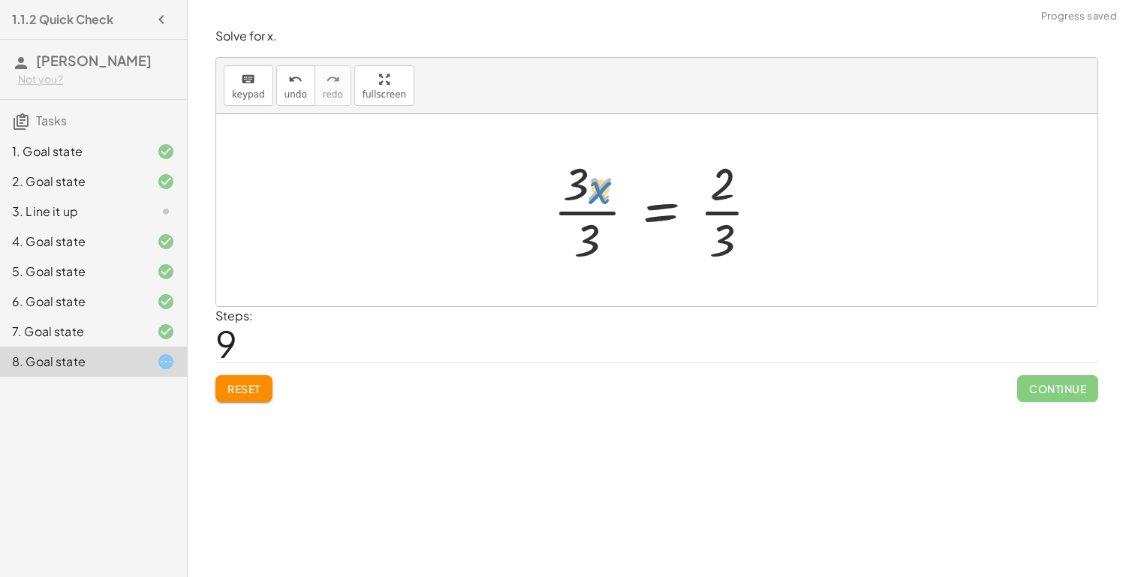
click at [601, 186] on div at bounding box center [662, 210] width 233 height 116
click at [590, 209] on div at bounding box center [662, 210] width 233 height 116
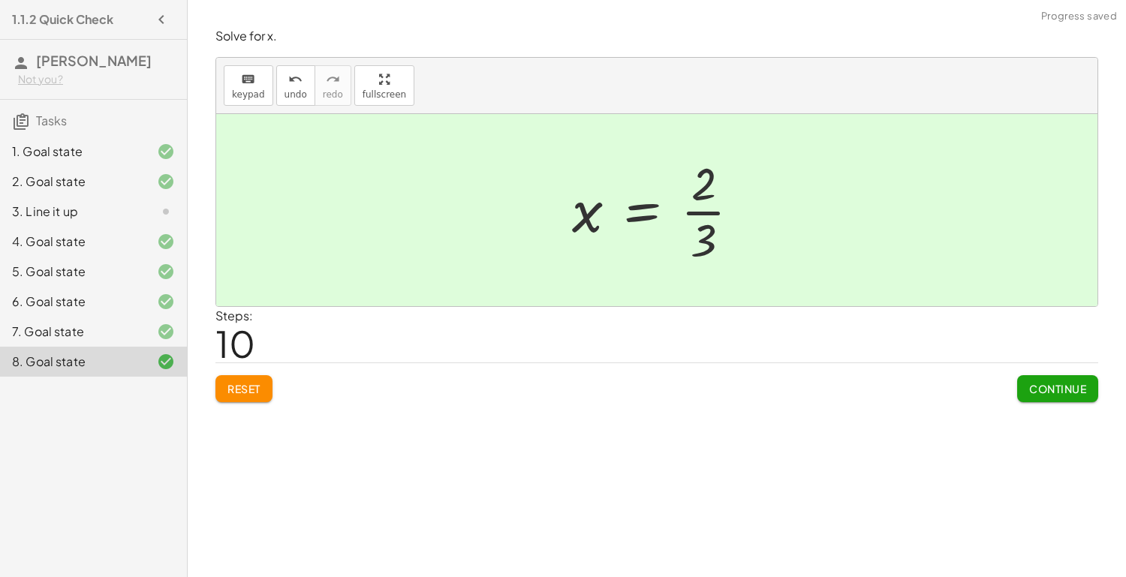
click at [700, 212] on div at bounding box center [661, 210] width 195 height 116
click at [1031, 382] on span "Continue" at bounding box center [1057, 389] width 57 height 14
